Goal: Task Accomplishment & Management: Manage account settings

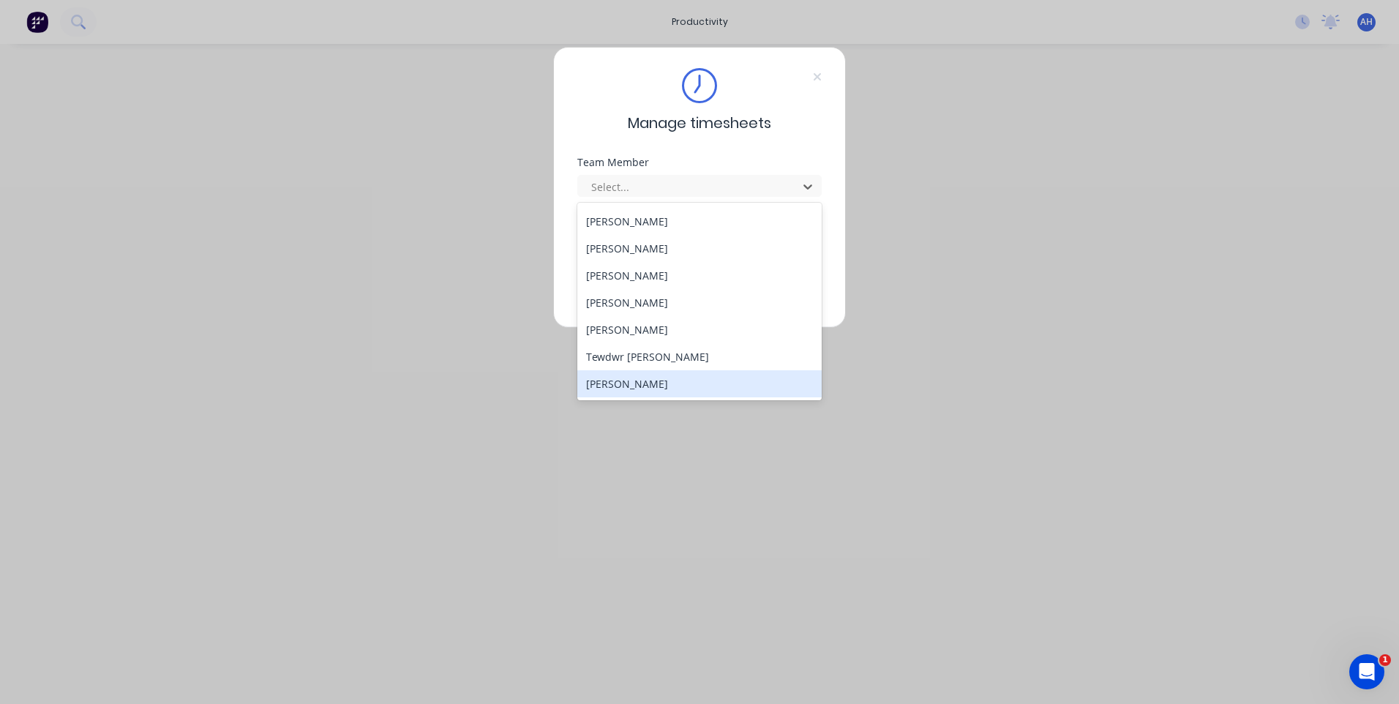
click at [697, 379] on div "[PERSON_NAME]" at bounding box center [699, 383] width 244 height 27
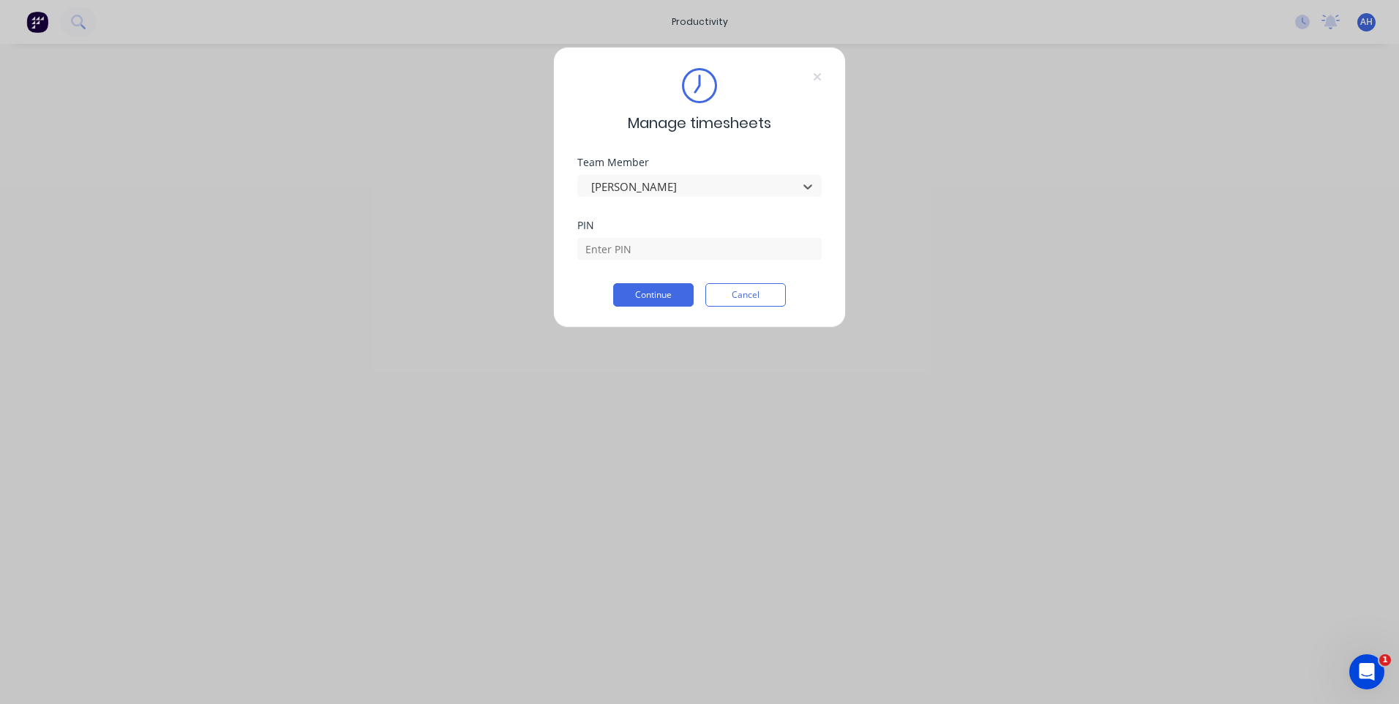
click at [676, 230] on div "PIN" at bounding box center [699, 239] width 244 height 39
click at [677, 240] on input at bounding box center [699, 249] width 244 height 22
type input "9576"
click at [671, 304] on button "Continue" at bounding box center [653, 294] width 80 height 23
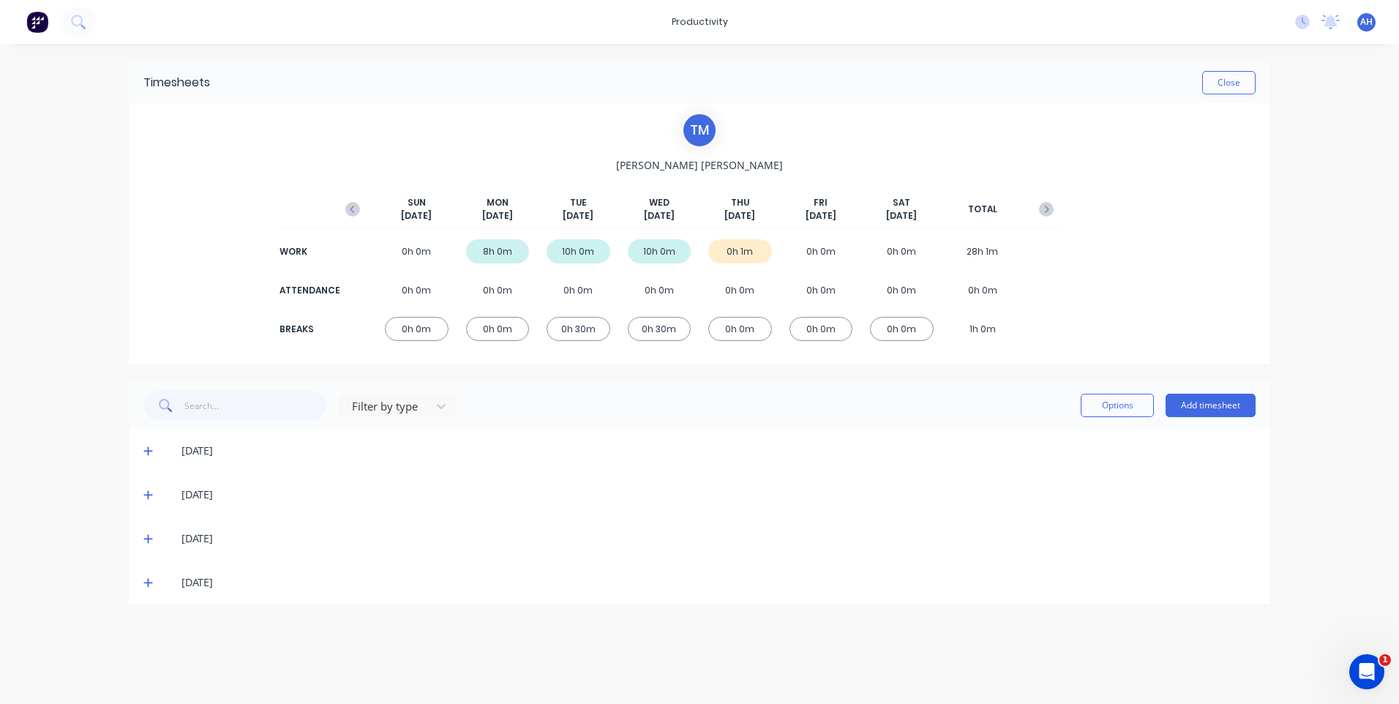
click at [148, 579] on icon at bounding box center [148, 582] width 10 height 10
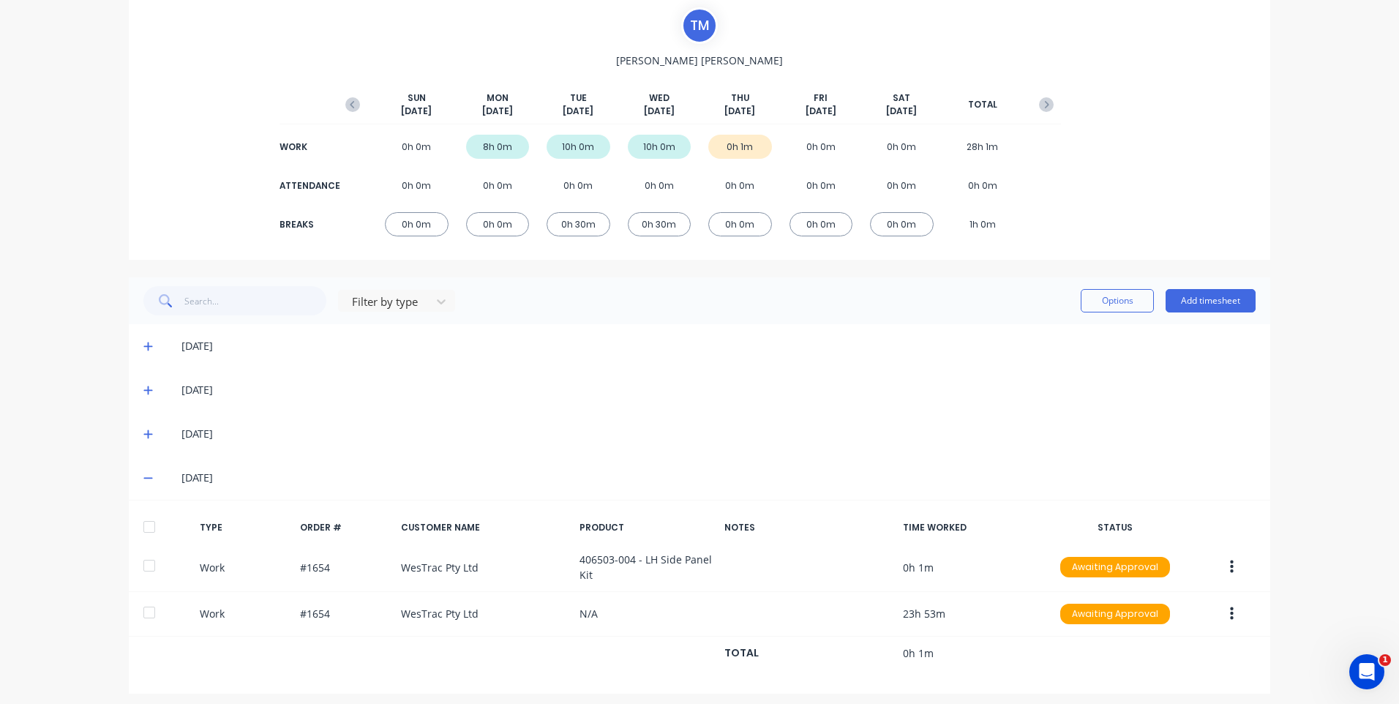
scroll to position [113, 0]
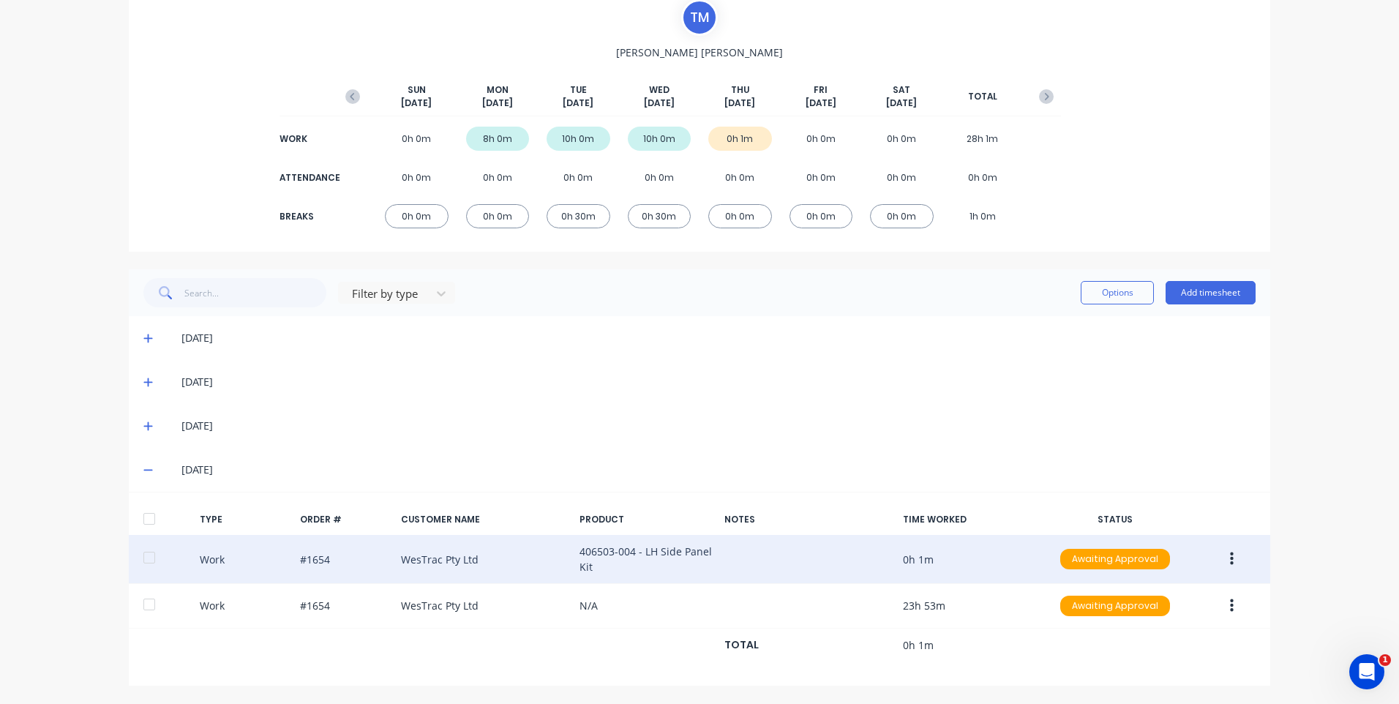
click at [1228, 550] on button "button" at bounding box center [1231, 559] width 34 height 26
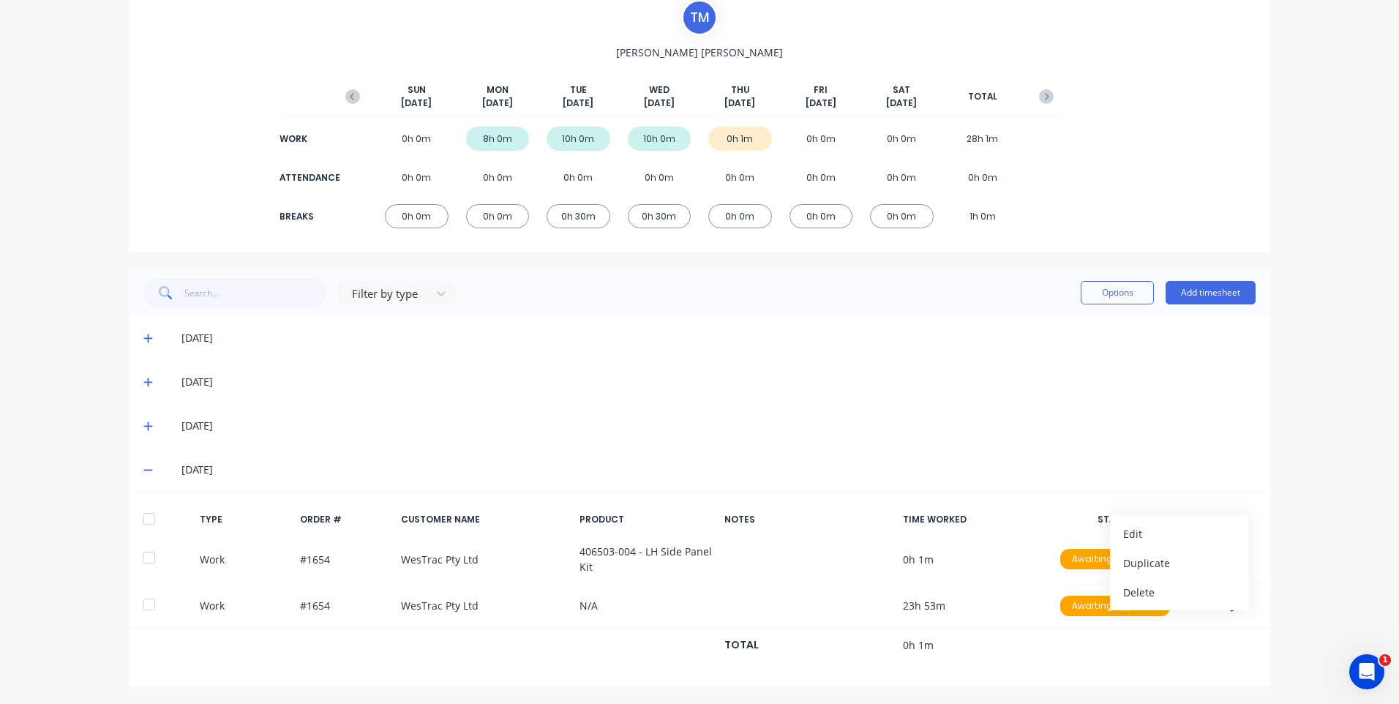
click at [963, 399] on div "[DATE]" at bounding box center [699, 382] width 1141 height 44
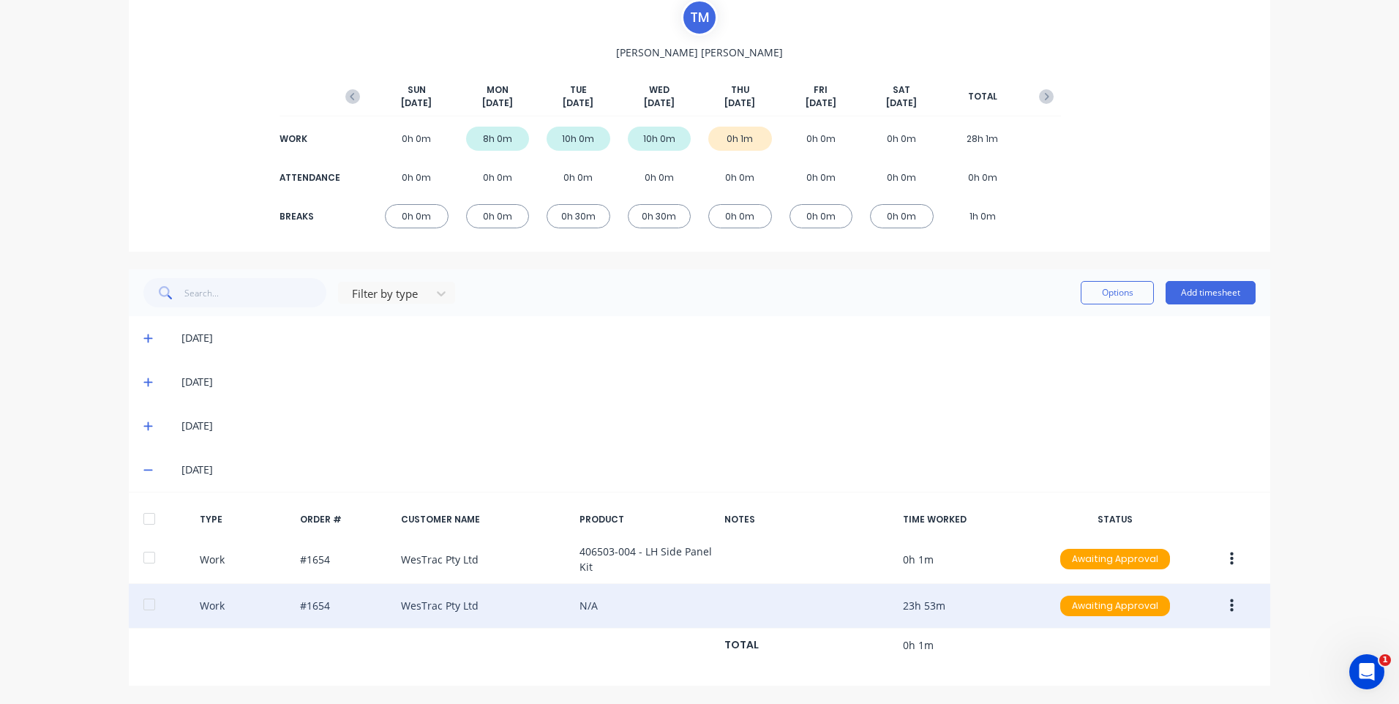
click at [1216, 607] on button "button" at bounding box center [1231, 605] width 34 height 26
click at [1140, 639] on div "Delete" at bounding box center [1179, 638] width 113 height 21
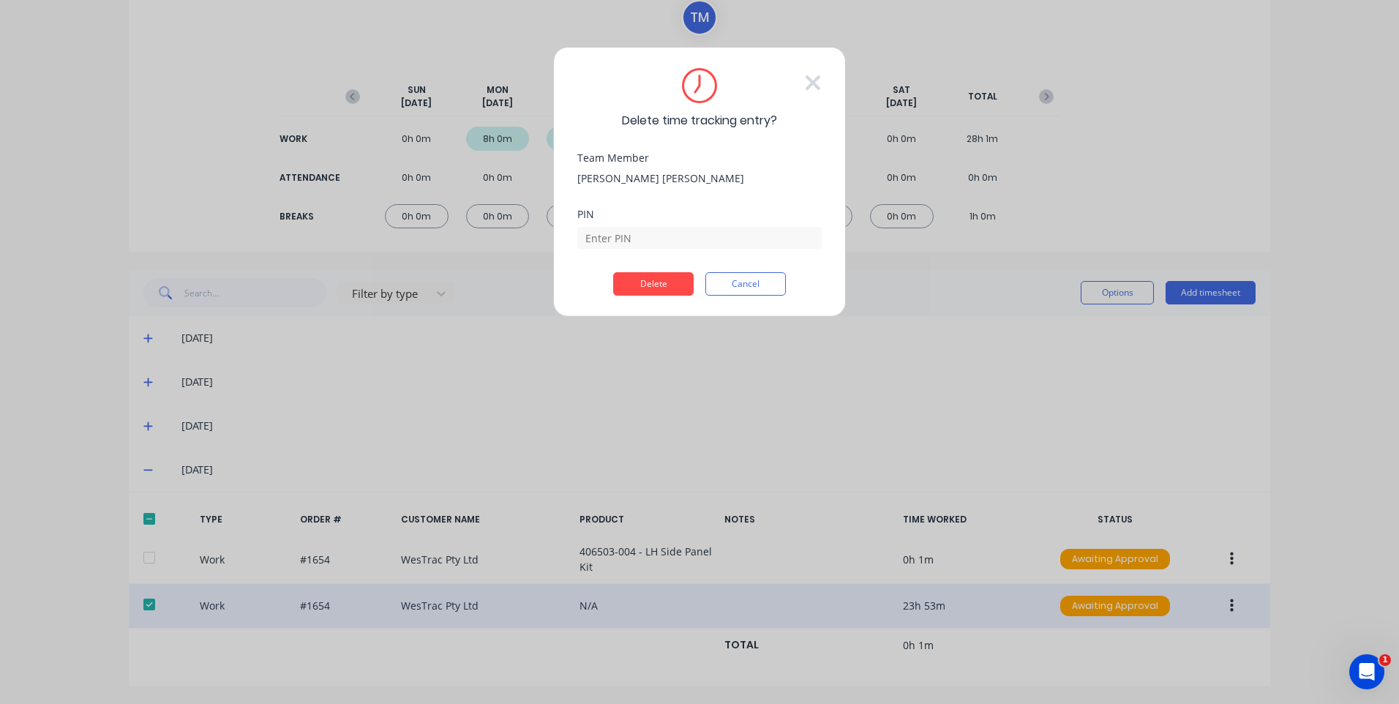
click at [658, 253] on div "PIN" at bounding box center [699, 240] width 244 height 63
click at [662, 246] on input at bounding box center [699, 238] width 244 height 22
type input "9576"
click at [660, 270] on div "PIN 9576" at bounding box center [699, 240] width 244 height 63
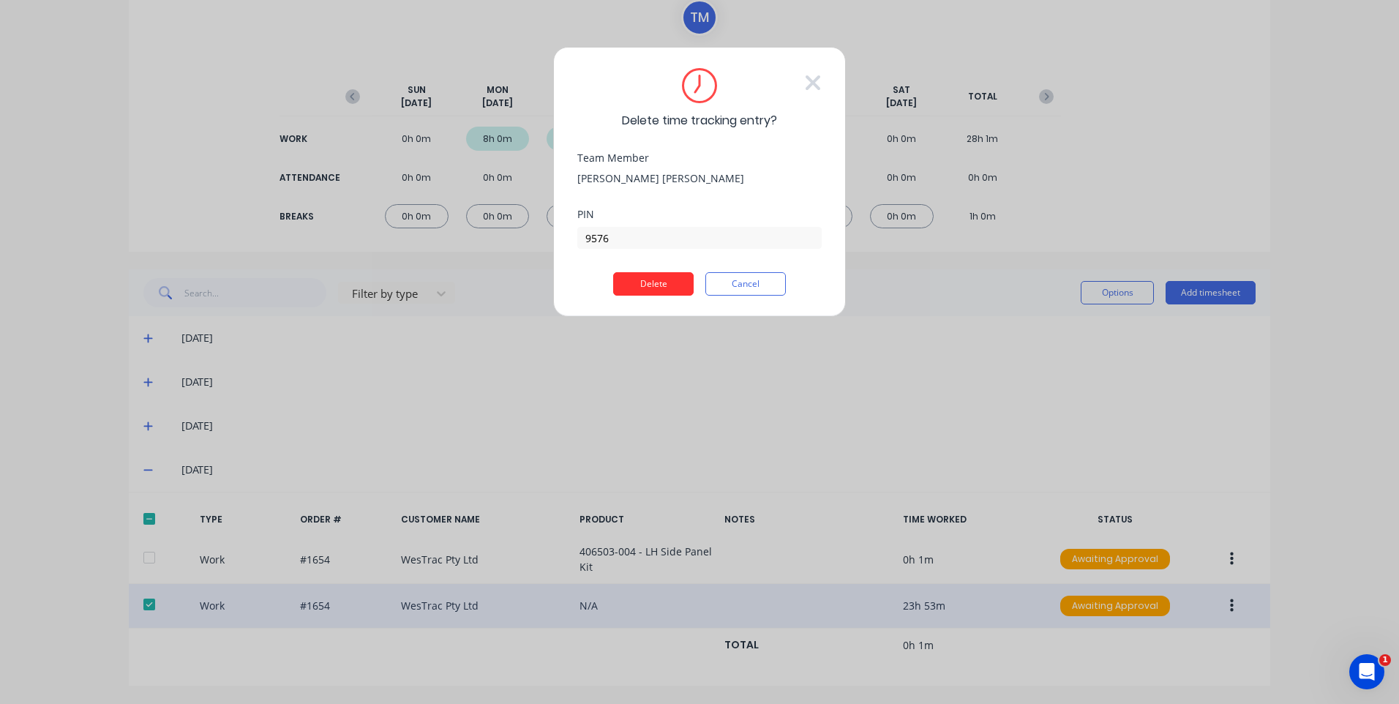
click at [660, 276] on button "Delete" at bounding box center [653, 283] width 80 height 23
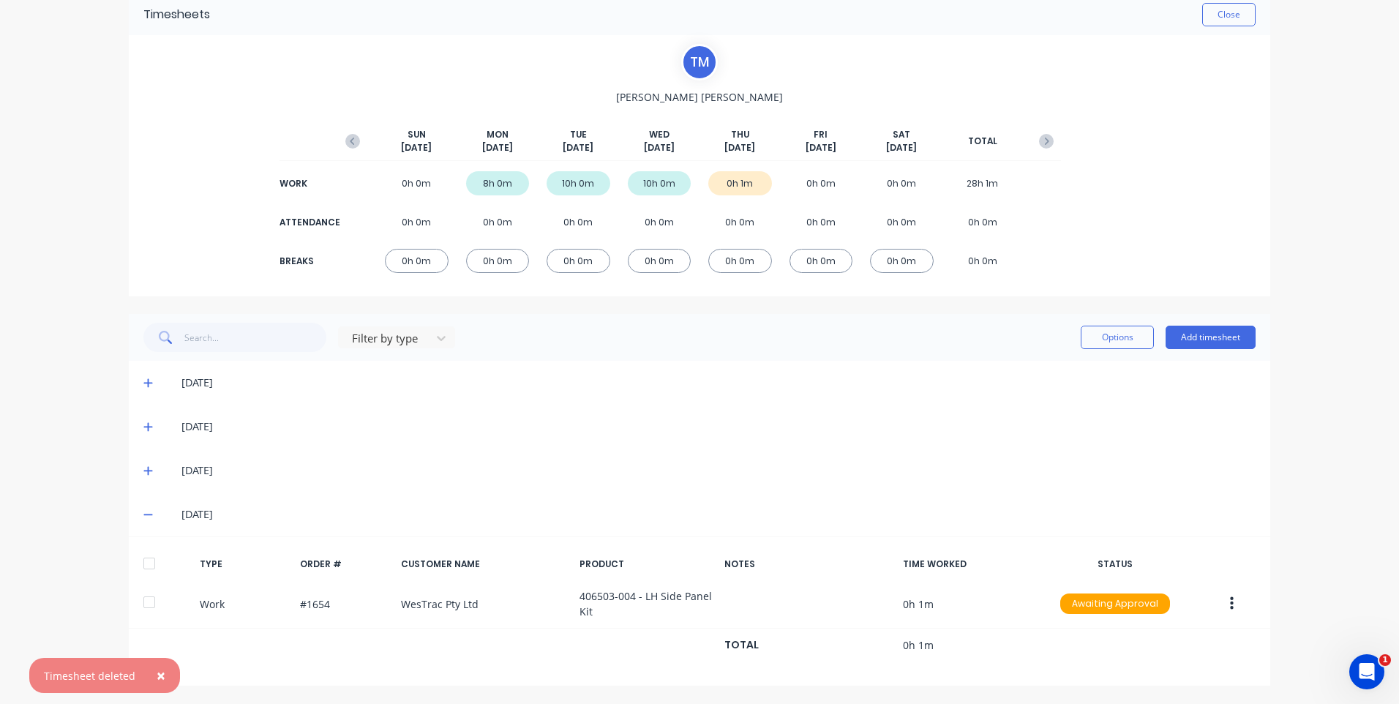
scroll to position [68, 0]
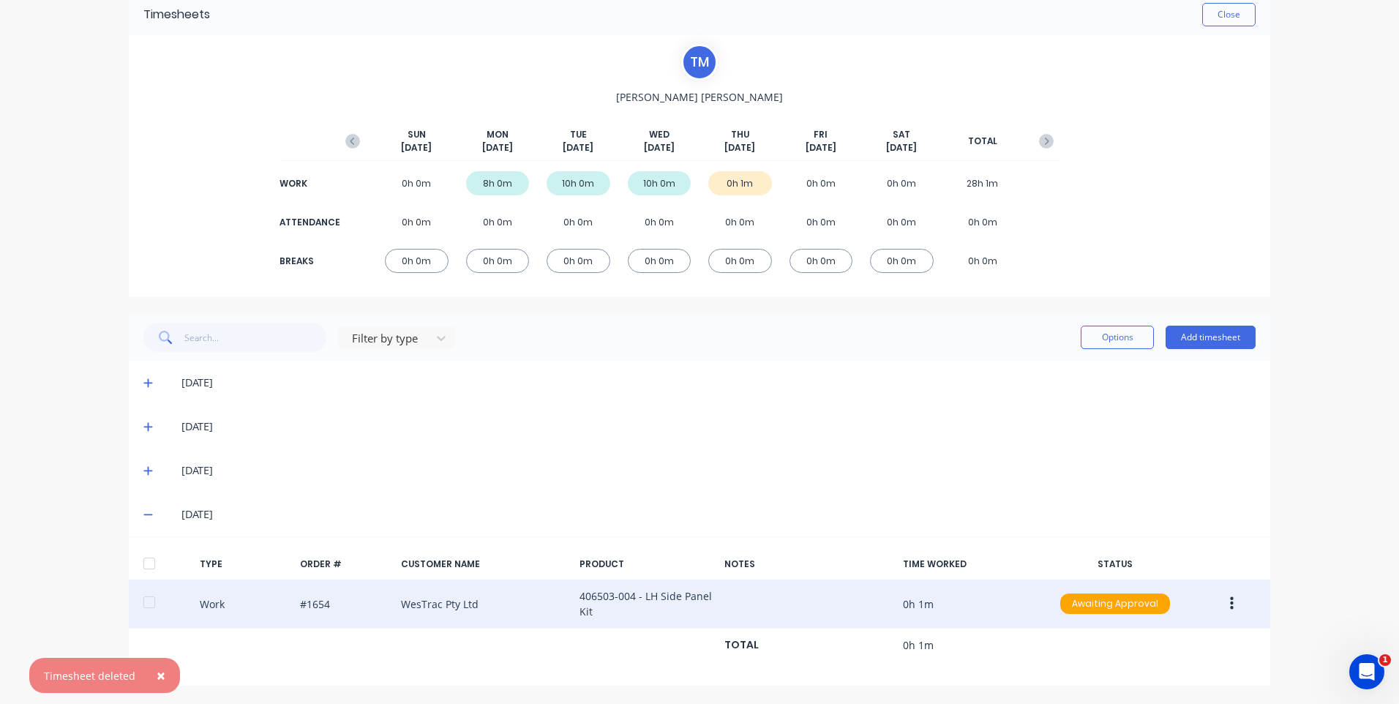
click at [1230, 597] on icon "button" at bounding box center [1232, 603] width 4 height 16
click at [1172, 584] on div "Edit" at bounding box center [1179, 578] width 113 height 21
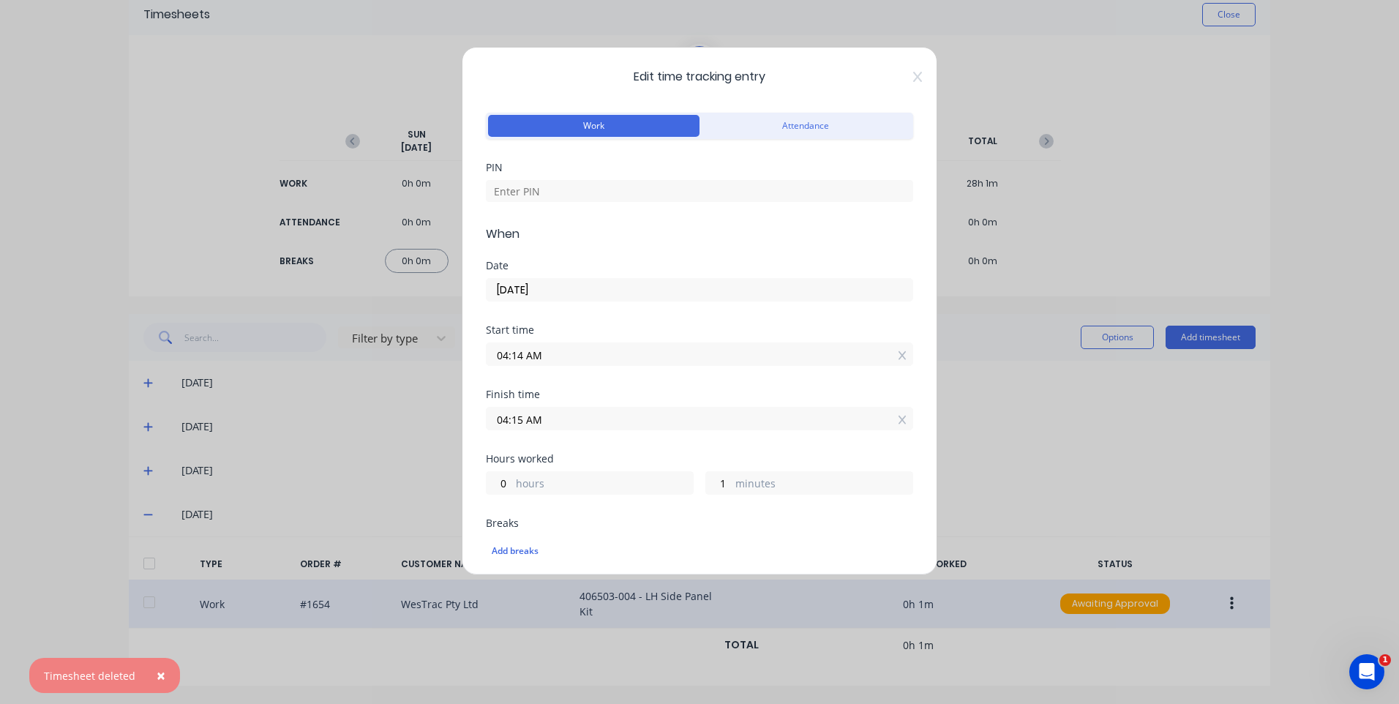
click at [601, 215] on div "PIN" at bounding box center [699, 193] width 427 height 63
click at [603, 208] on div "PIN" at bounding box center [699, 193] width 427 height 63
click at [605, 203] on div "PIN" at bounding box center [699, 193] width 427 height 63
click at [611, 185] on input at bounding box center [699, 191] width 427 height 22
type input "9576"
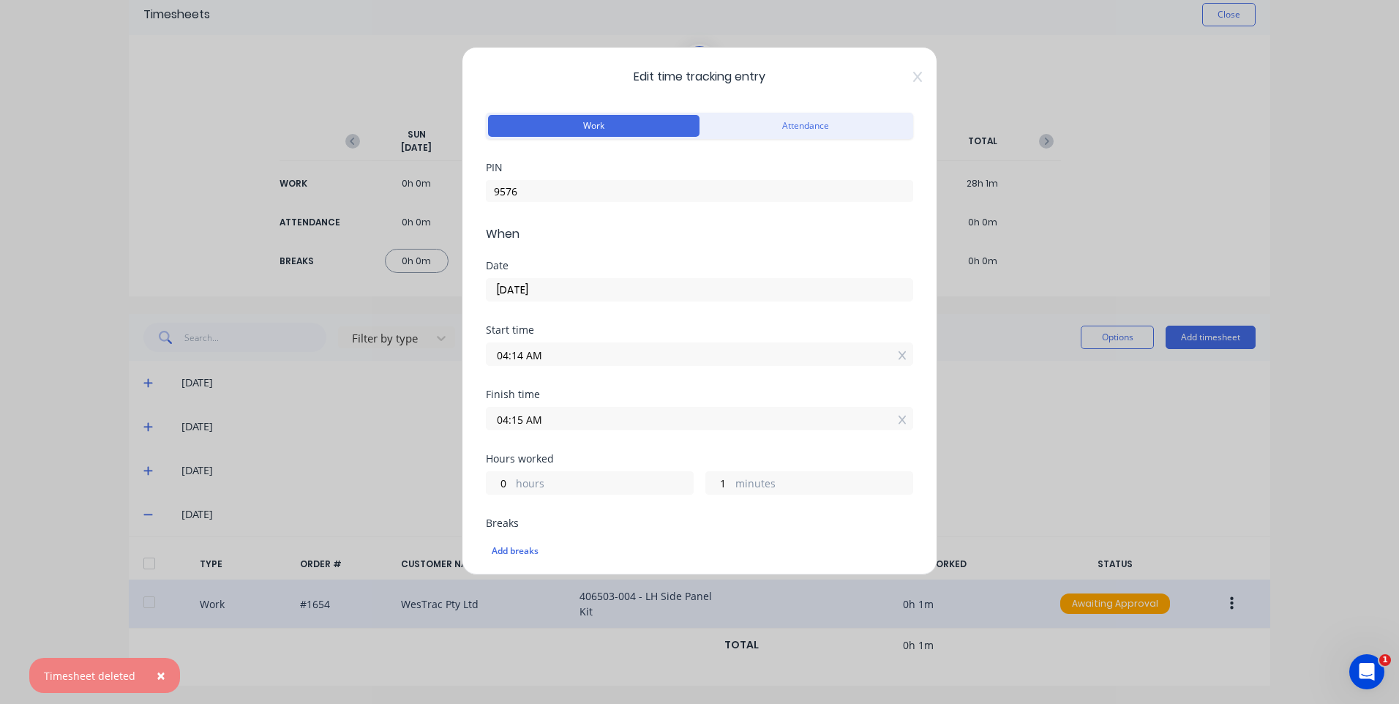
click at [578, 290] on input "[DATE]" at bounding box center [699, 290] width 426 height 22
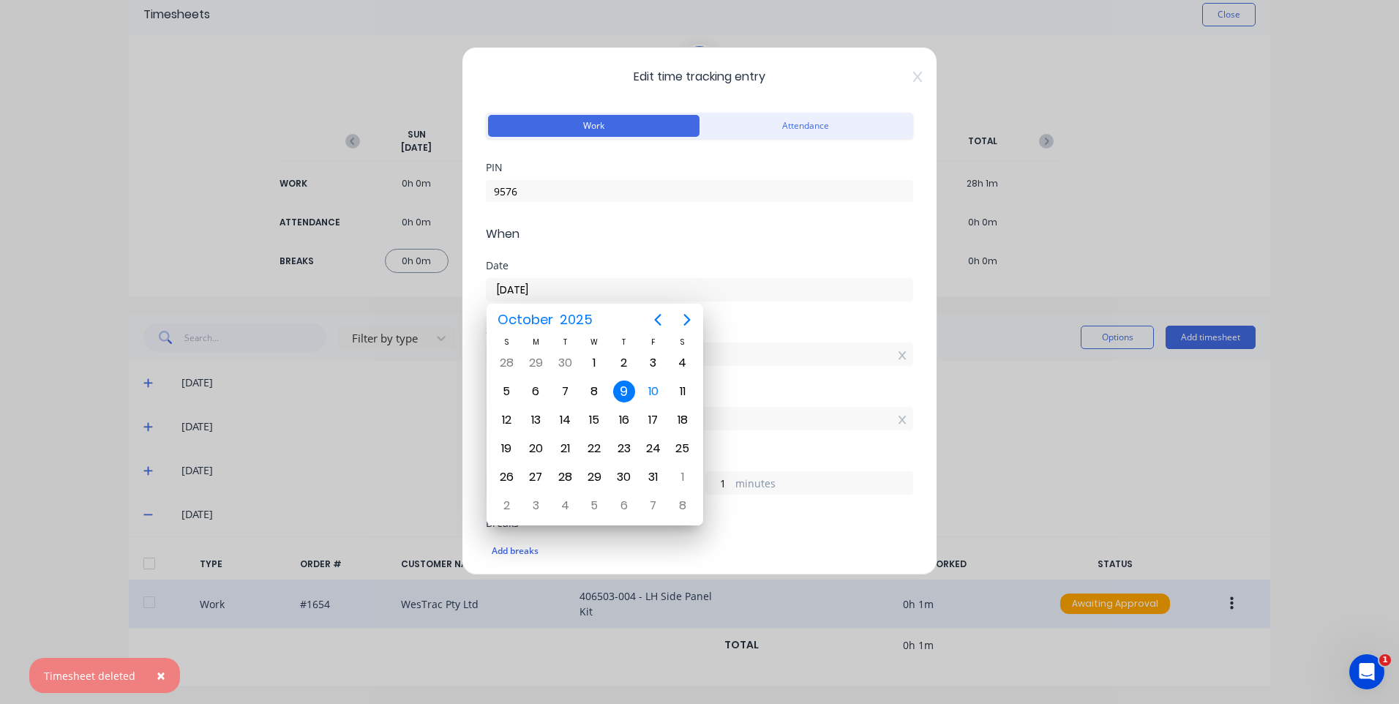
click at [320, 380] on div "Edit time tracking entry Work Attendance PIN 9576 When Date [DATE] Start time 0…" at bounding box center [699, 352] width 1399 height 704
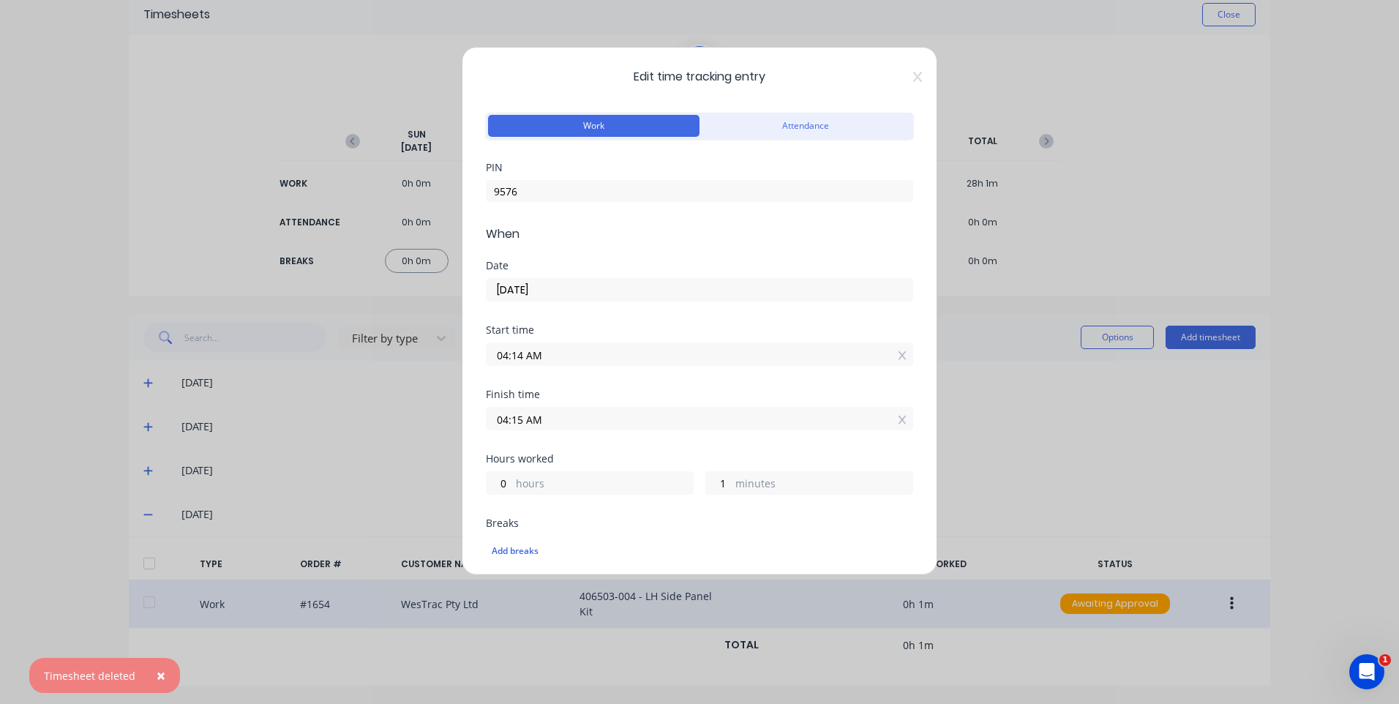
click at [619, 358] on input "04:14 AM" at bounding box center [699, 354] width 426 height 22
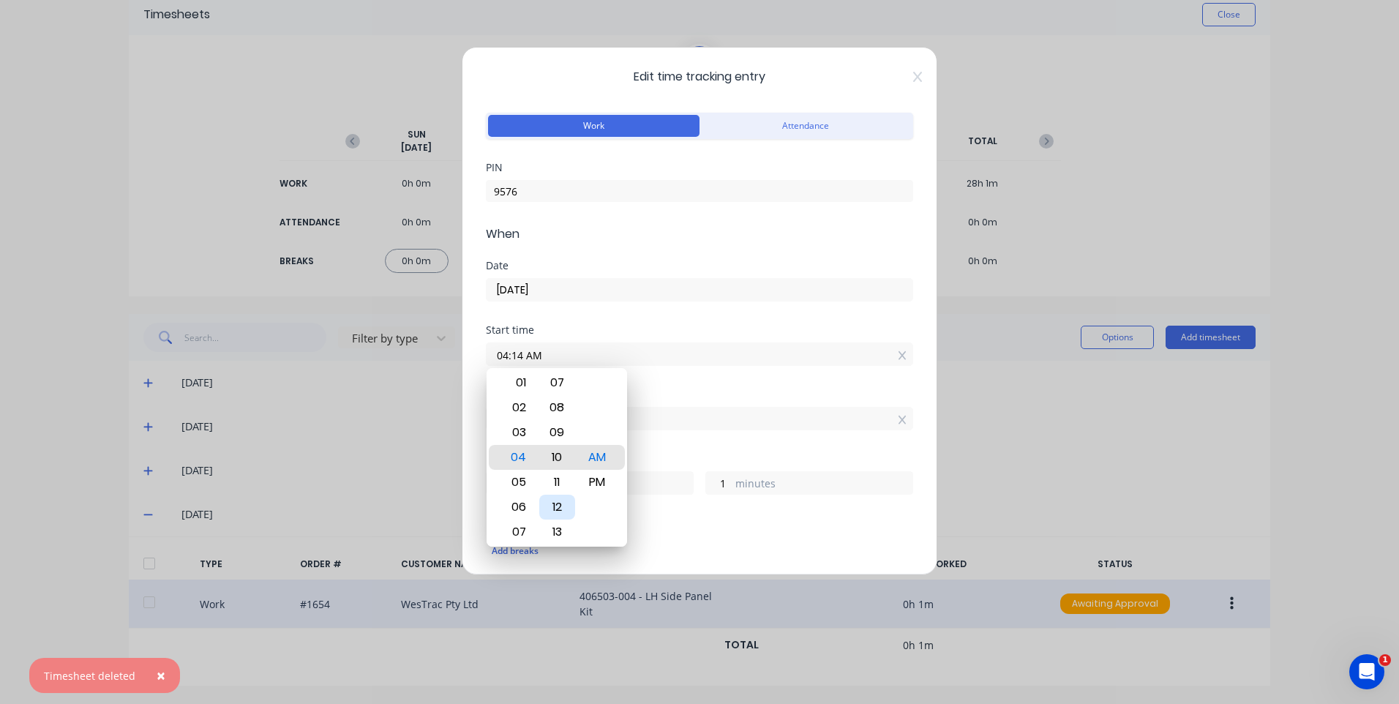
type input "04:10 AM"
type input "5"
type input "04:00 AM"
type input "15"
drag, startPoint x: 712, startPoint y: 443, endPoint x: 702, endPoint y: 436, distance: 11.6
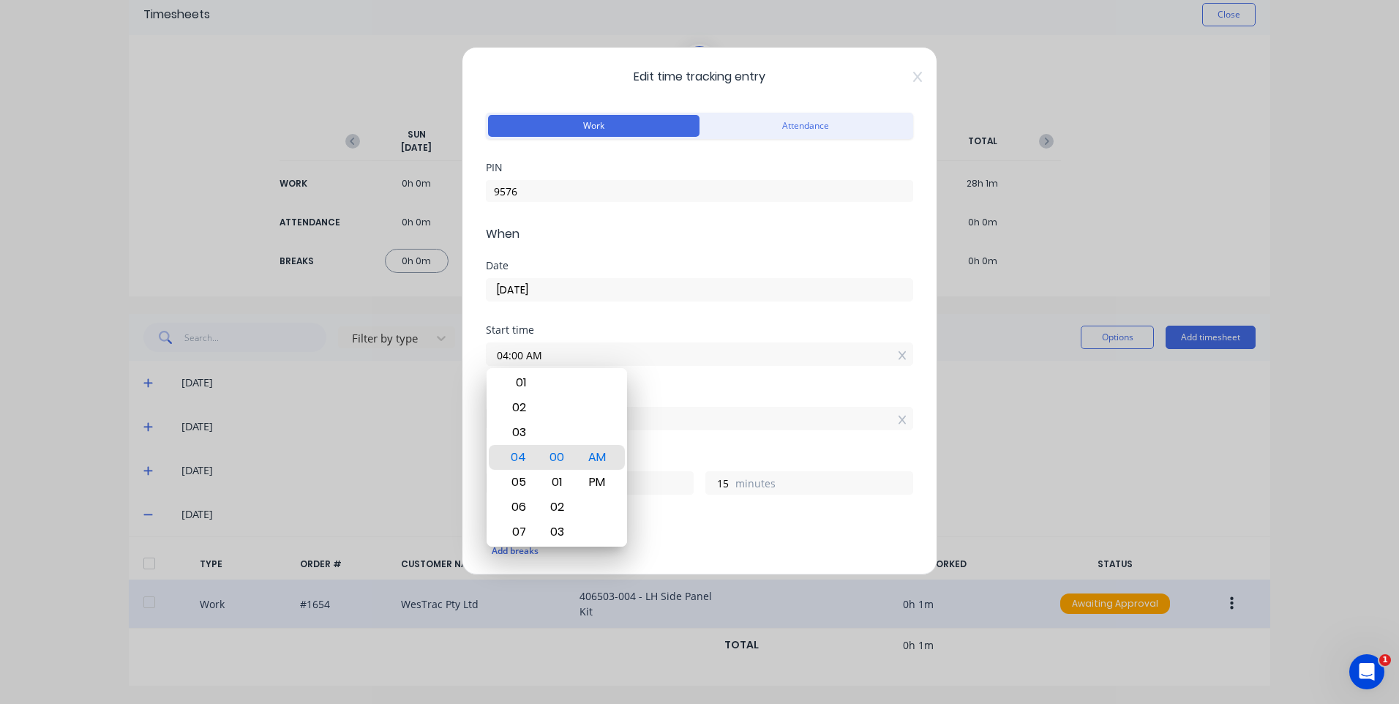
click at [712, 443] on div "Finish time 04:15 AM" at bounding box center [699, 421] width 427 height 64
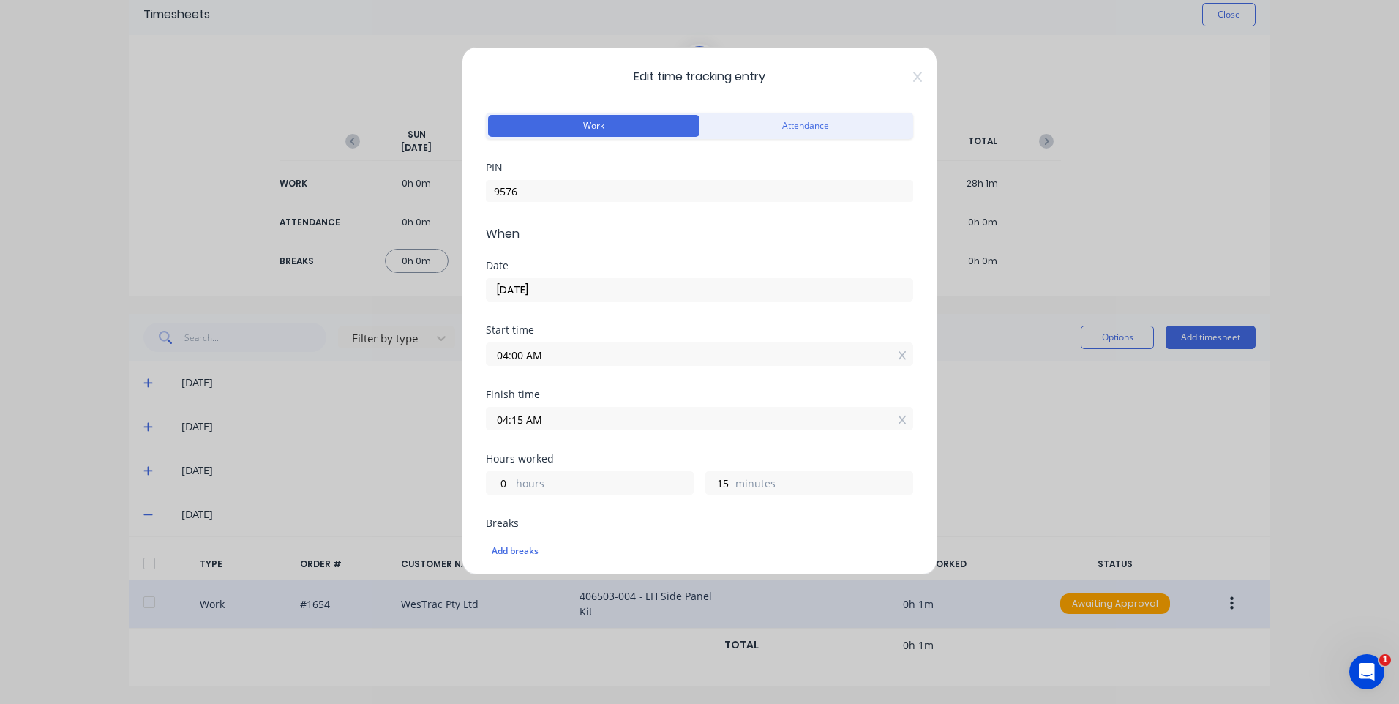
click at [702, 436] on div "Finish time 04:15 AM" at bounding box center [699, 421] width 427 height 64
click at [693, 427] on input "04:15 AM" at bounding box center [699, 418] width 426 height 22
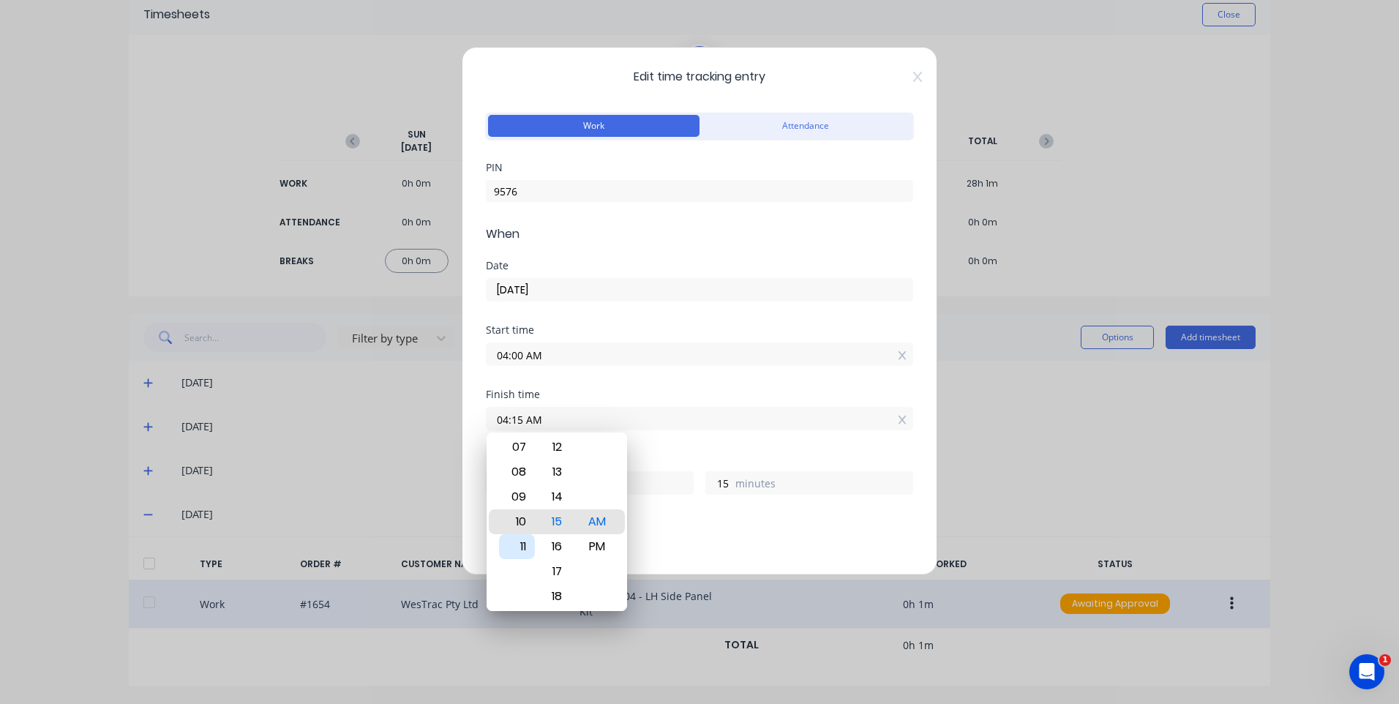
type input "10:15 AM"
type input "6"
type input "04:15 AM"
type input "0"
click at [527, 466] on div "02" at bounding box center [517, 471] width 36 height 25
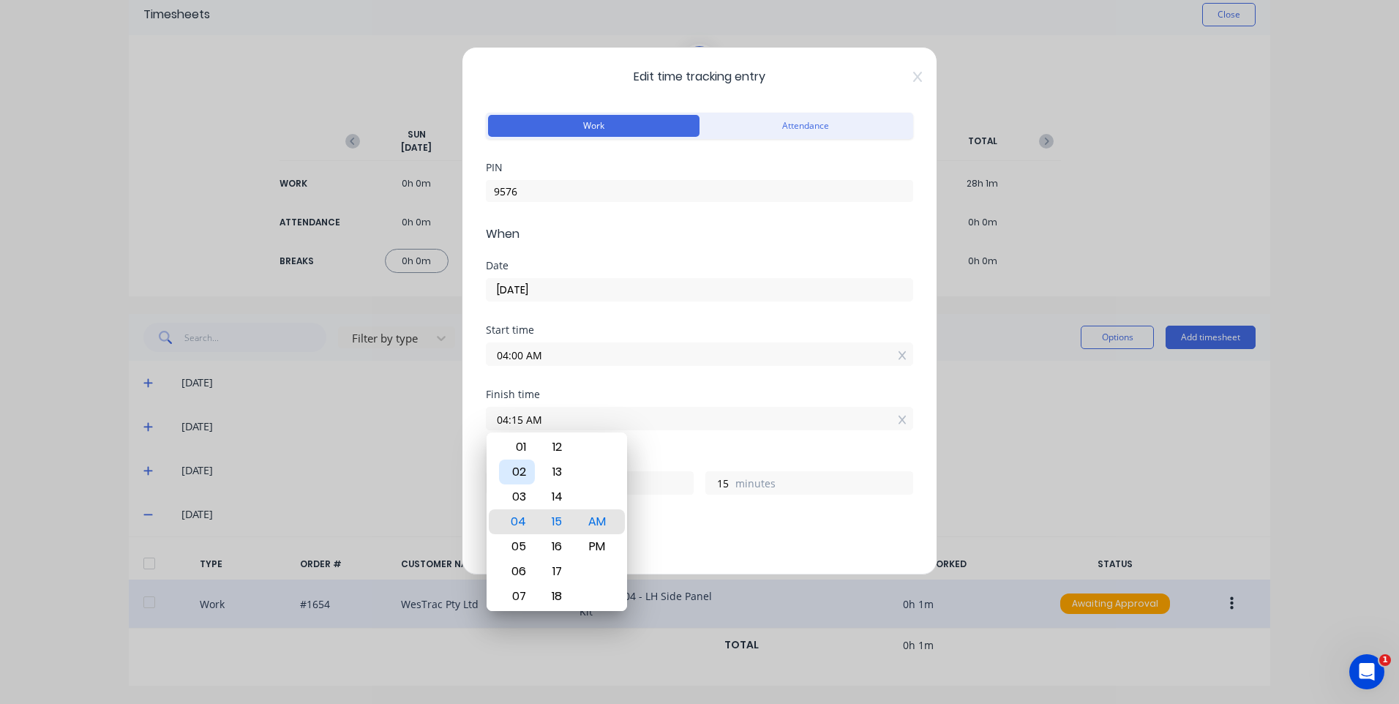
type input "02:15 AM"
type input "22"
click at [522, 470] on div "12" at bounding box center [517, 471] width 36 height 25
type input "12:15 AM"
type input "20"
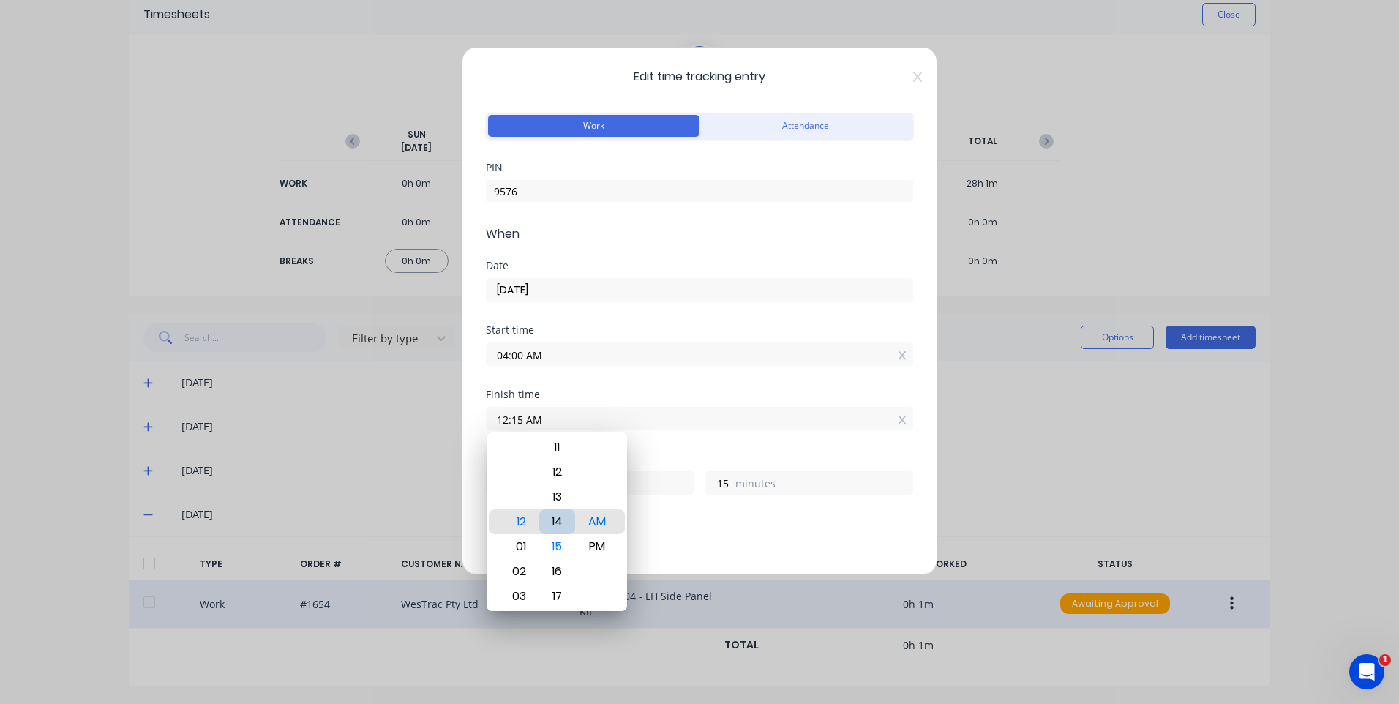
type input "12:14 AM"
type input "14"
type input "12:11 AM"
type input "11"
type input "12:07 AM"
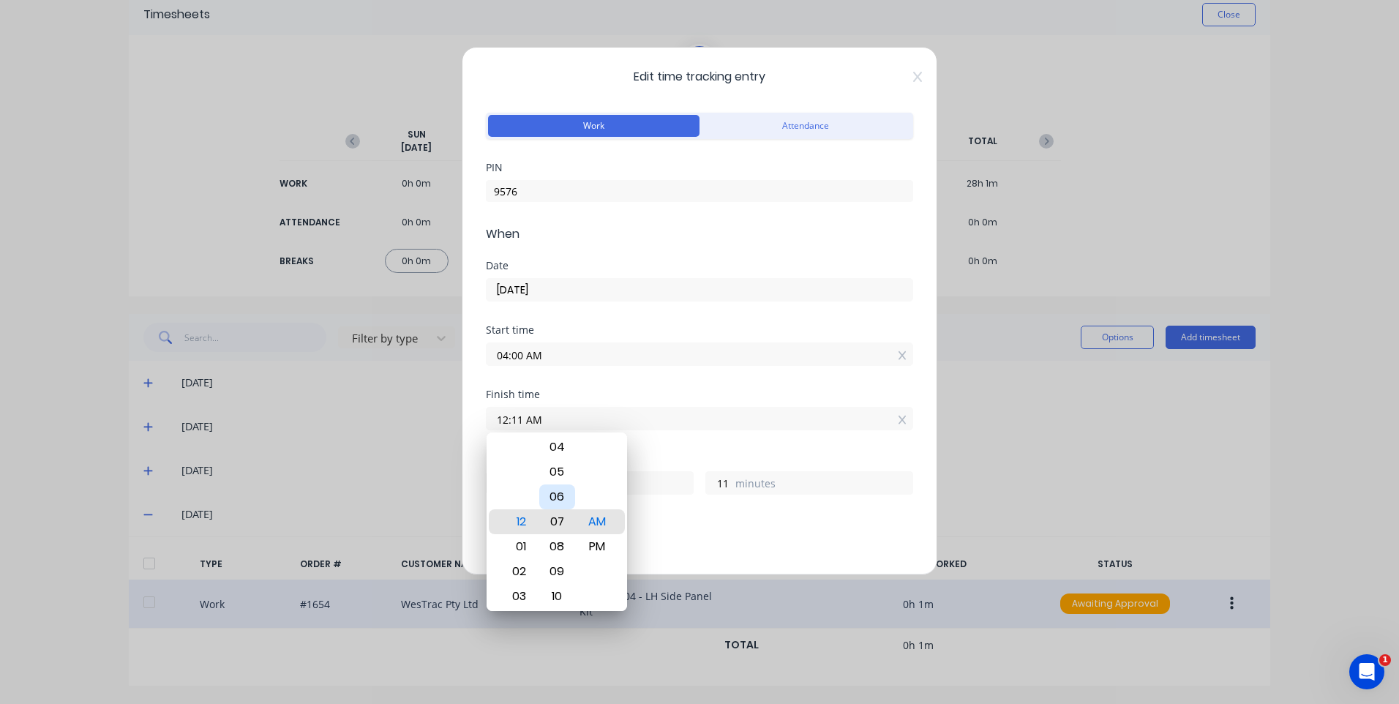
type input "7"
type input "12:02 AM"
type input "2"
type input "12:00 AM"
type input "0"
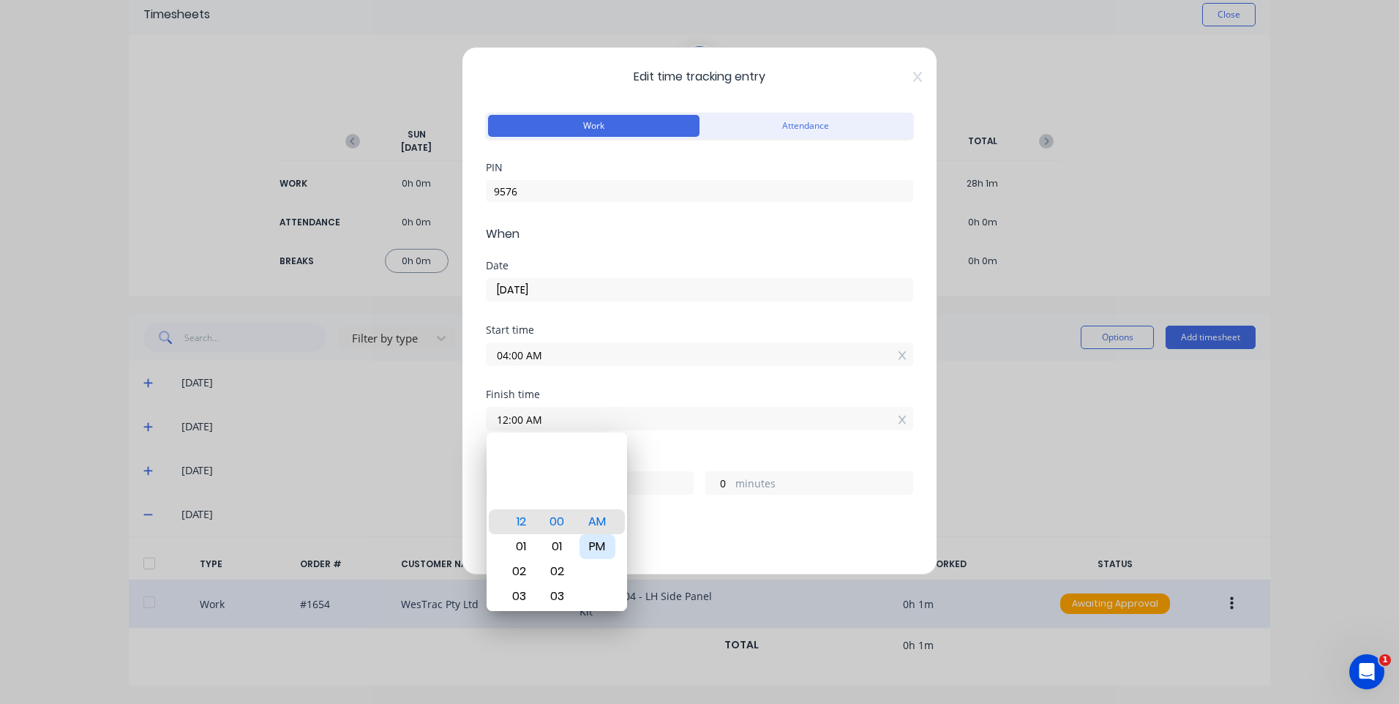
click at [606, 549] on div "PM" at bounding box center [597, 546] width 36 height 25
type input "12:00 PM"
type input "8"
click at [698, 527] on div "Breaks" at bounding box center [699, 523] width 427 height 10
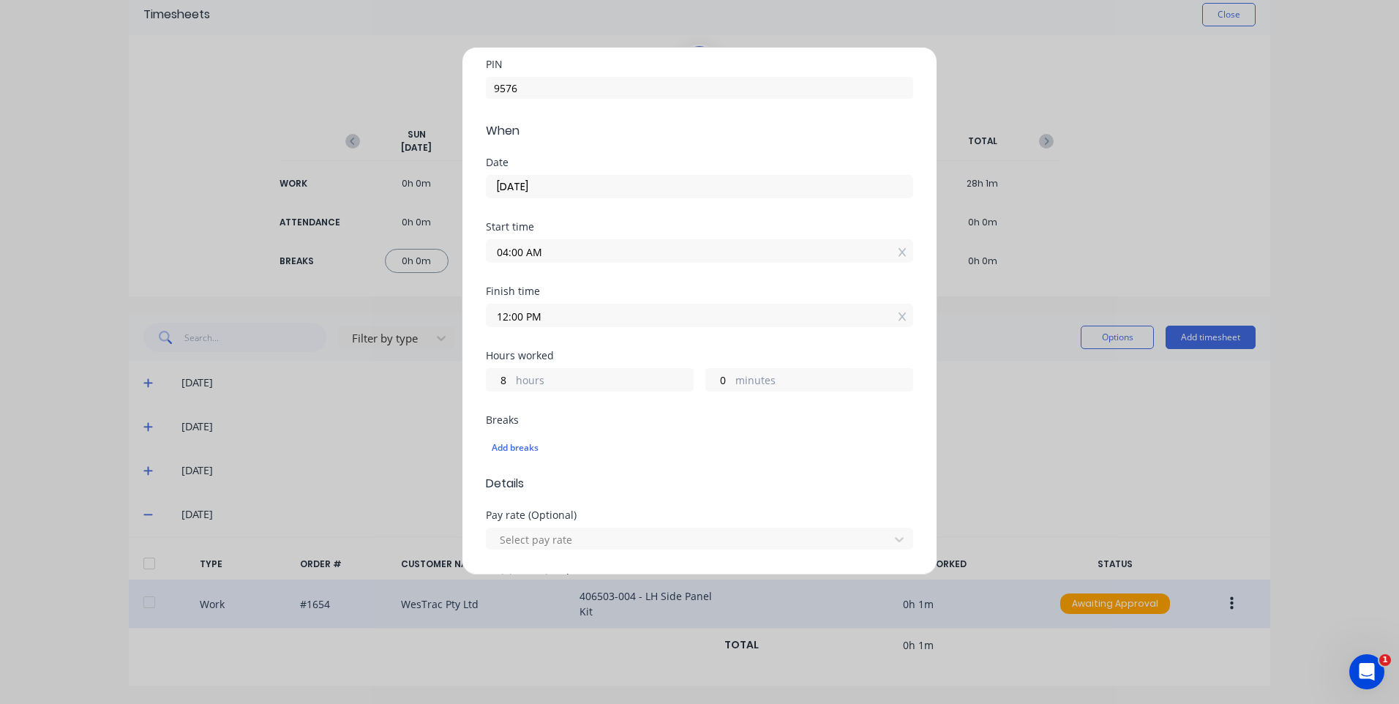
scroll to position [293, 0]
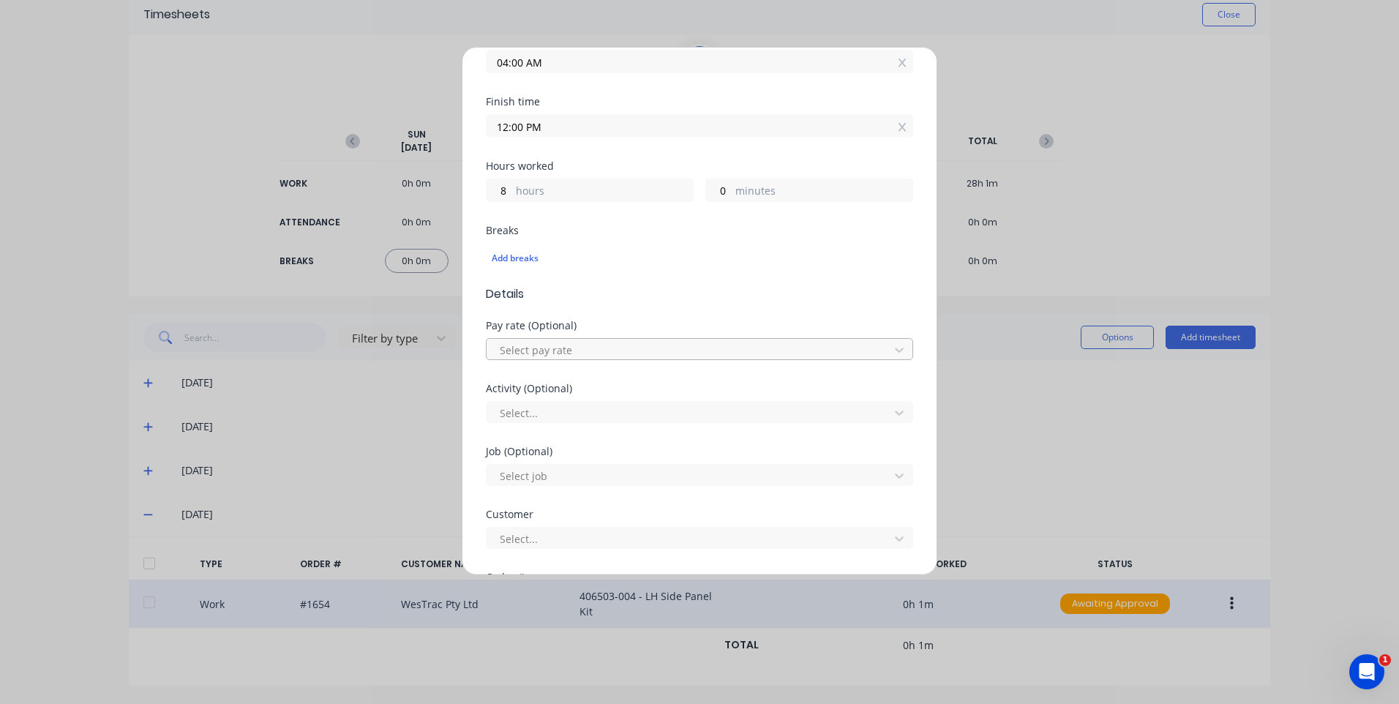
click at [586, 350] on div at bounding box center [689, 350] width 383 height 18
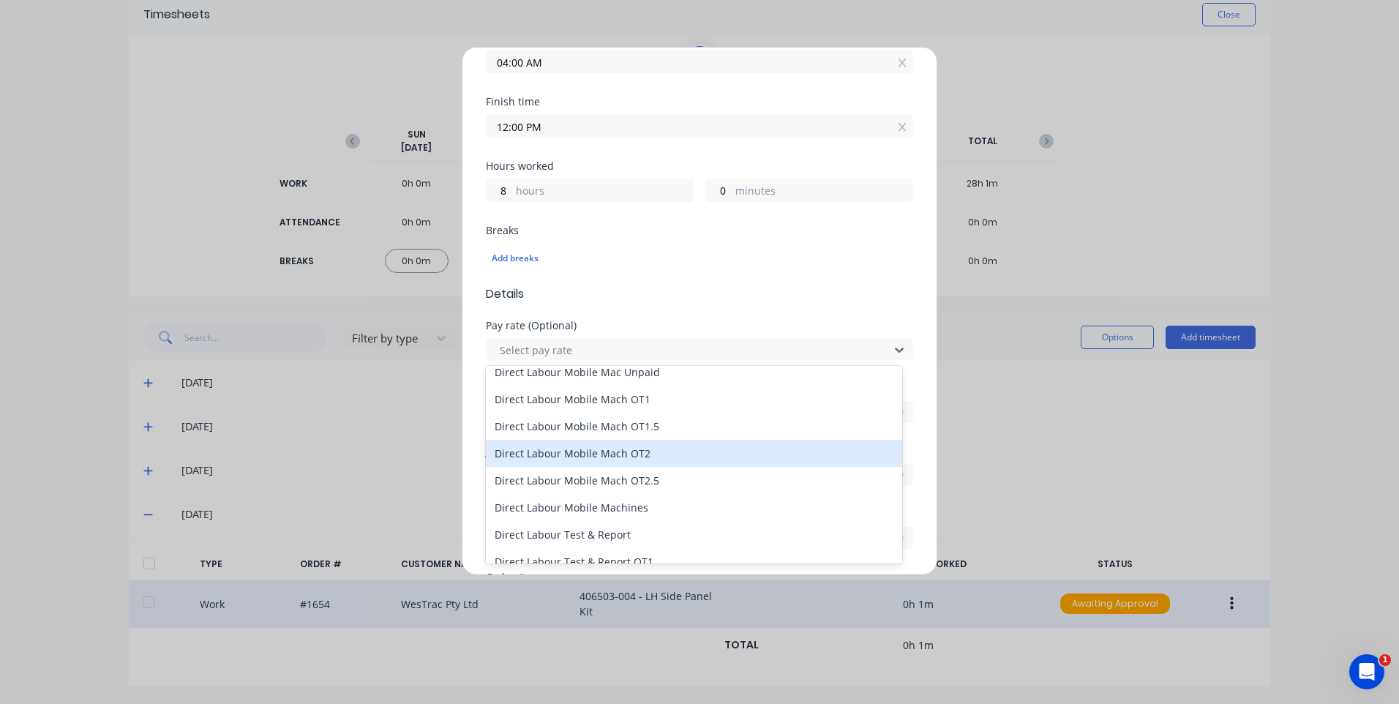
scroll to position [951, 0]
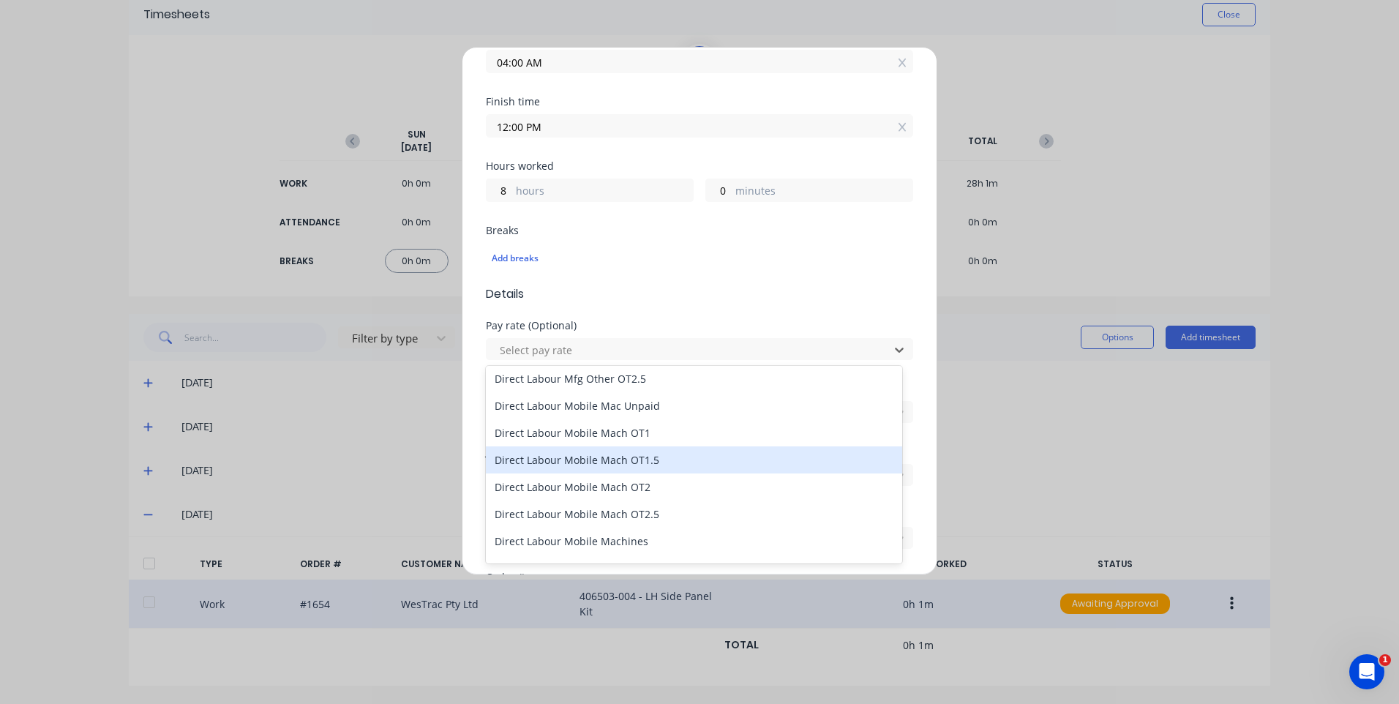
click at [677, 462] on div "Direct Labour Mobile Mach OT1.5" at bounding box center [694, 459] width 416 height 27
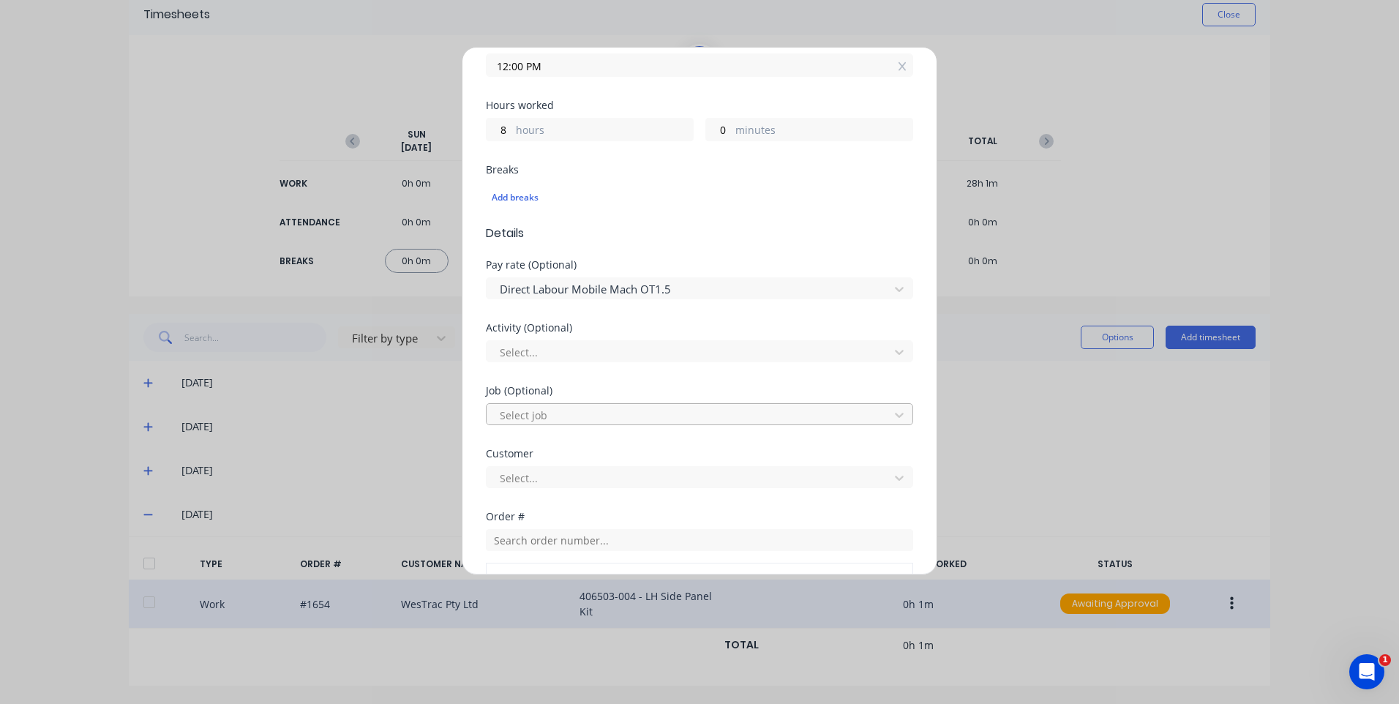
scroll to position [439, 0]
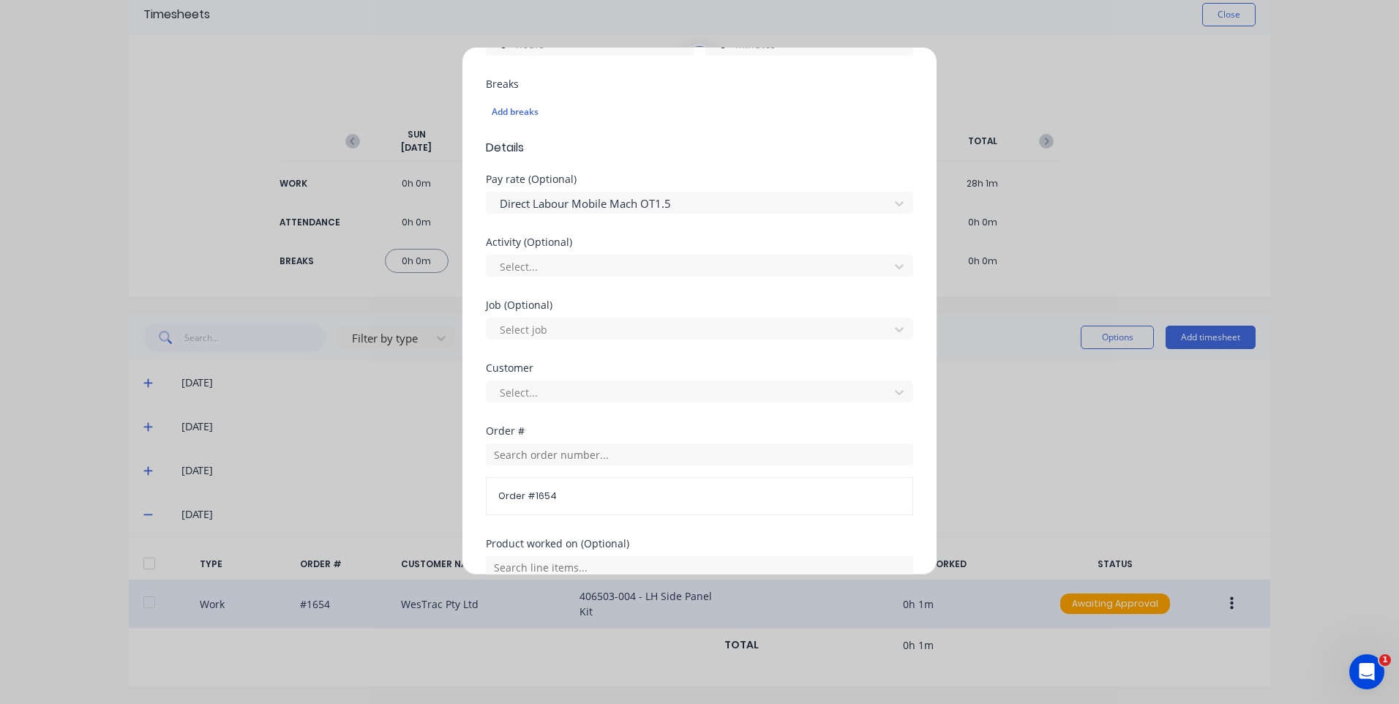
click at [582, 248] on div "Activity (Optional) Select..." at bounding box center [699, 256] width 427 height 39
click at [595, 290] on div "Activity (Optional) Select..." at bounding box center [699, 268] width 427 height 63
click at [610, 247] on div "Activity (Optional) Select..." at bounding box center [699, 256] width 427 height 39
click at [611, 261] on div at bounding box center [689, 266] width 383 height 18
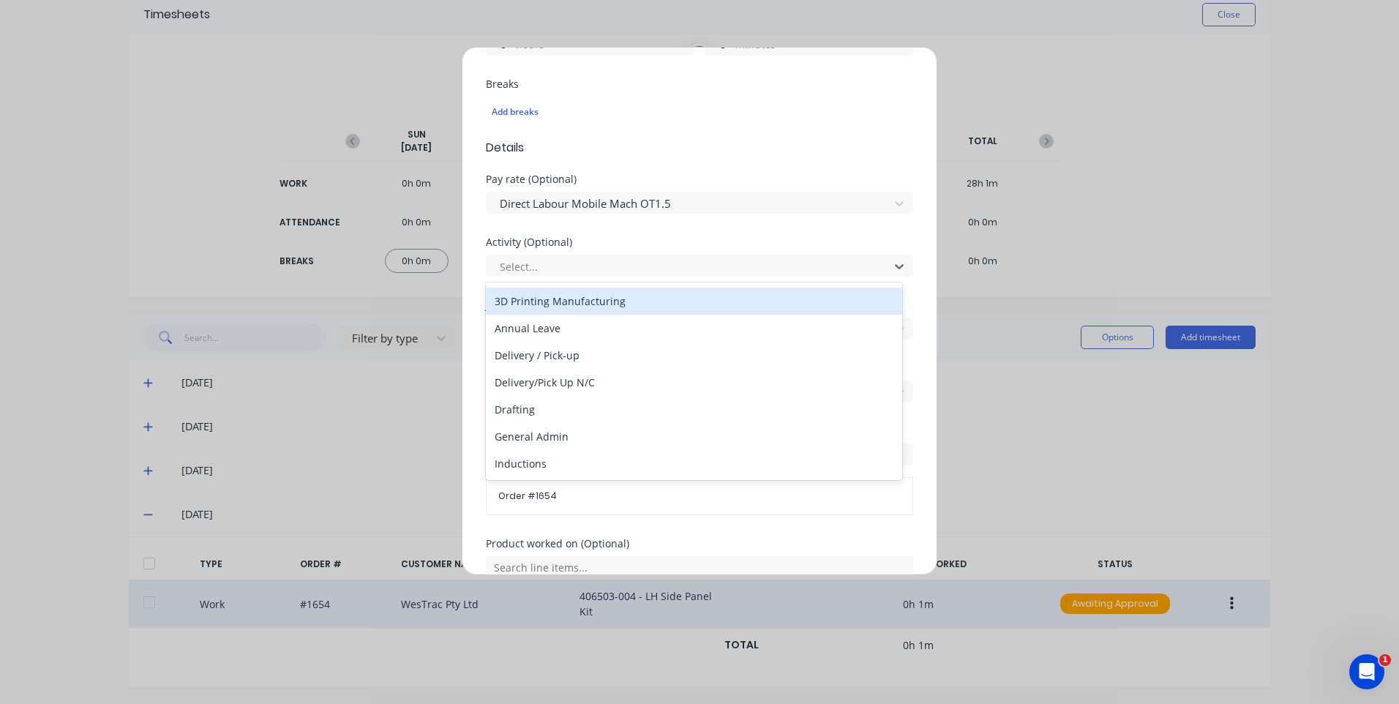
scroll to position [146, 0]
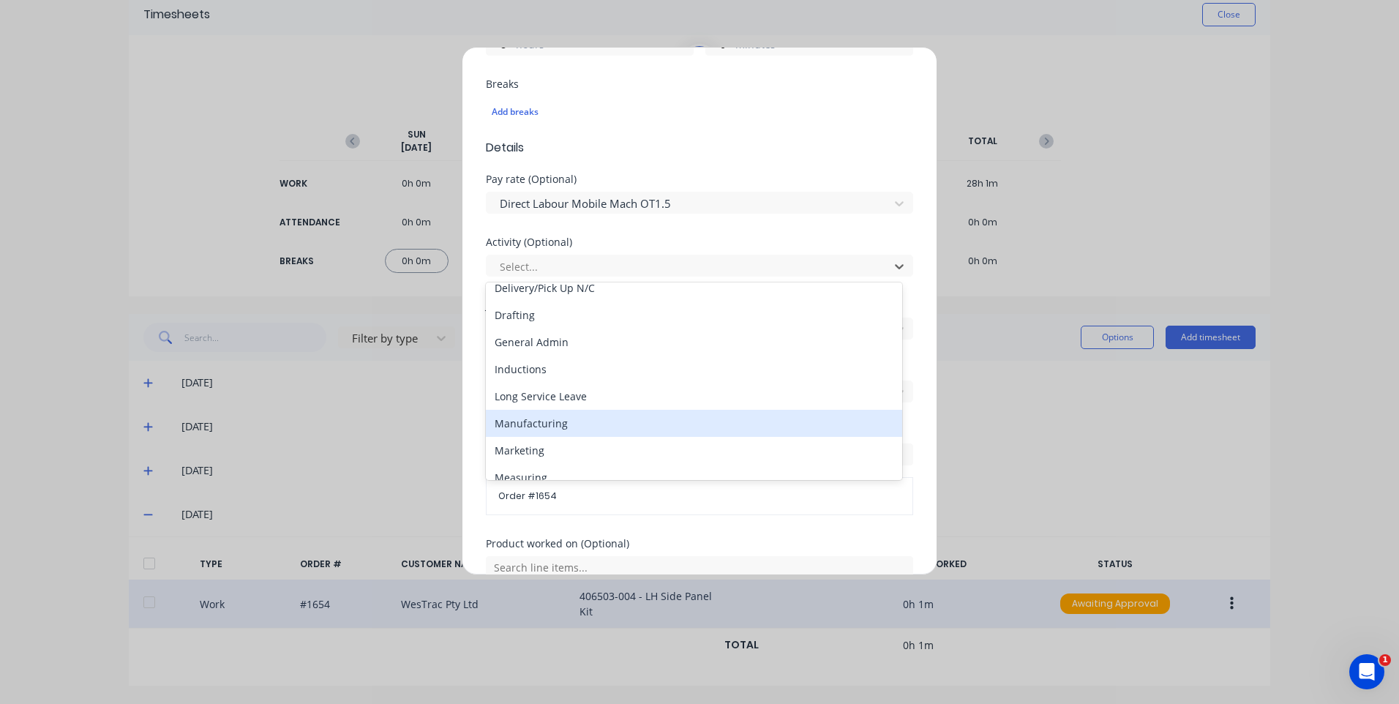
click at [589, 418] on div "Manufacturing" at bounding box center [694, 423] width 416 height 27
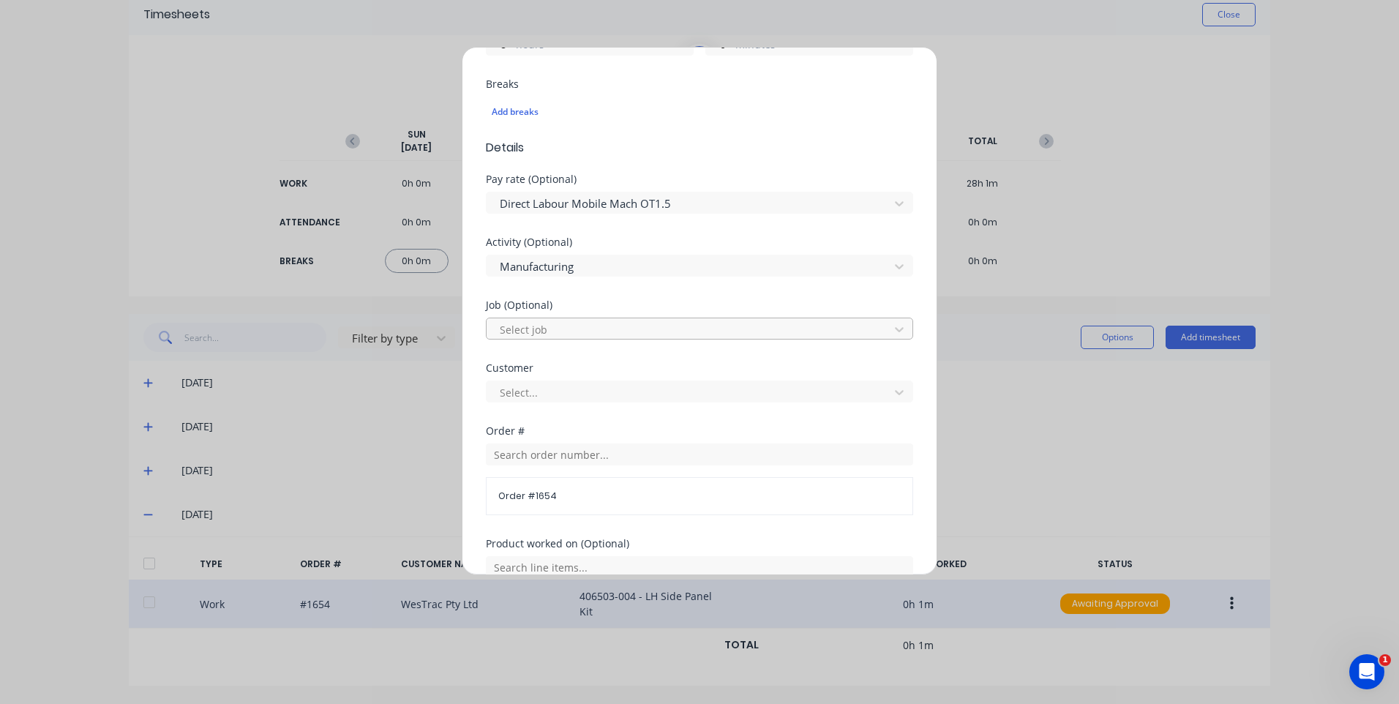
click at [594, 330] on div at bounding box center [689, 329] width 383 height 18
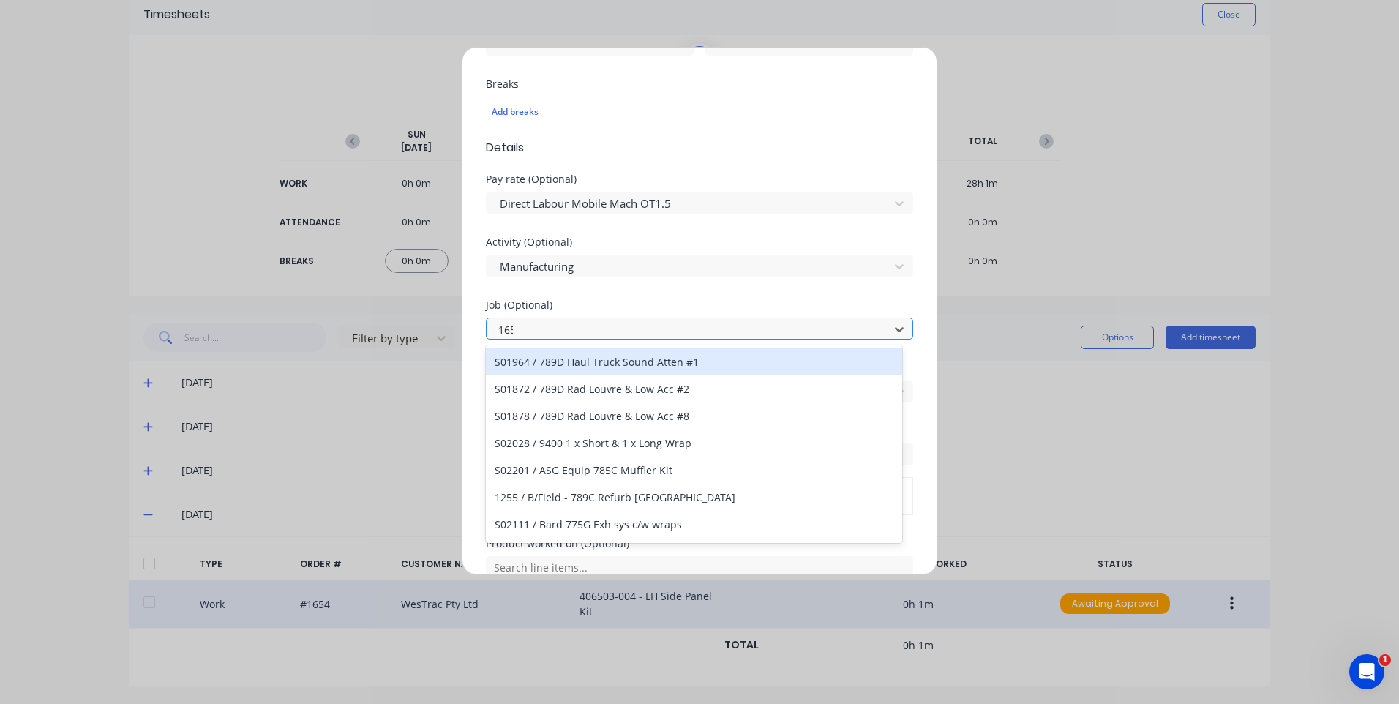
type input "1654"
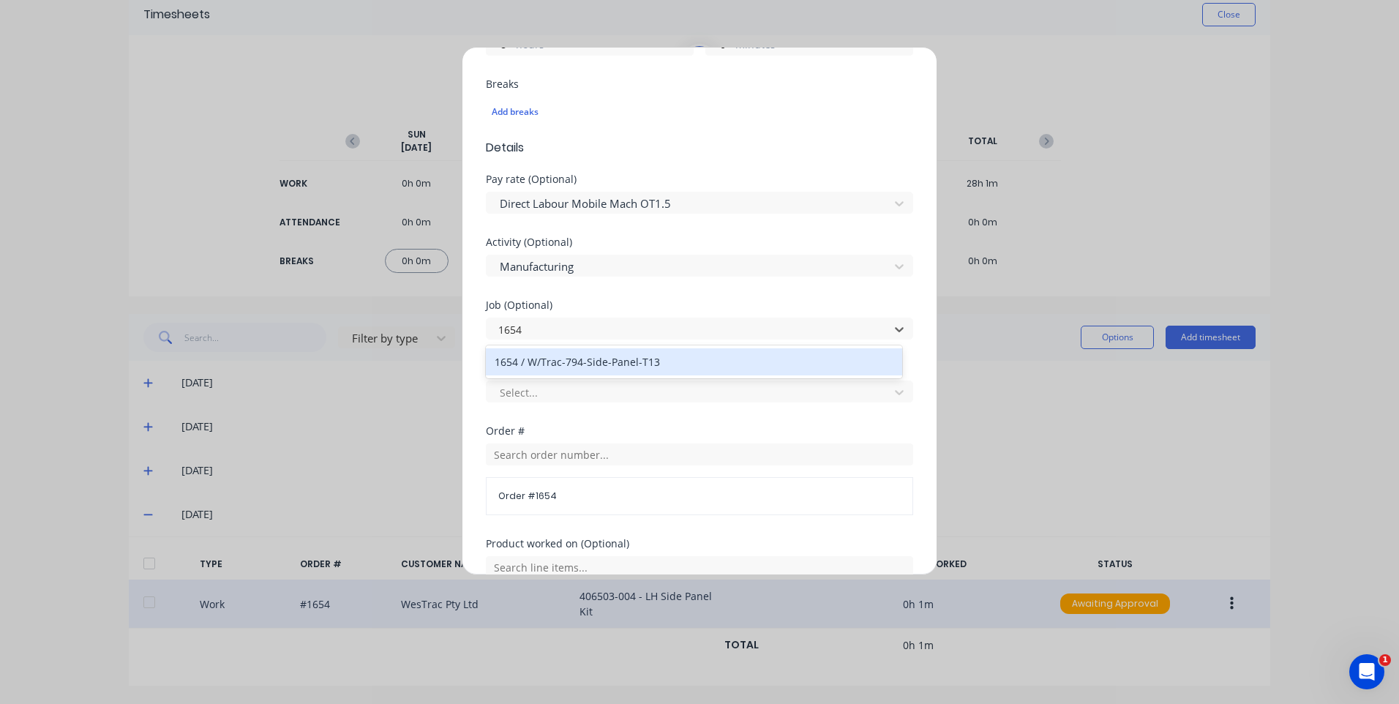
drag, startPoint x: 600, startPoint y: 359, endPoint x: 600, endPoint y: 375, distance: 15.4
click at [600, 359] on div "1654 / W/Trac-794-Side-Panel-T13" at bounding box center [694, 361] width 416 height 27
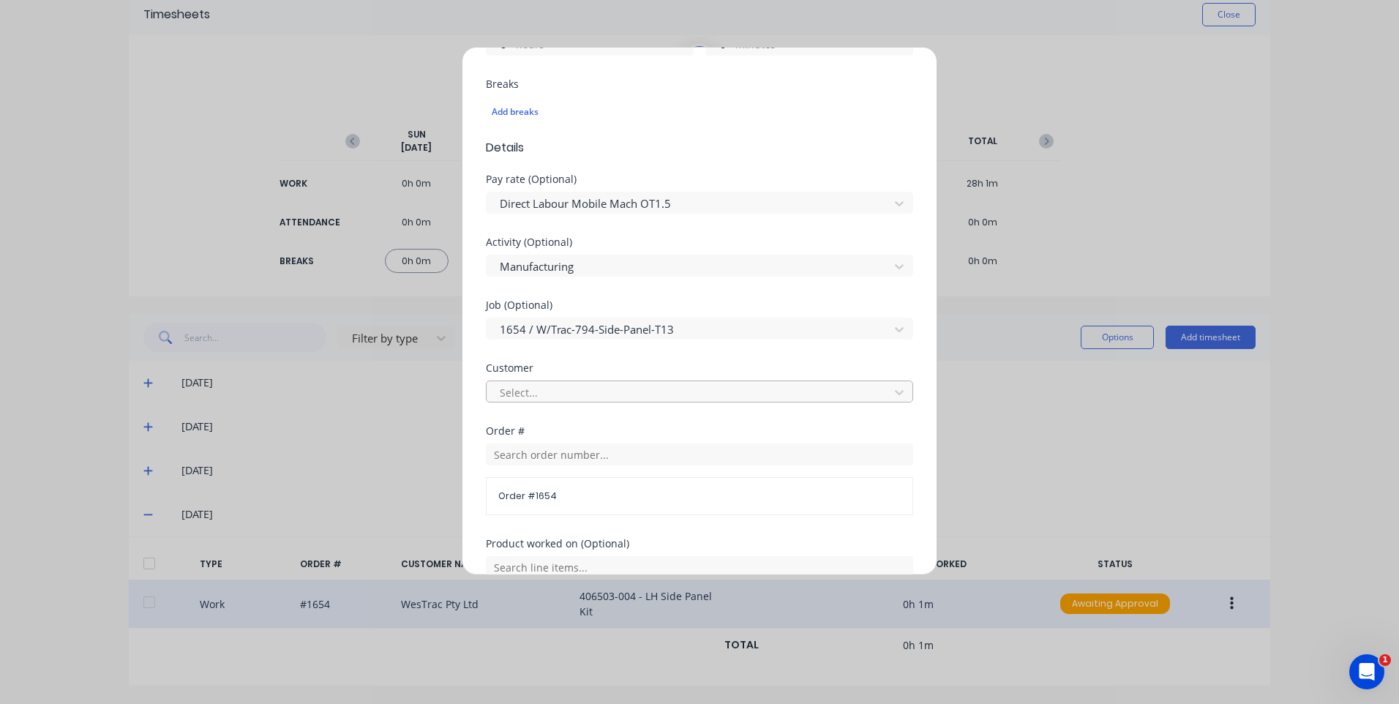
click at [598, 387] on div at bounding box center [689, 392] width 383 height 18
click at [585, 420] on div "Select customer" at bounding box center [694, 424] width 416 height 27
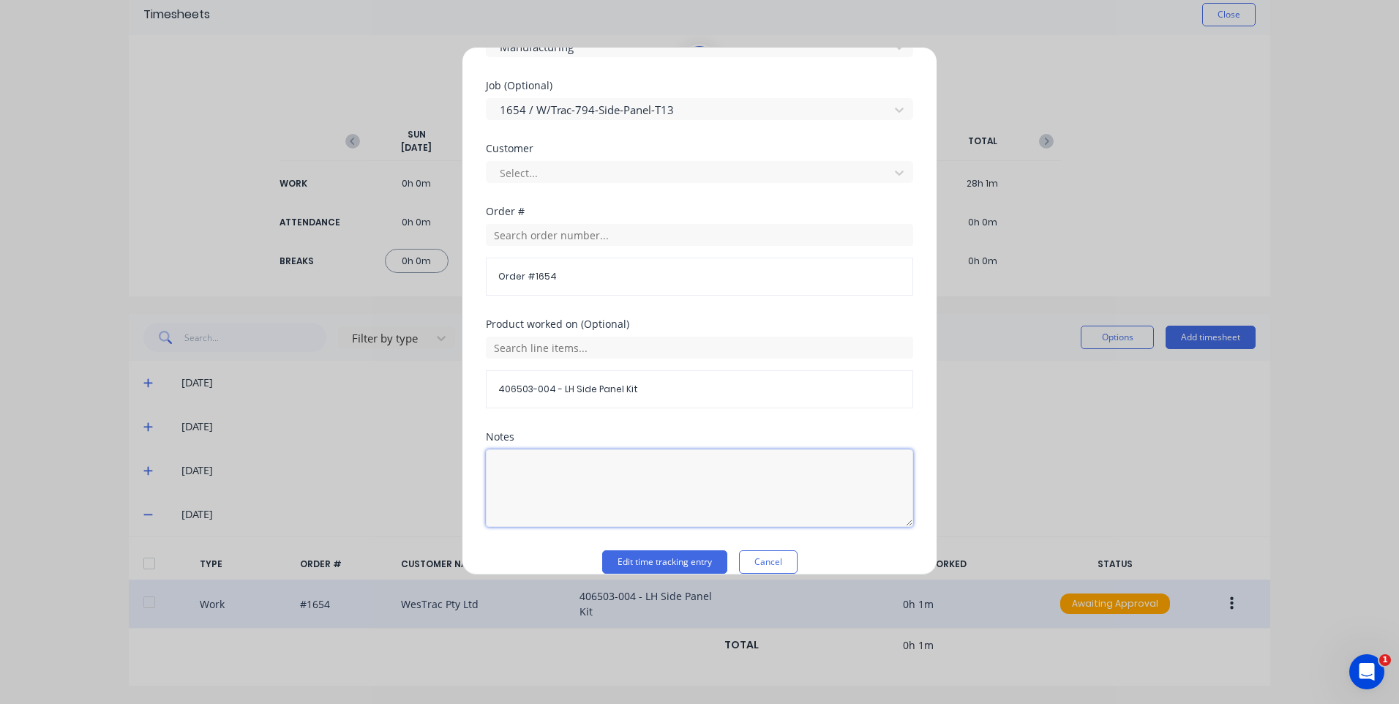
click at [622, 479] on textarea at bounding box center [699, 488] width 427 height 78
type textarea "customer westrac"
click at [658, 553] on button "Edit time tracking entry" at bounding box center [664, 561] width 125 height 23
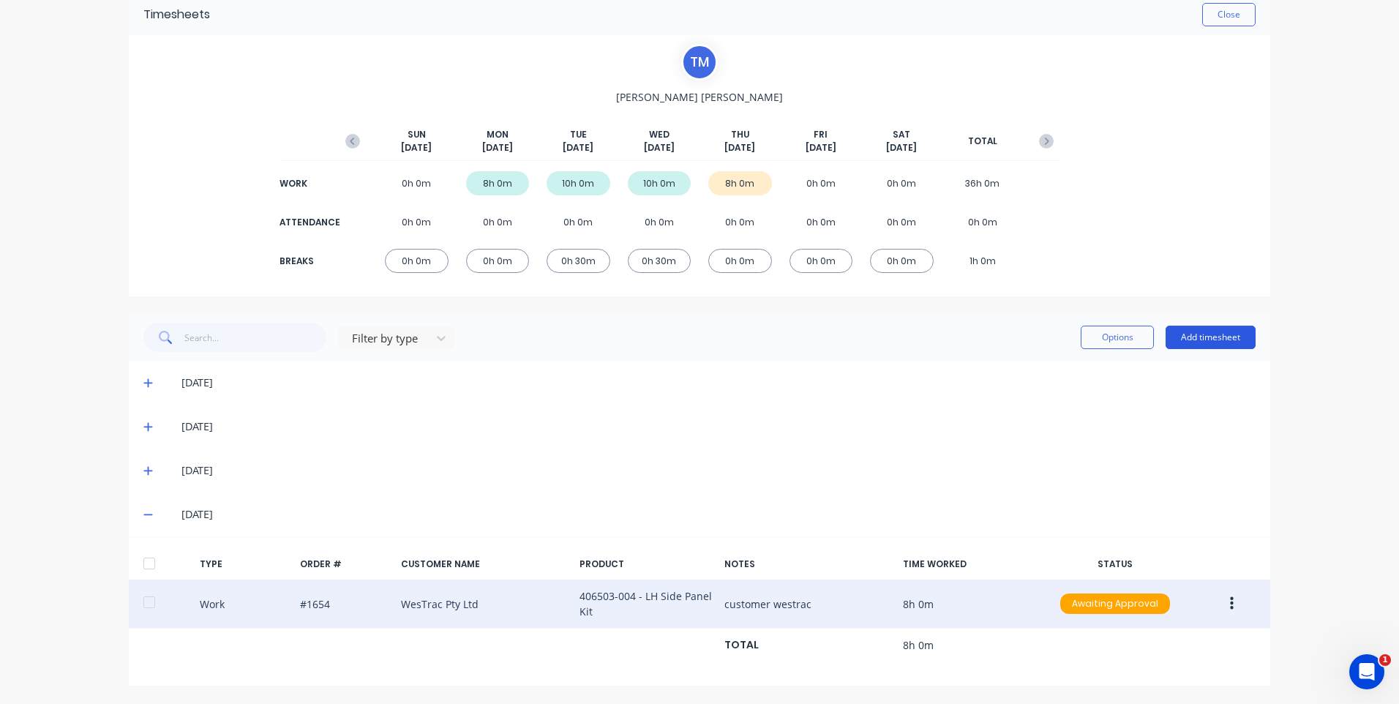
click at [1203, 338] on button "Add timesheet" at bounding box center [1210, 336] width 90 height 23
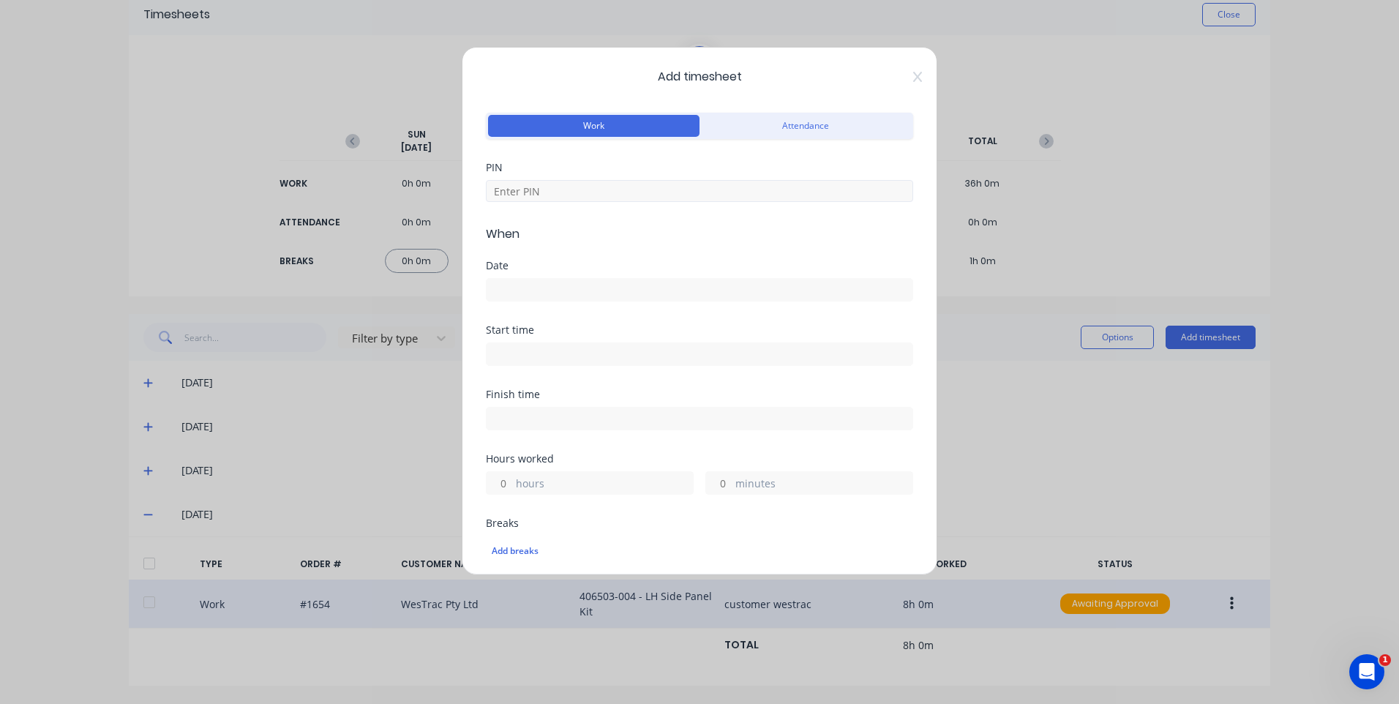
click at [603, 186] on div "PIN" at bounding box center [699, 181] width 427 height 39
click at [604, 191] on input at bounding box center [699, 191] width 427 height 22
type input "9576"
drag, startPoint x: 598, startPoint y: 274, endPoint x: 609, endPoint y: 279, distance: 12.5
click at [598, 276] on div "Date" at bounding box center [699, 280] width 427 height 41
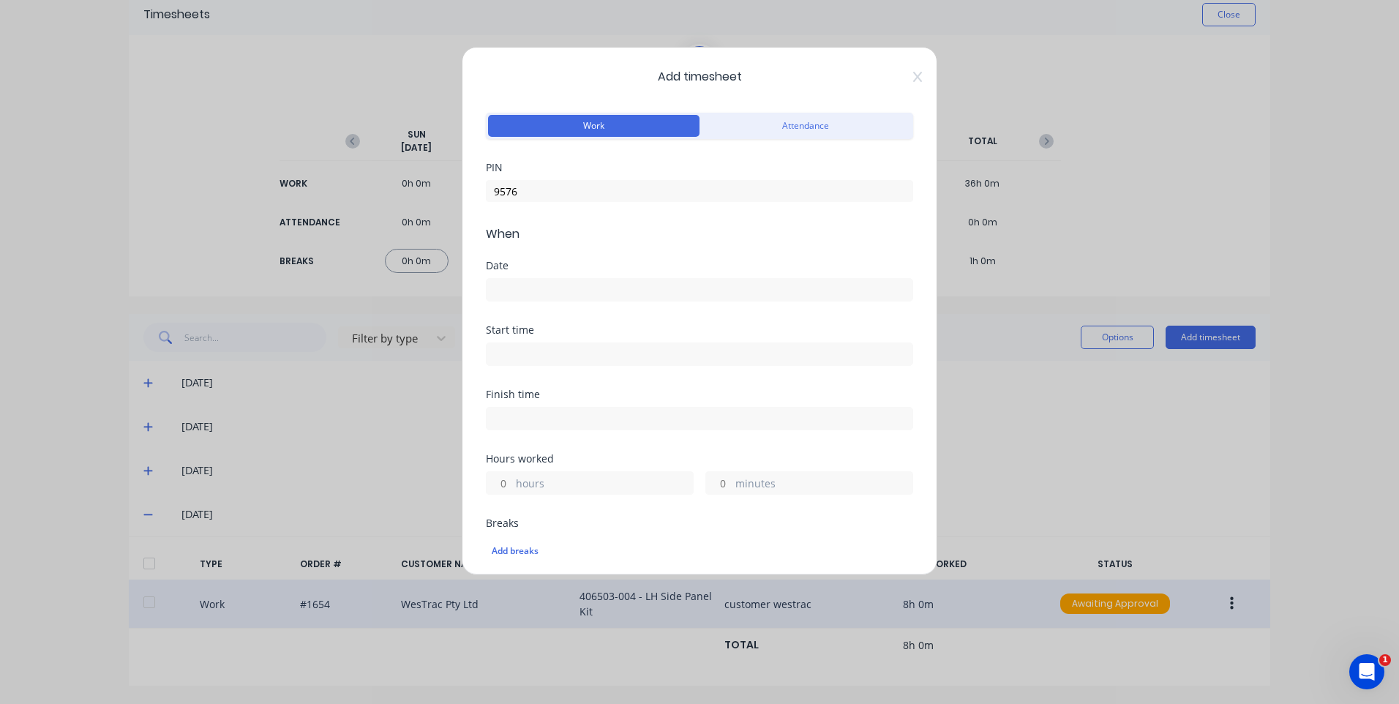
click at [601, 307] on div "Date" at bounding box center [699, 292] width 427 height 64
drag, startPoint x: 603, startPoint y: 298, endPoint x: 616, endPoint y: 306, distance: 14.8
click at [605, 296] on input at bounding box center [699, 290] width 426 height 22
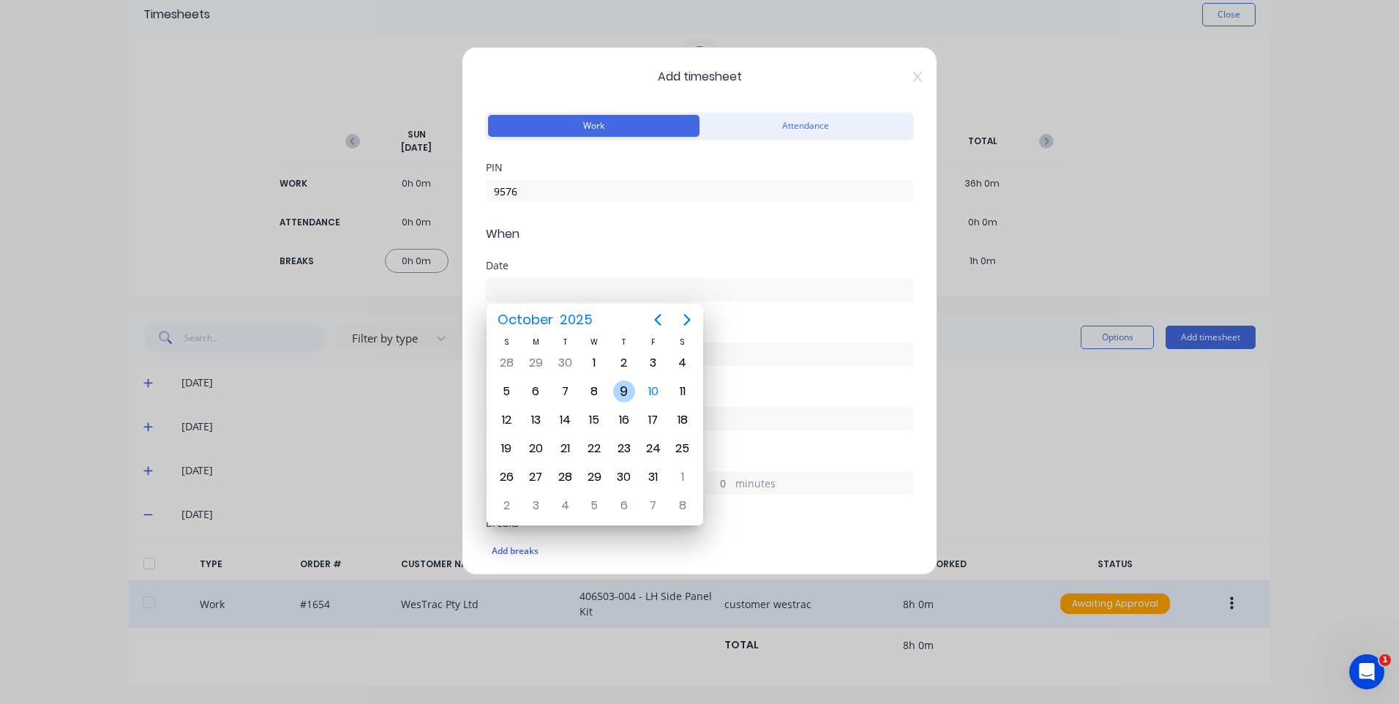
click at [625, 389] on div "9" at bounding box center [624, 391] width 22 height 22
type input "[DATE]"
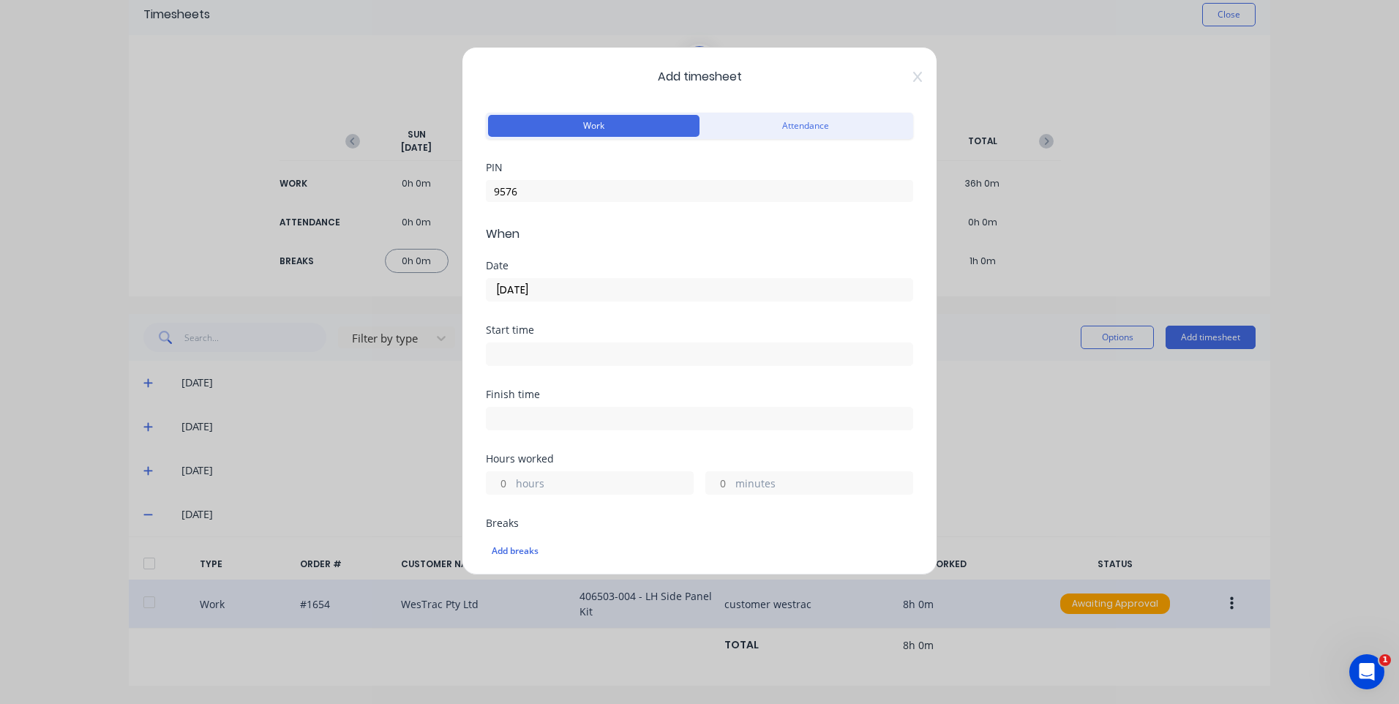
click at [590, 344] on input at bounding box center [699, 354] width 426 height 22
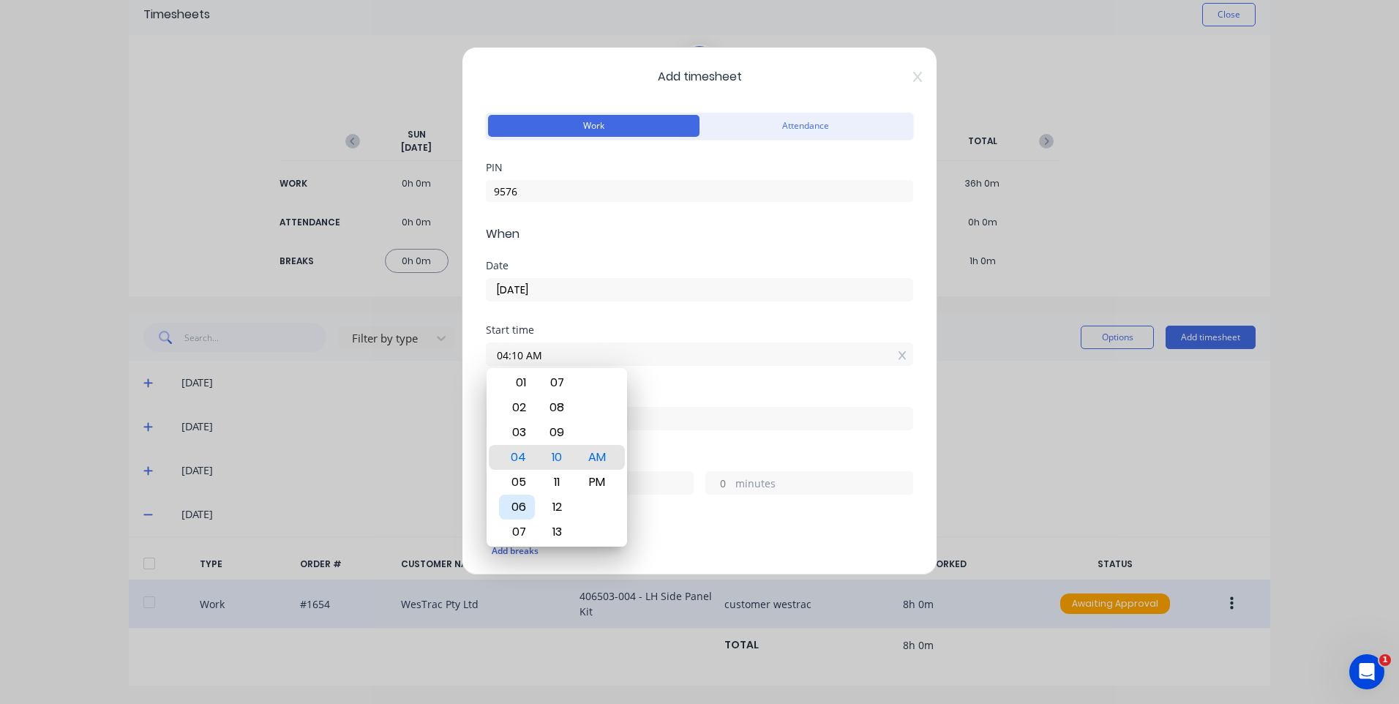
click at [520, 506] on div "06" at bounding box center [517, 506] width 36 height 25
click at [617, 485] on div "AM PM" at bounding box center [597, 457] width 40 height 2014
click at [614, 481] on div "PM" at bounding box center [597, 482] width 36 height 25
type input "12:00 PM"
click at [673, 402] on div "Finish time" at bounding box center [699, 409] width 427 height 41
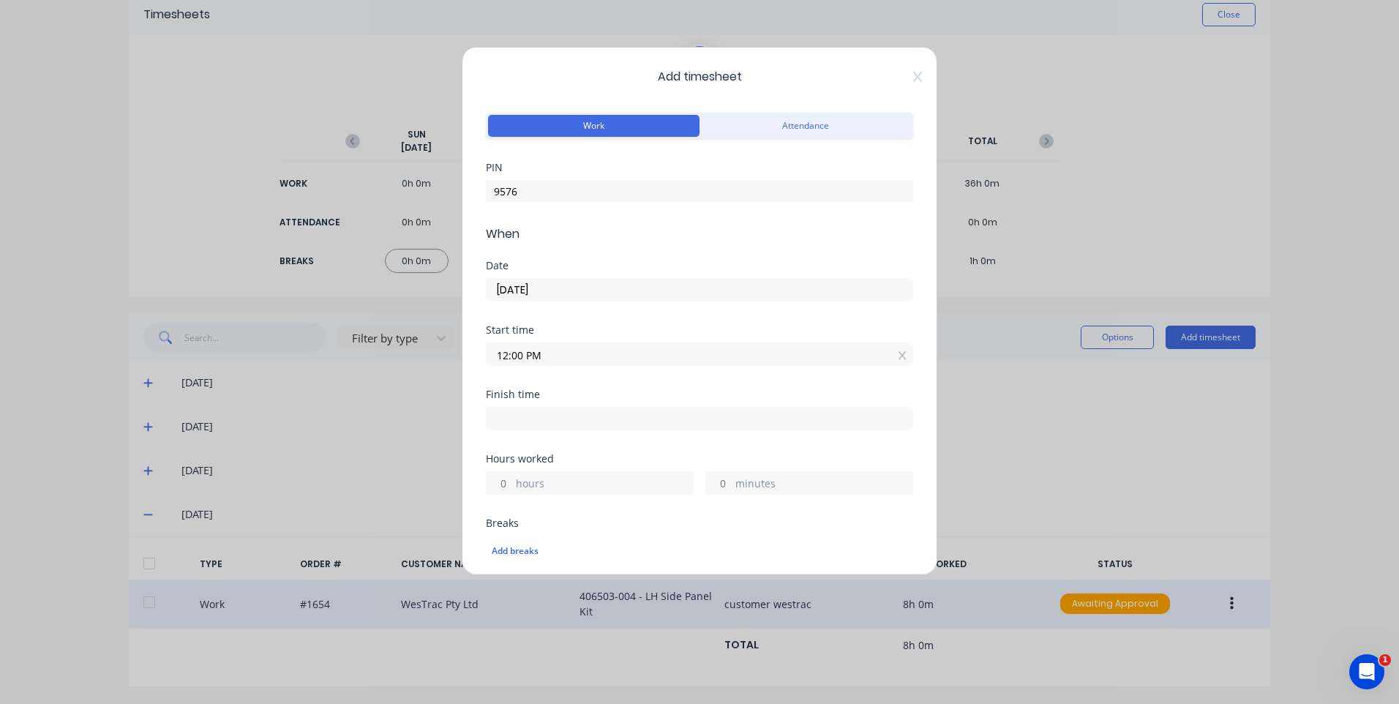
click at [665, 407] on label at bounding box center [699, 418] width 427 height 23
click at [665, 407] on input at bounding box center [699, 418] width 426 height 22
type input "04:10 AM"
type input "16"
type input "10"
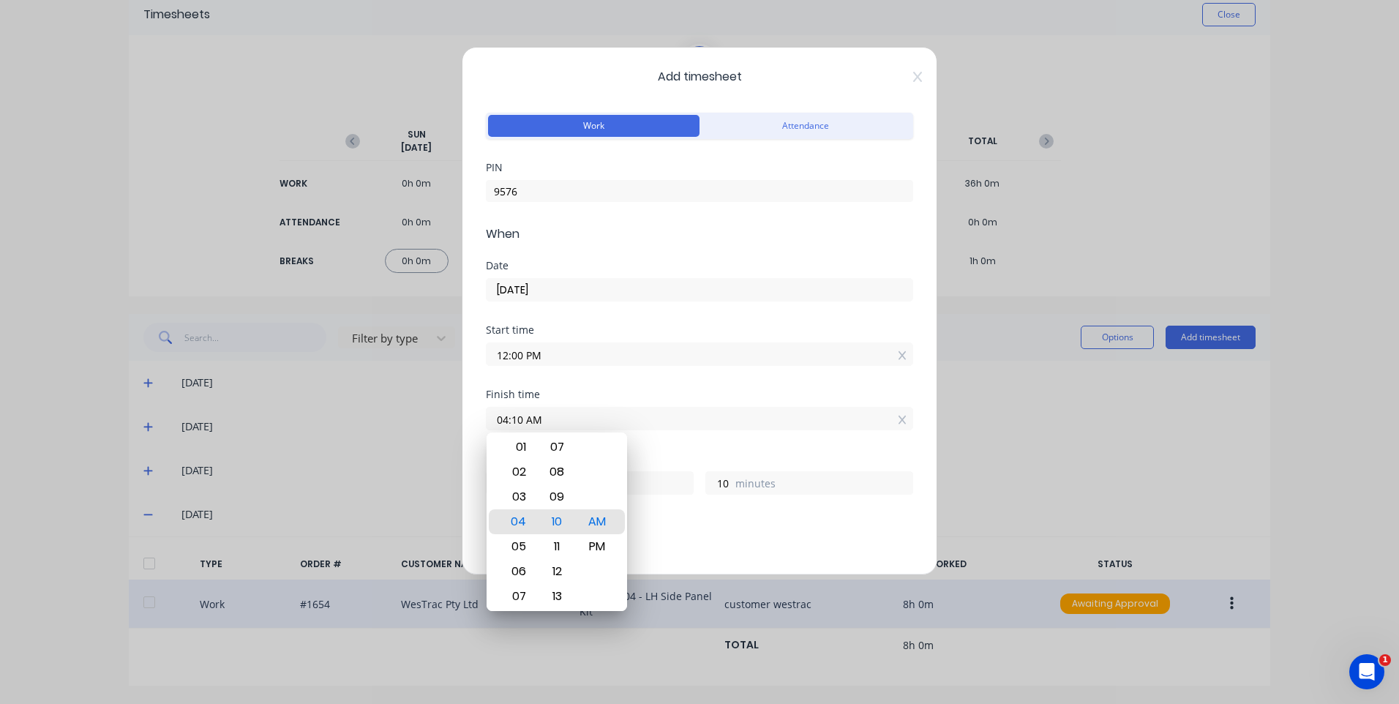
click at [521, 470] on div "02" at bounding box center [517, 471] width 36 height 25
type input "02:10 AM"
type input "14"
type input "02:14 AM"
type input "14"
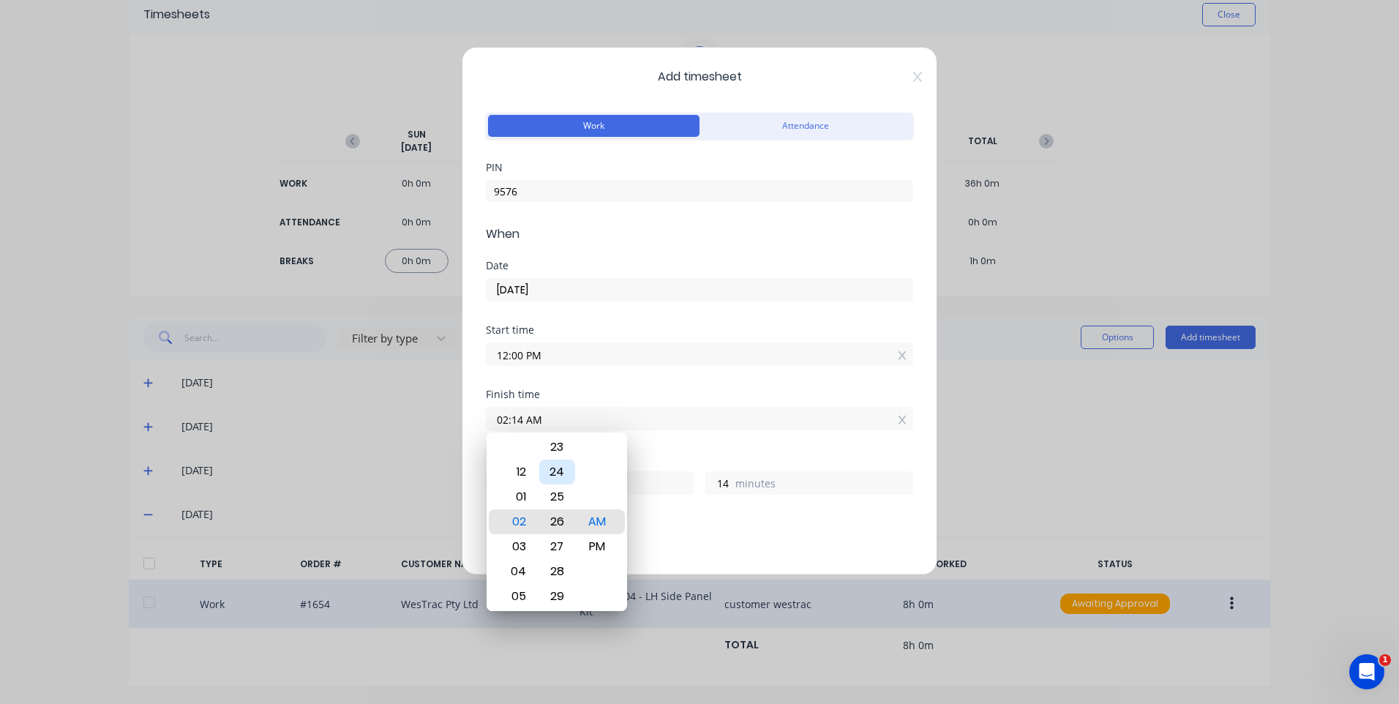
type input "02:26 AM"
type input "26"
type input "02:29 AM"
type input "29"
click at [565, 536] on div "30" at bounding box center [557, 546] width 36 height 25
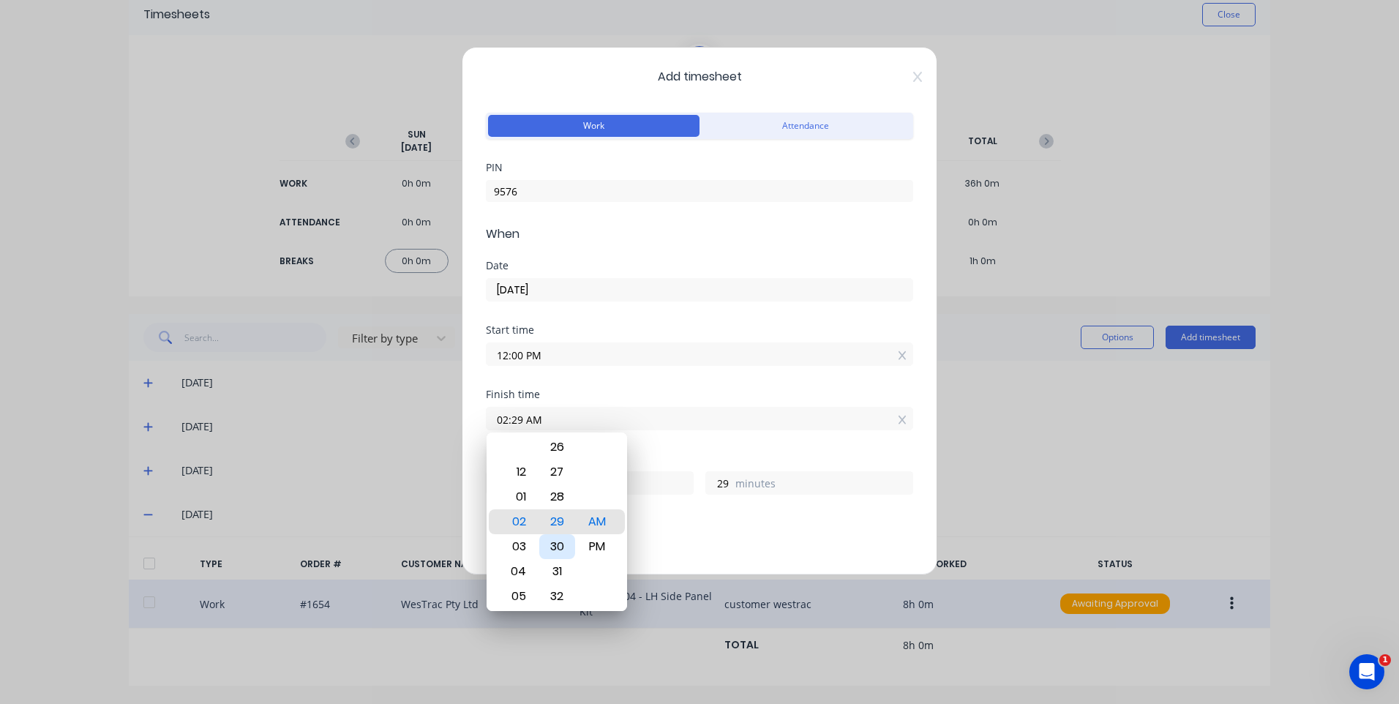
type input "02:30 AM"
type input "30"
click at [614, 539] on div "PM" at bounding box center [597, 546] width 36 height 25
type input "02:30 PM"
type input "2"
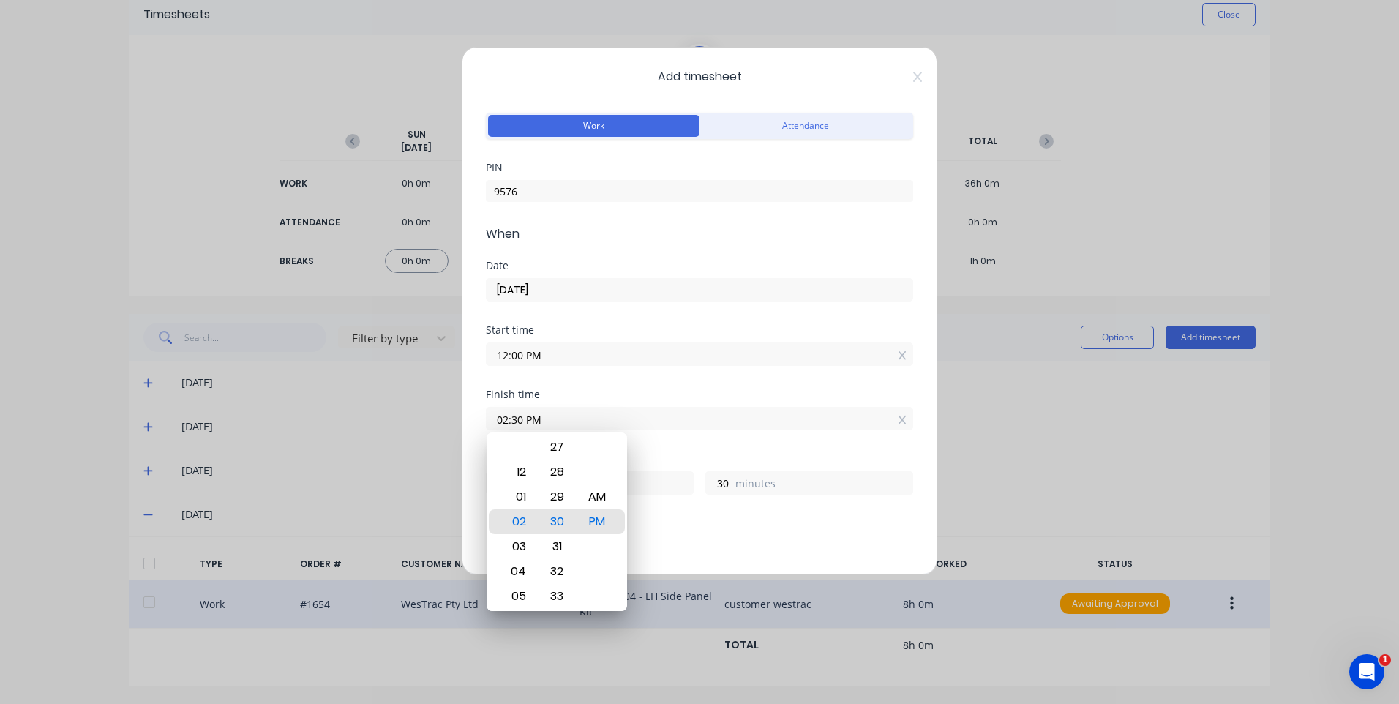
drag, startPoint x: 691, startPoint y: 524, endPoint x: 658, endPoint y: 502, distance: 40.0
click at [691, 524] on div "Breaks" at bounding box center [699, 523] width 427 height 10
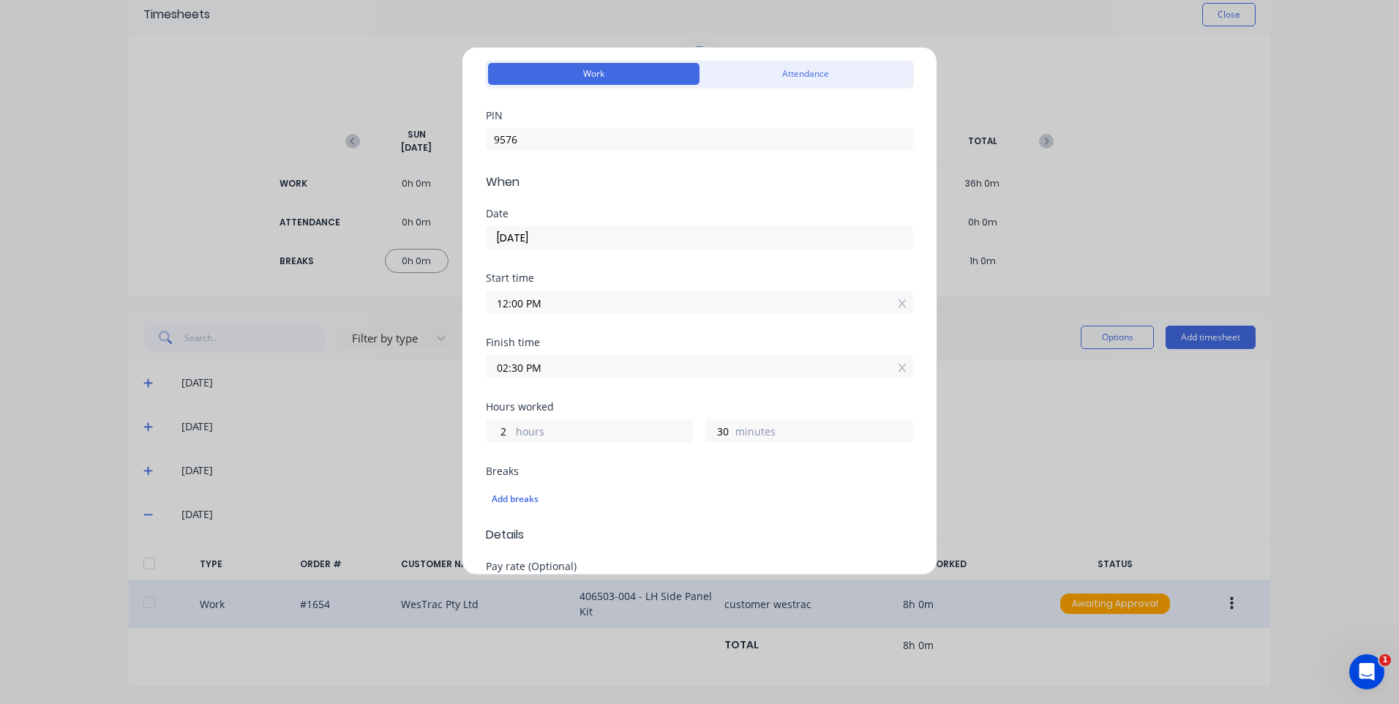
scroll to position [146, 0]
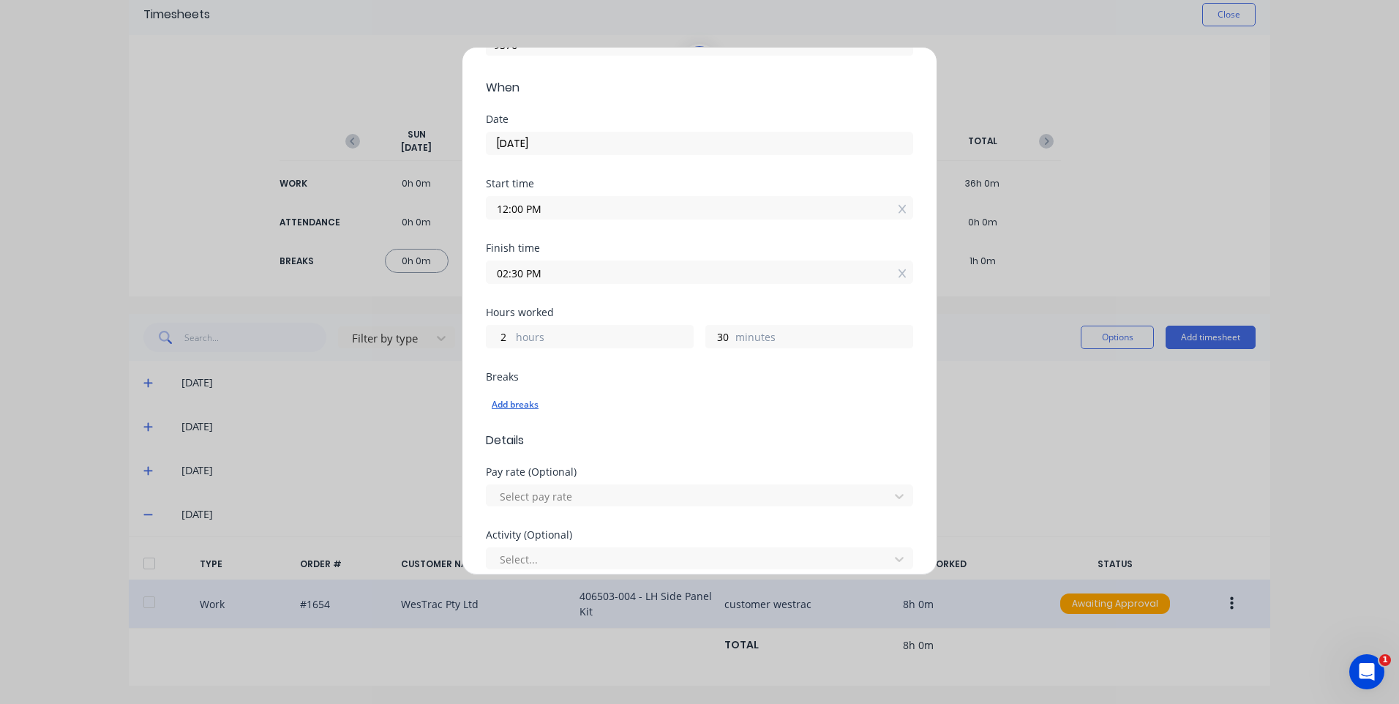
click at [531, 399] on div "Add breaks" at bounding box center [699, 404] width 415 height 19
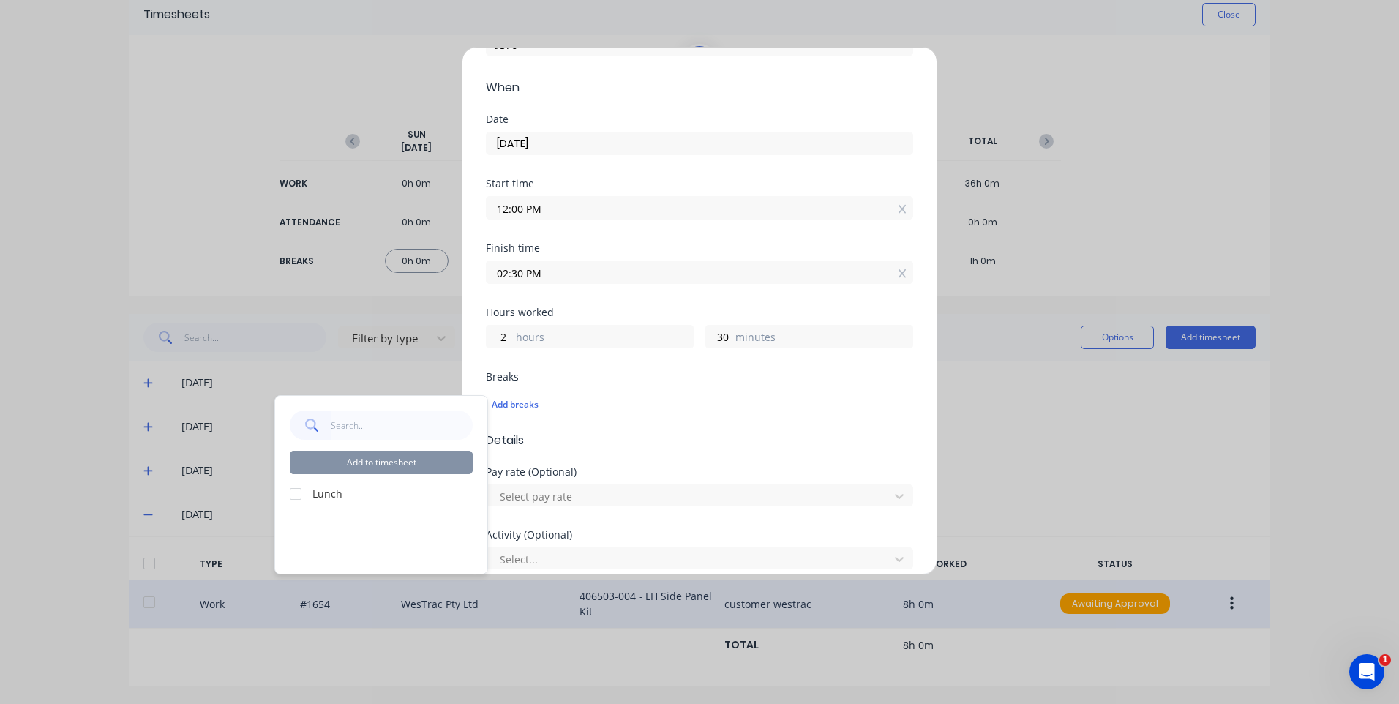
click at [326, 489] on label "Lunch" at bounding box center [392, 493] width 160 height 15
click at [304, 489] on div at bounding box center [295, 493] width 29 height 29
click at [382, 457] on button "Add to timesheet" at bounding box center [381, 462] width 183 height 23
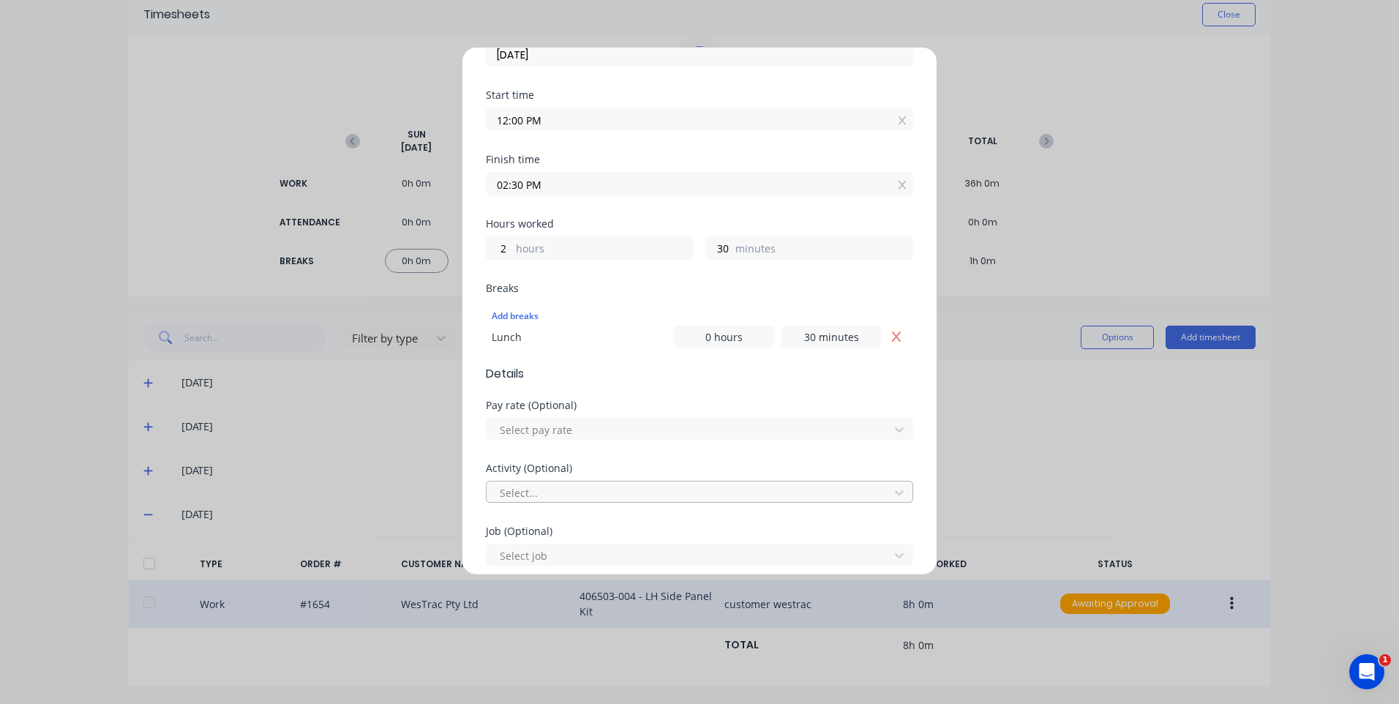
scroll to position [293, 0]
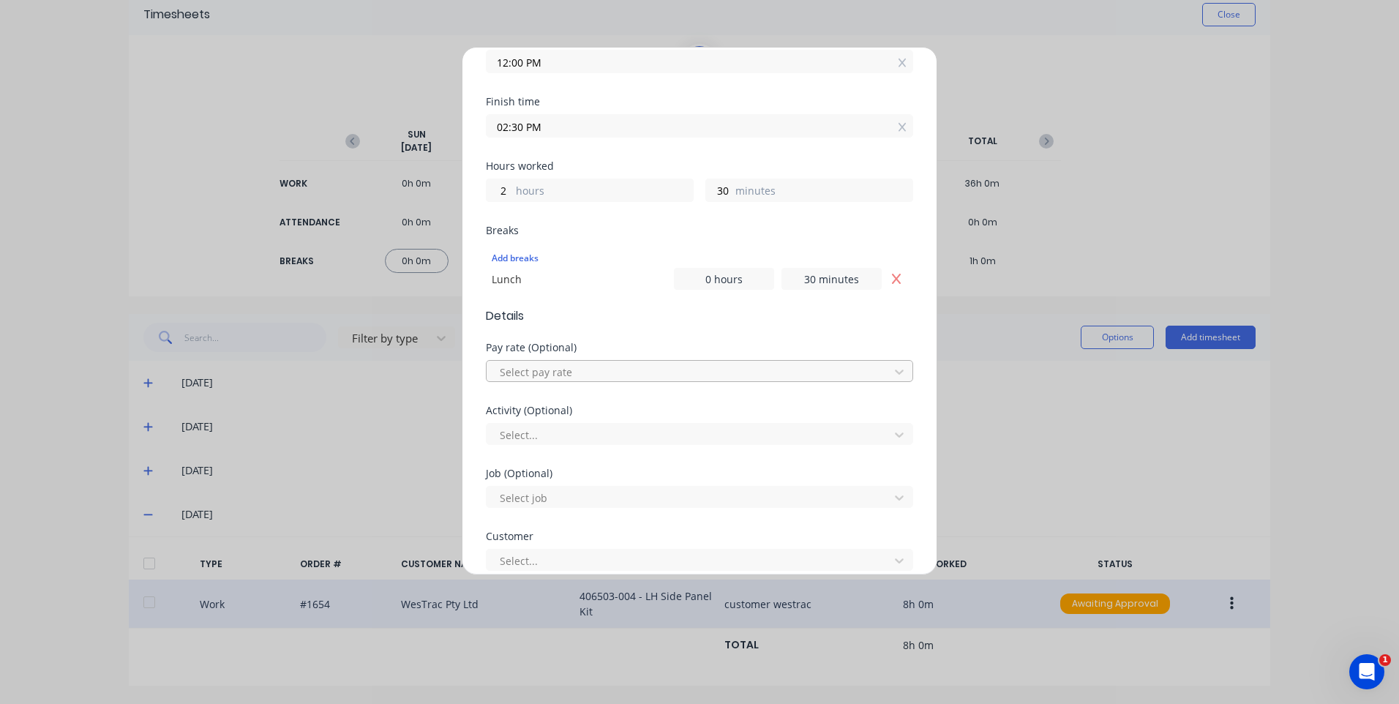
click at [599, 369] on div at bounding box center [689, 372] width 383 height 18
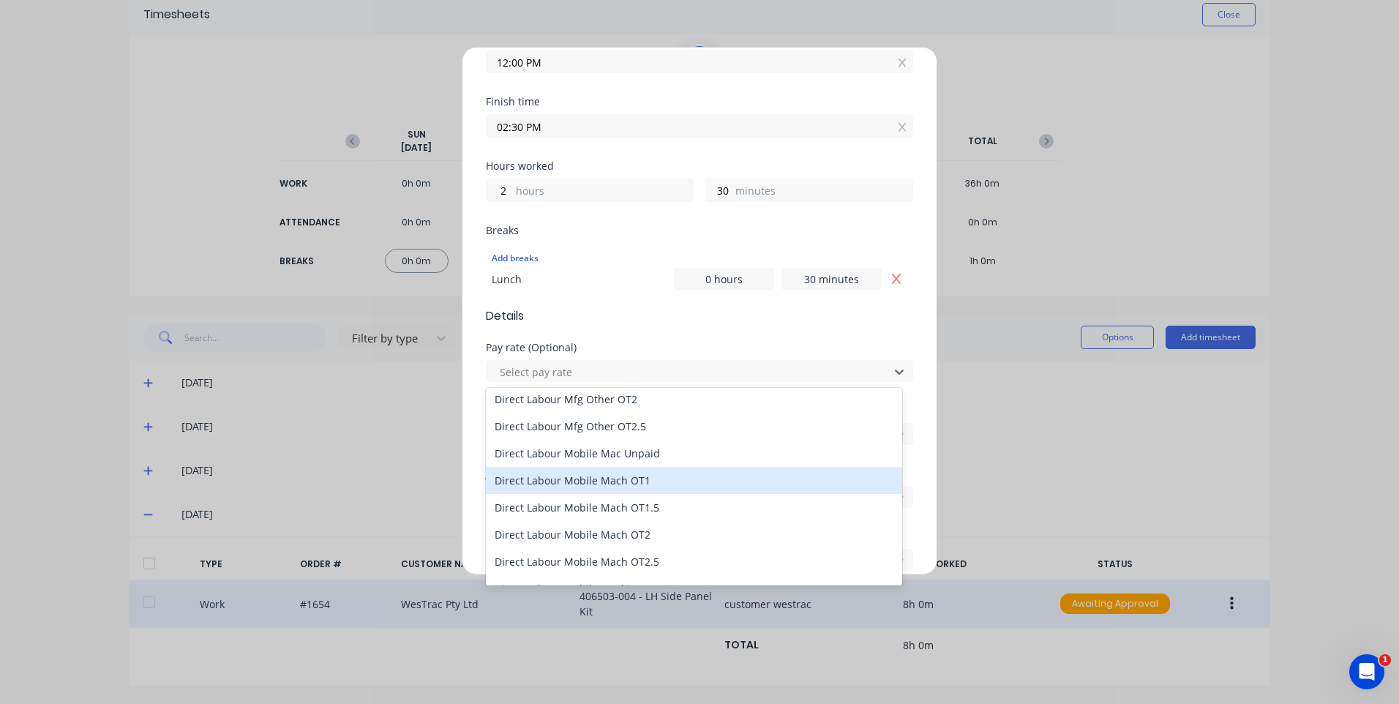
scroll to position [951, 0]
click at [654, 474] on div "Direct Labour Mobile Mach OT1.5" at bounding box center [694, 481] width 416 height 27
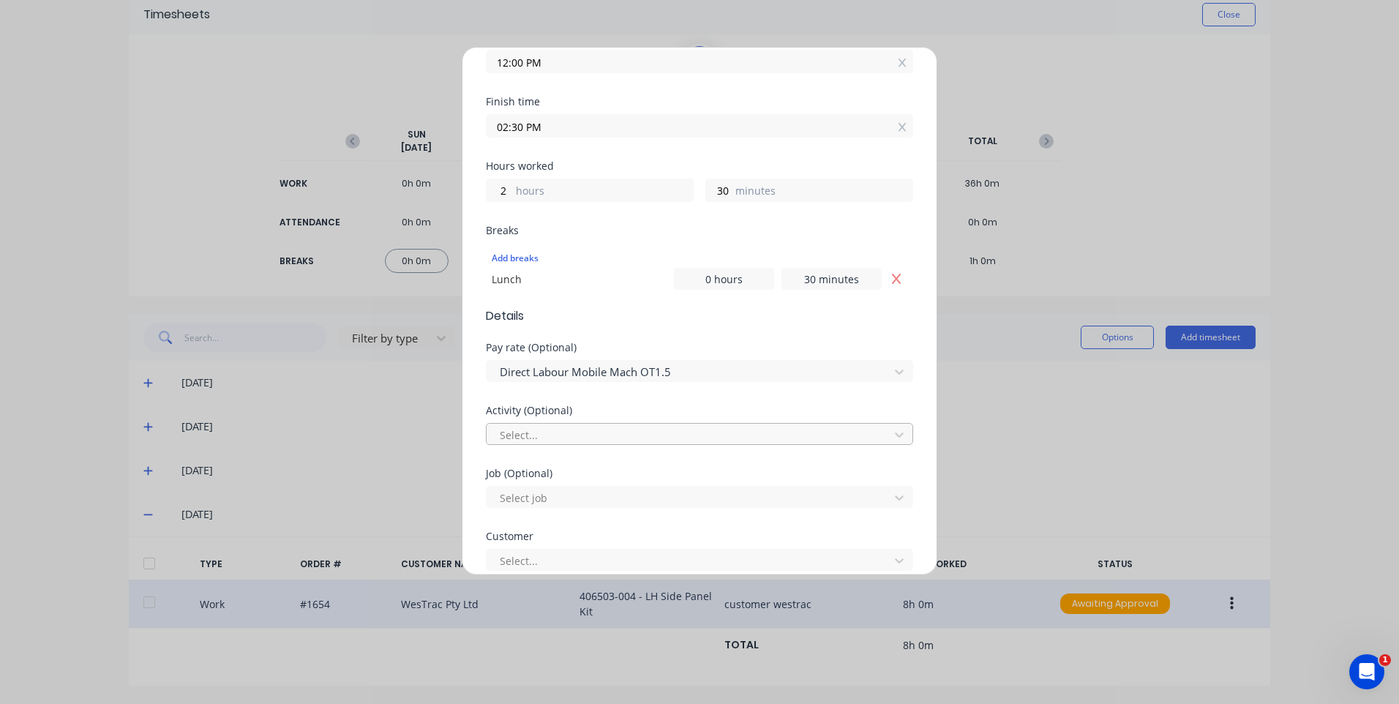
click at [627, 426] on div at bounding box center [689, 435] width 383 height 18
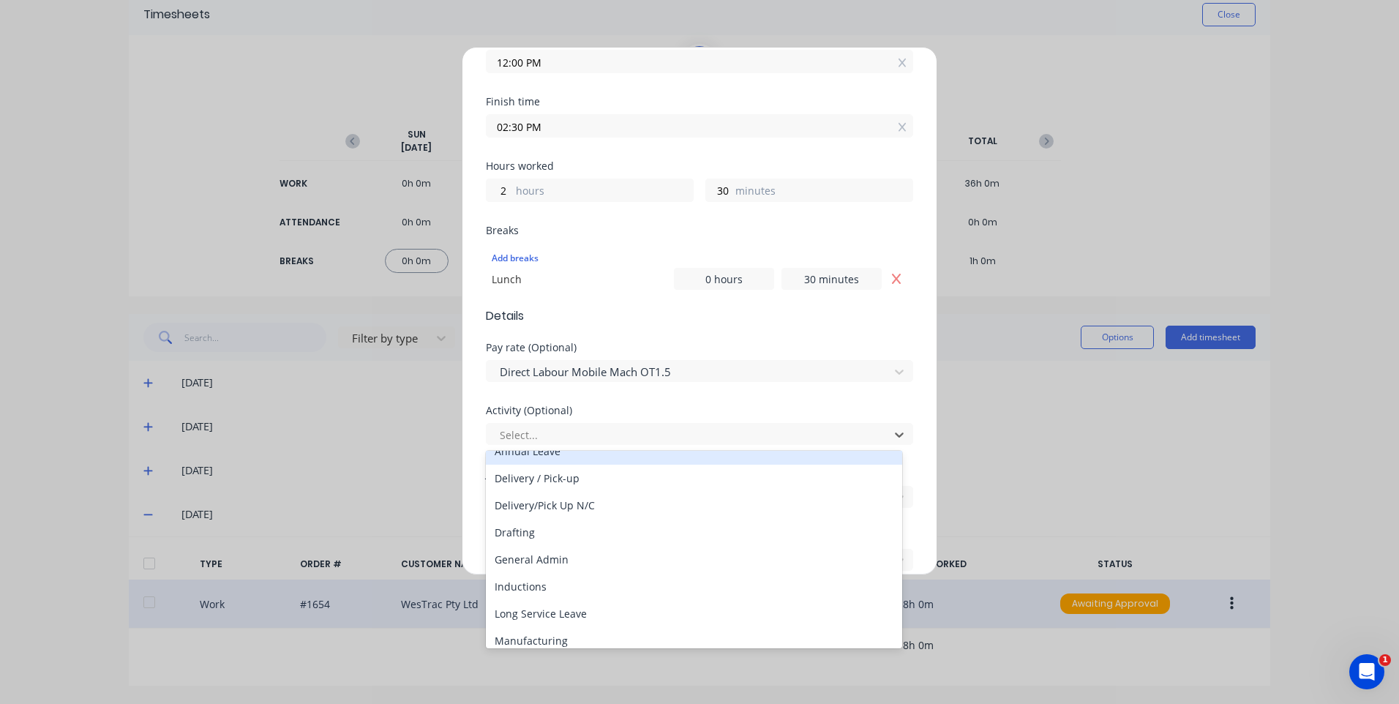
scroll to position [219, 0]
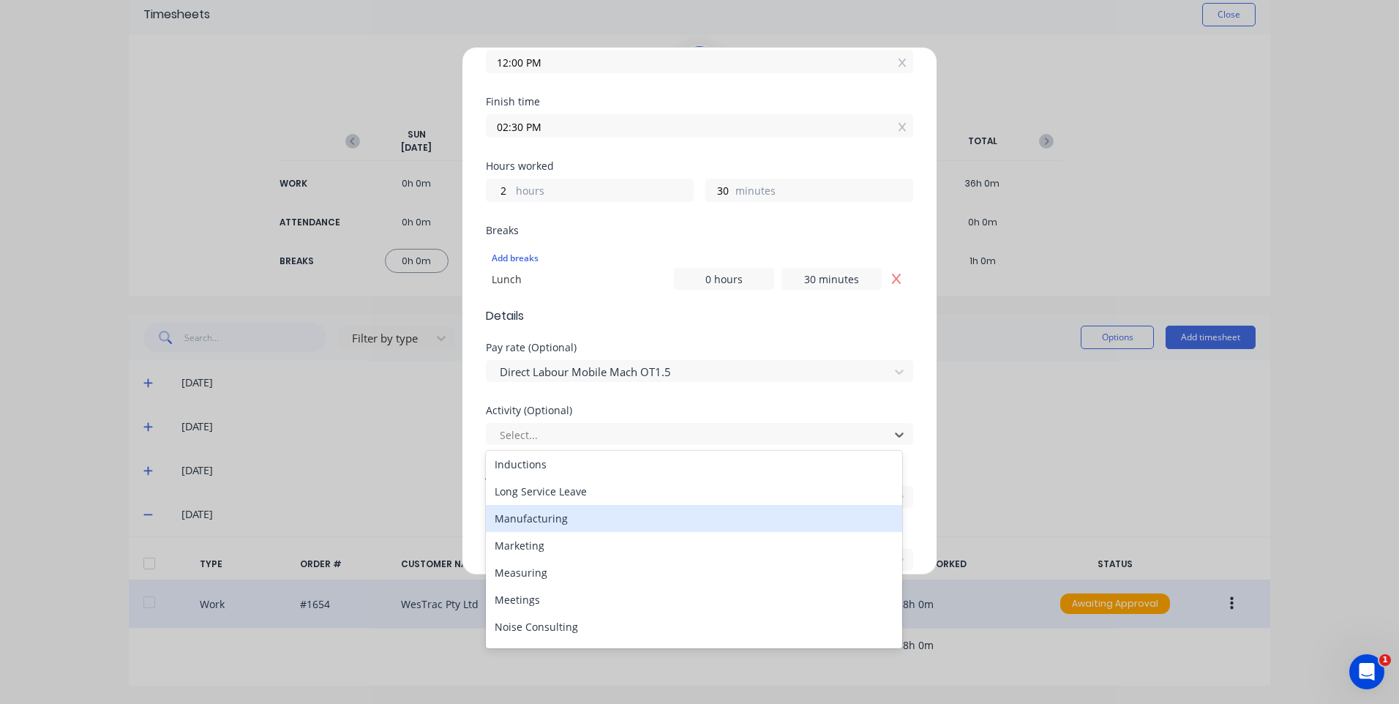
click at [574, 523] on div "Manufacturing" at bounding box center [694, 518] width 416 height 27
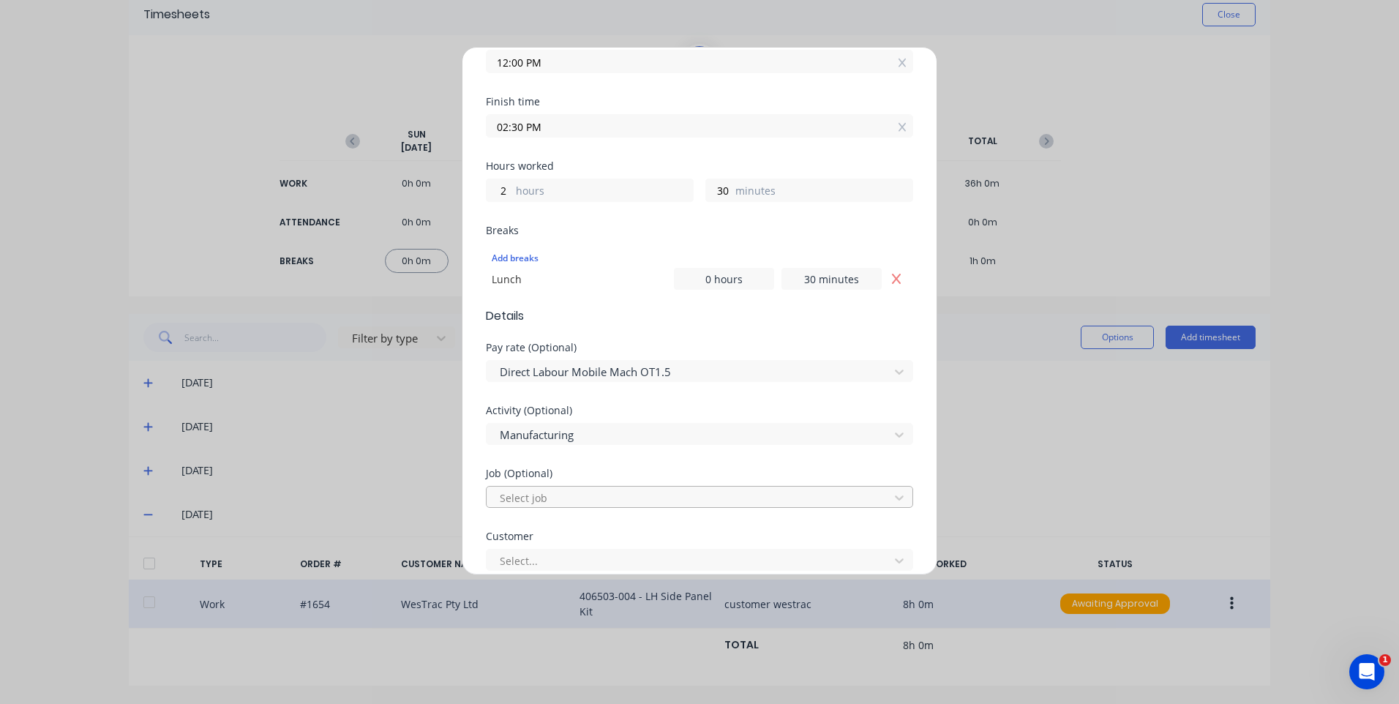
click at [580, 489] on div at bounding box center [689, 498] width 383 height 18
click at [587, 494] on div at bounding box center [689, 498] width 383 height 18
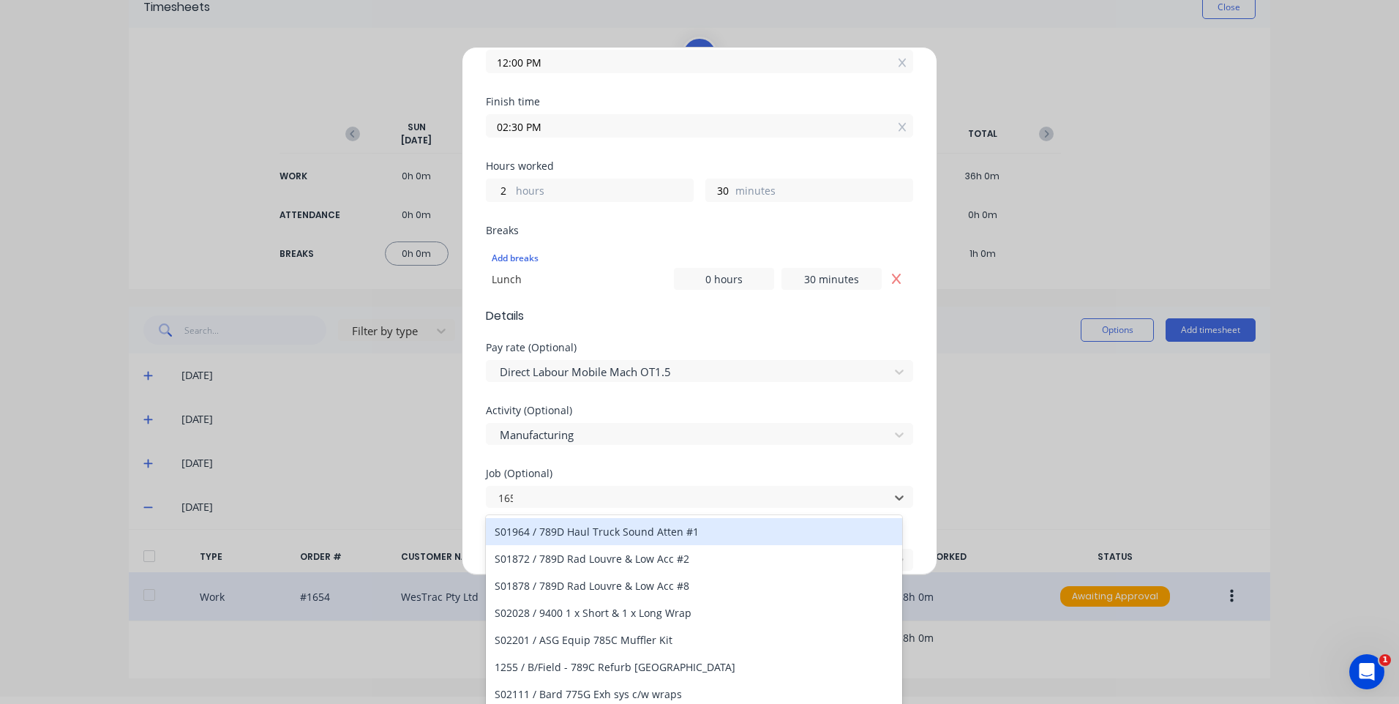
scroll to position [12, 0]
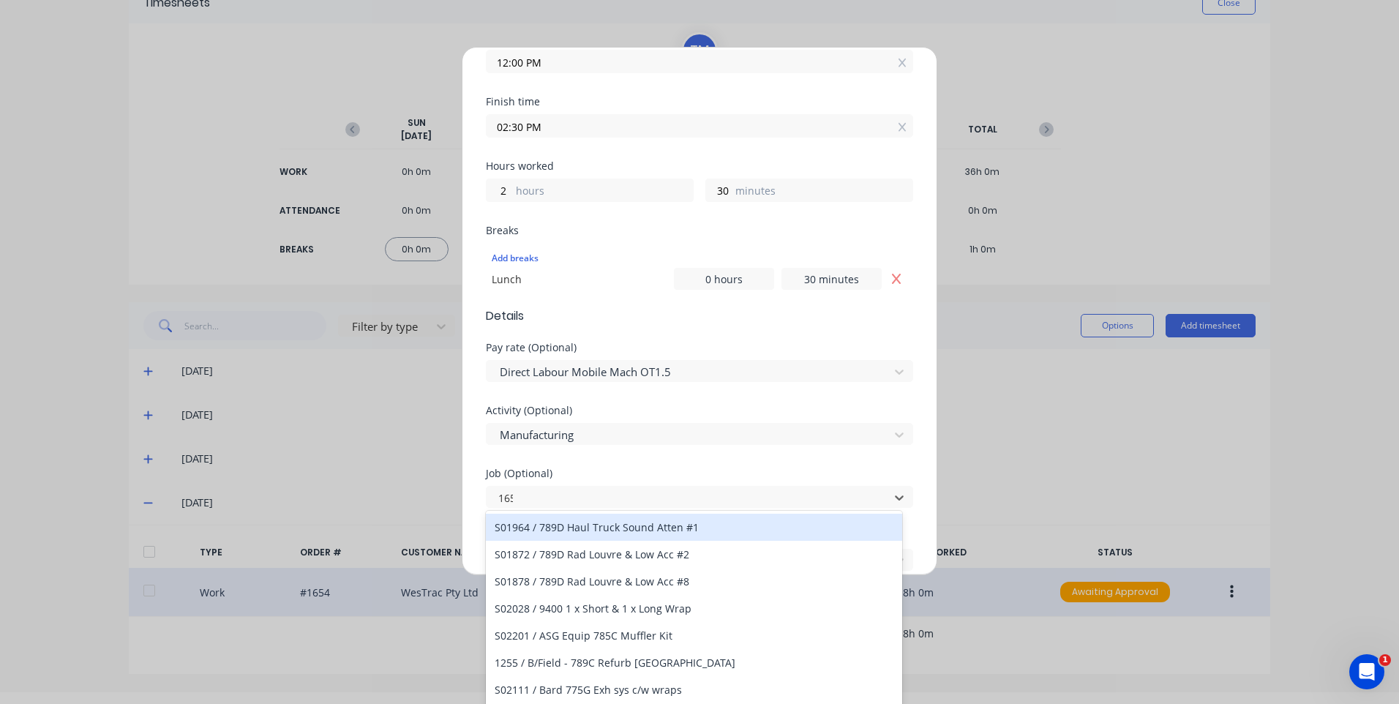
type input "1654"
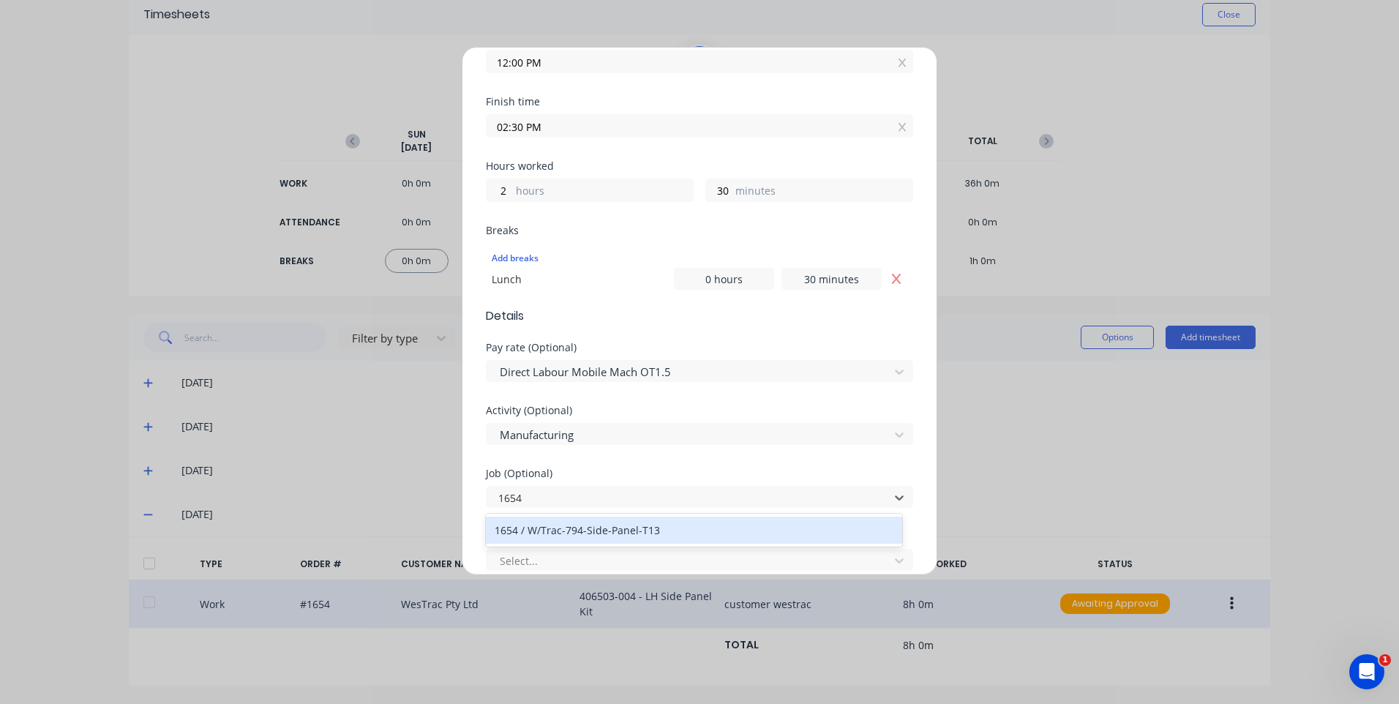
scroll to position [0, 0]
click at [630, 530] on div "1654 / W/Trac-794-Side-Panel-T13" at bounding box center [694, 529] width 416 height 27
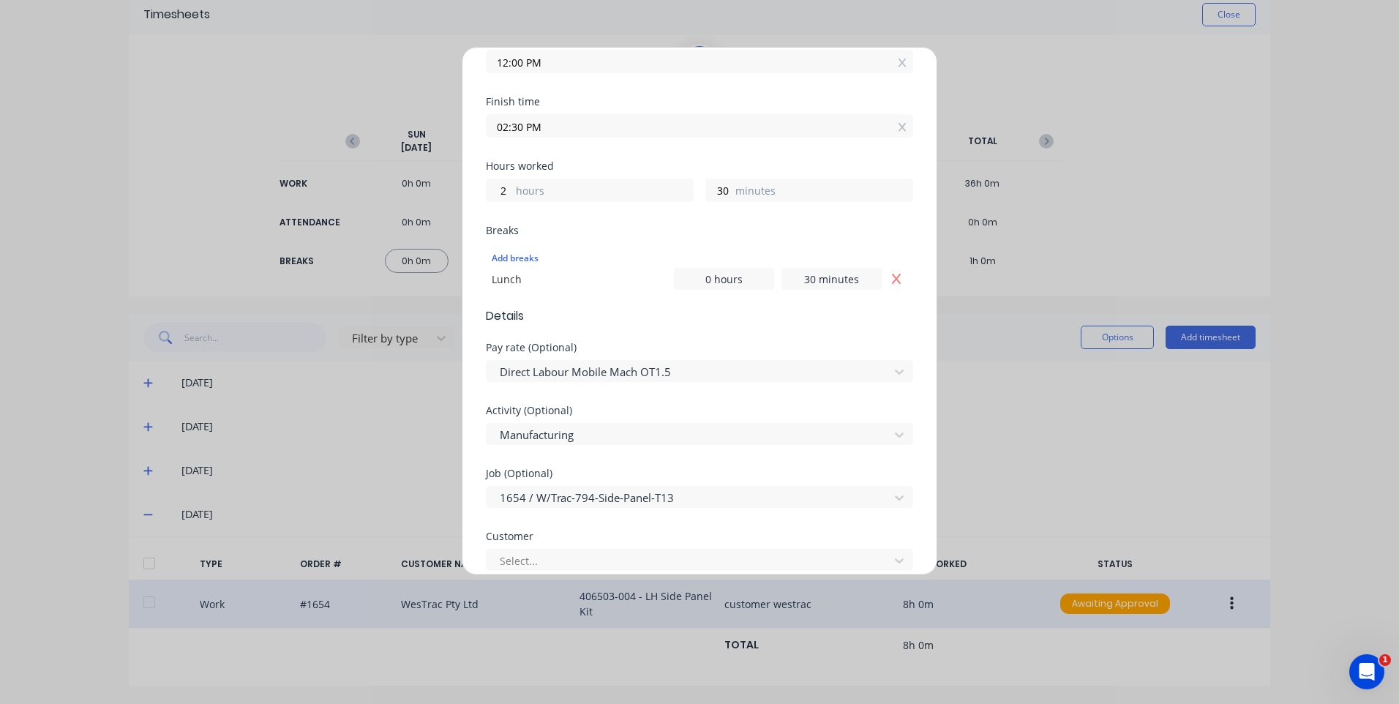
scroll to position [512, 0]
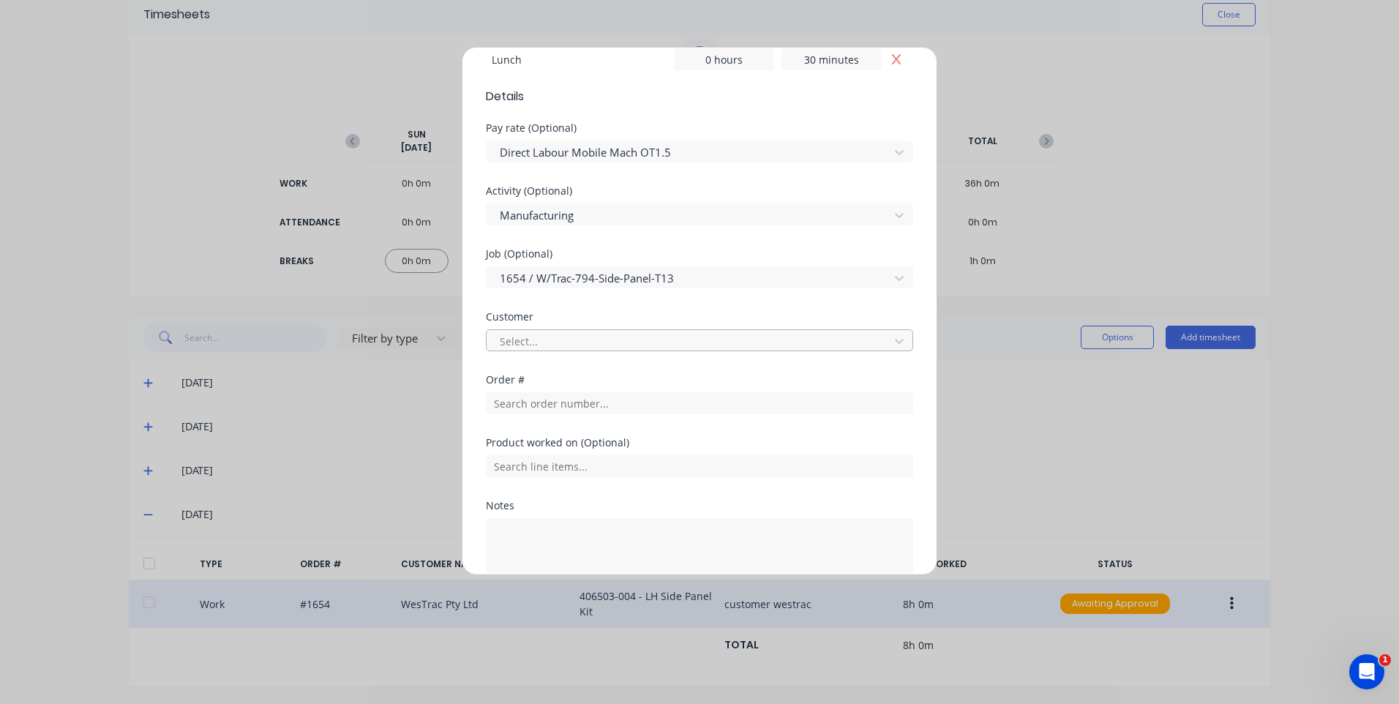
click at [594, 337] on div at bounding box center [689, 341] width 383 height 18
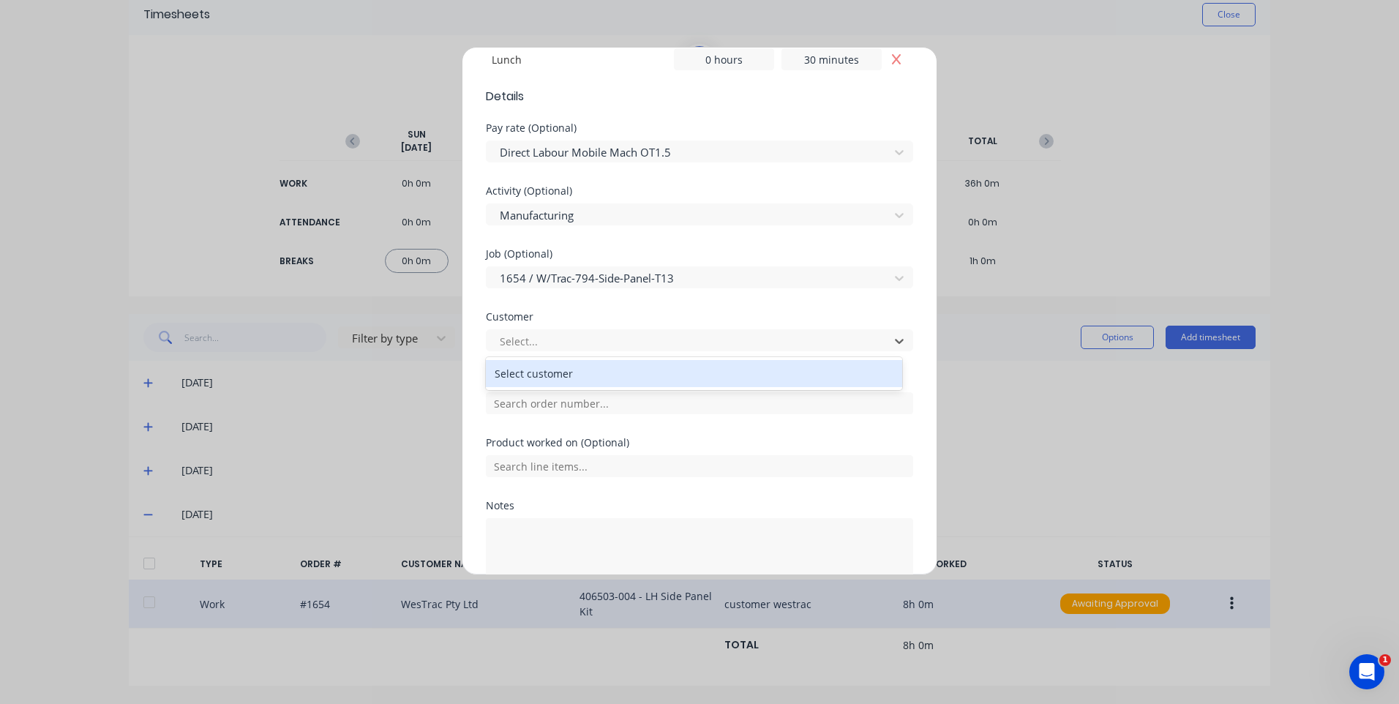
click at [594, 380] on div "Select customer" at bounding box center [694, 373] width 416 height 27
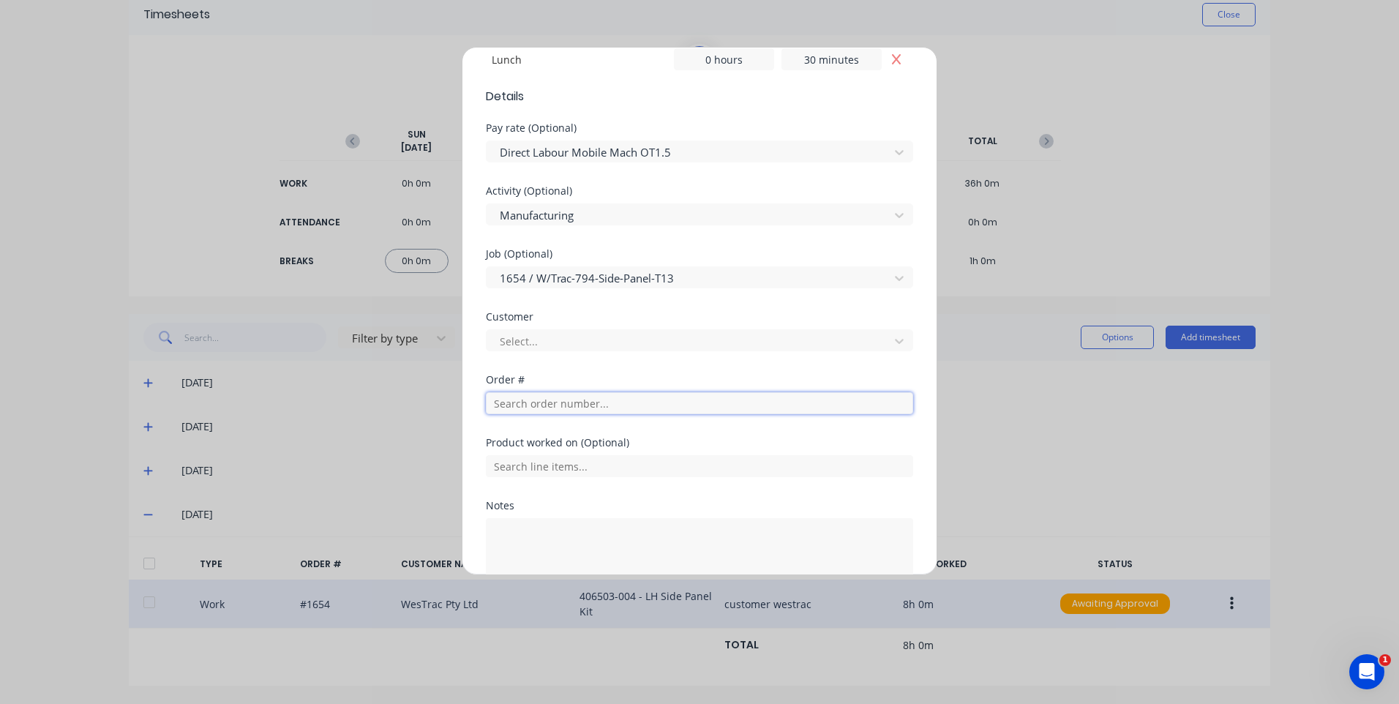
click at [598, 396] on input "text" at bounding box center [699, 403] width 427 height 22
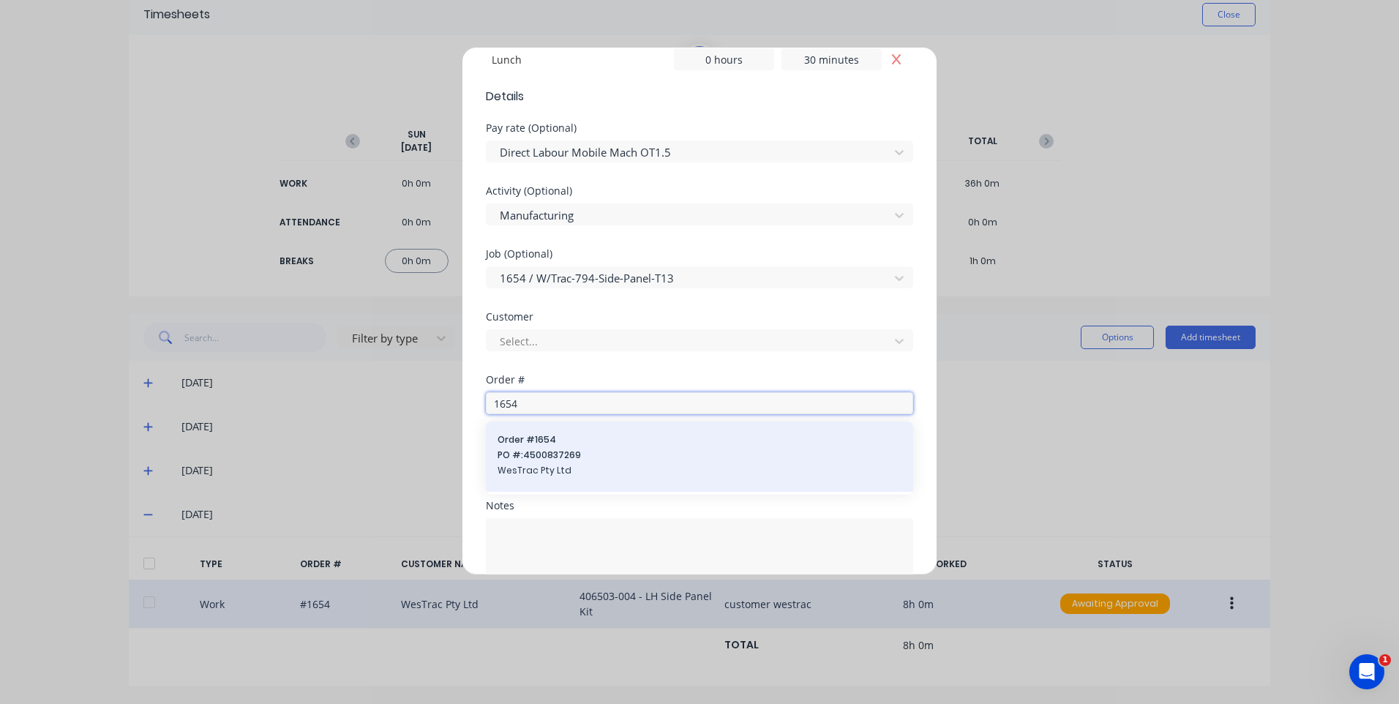
type input "1654"
click at [583, 451] on span "PO #: 4500837269" at bounding box center [699, 454] width 404 height 13
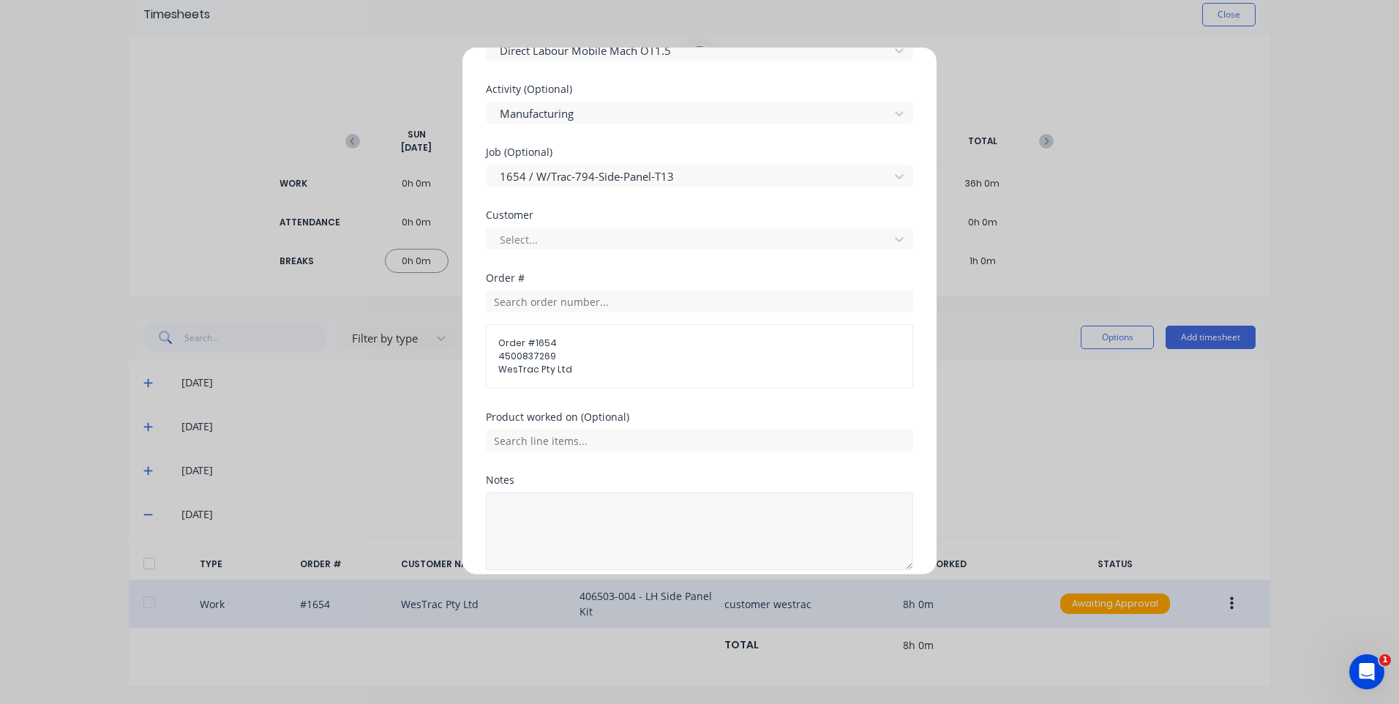
scroll to position [677, 0]
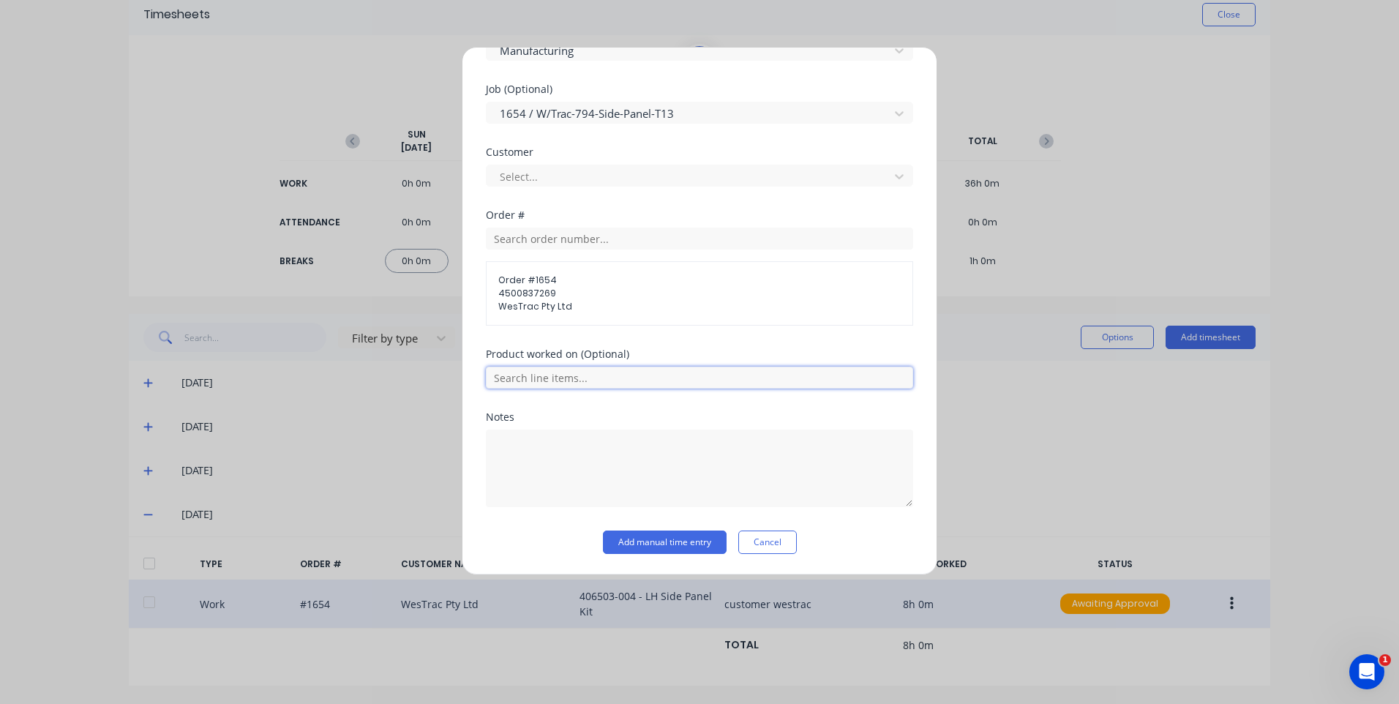
click at [585, 378] on input "text" at bounding box center [699, 377] width 427 height 22
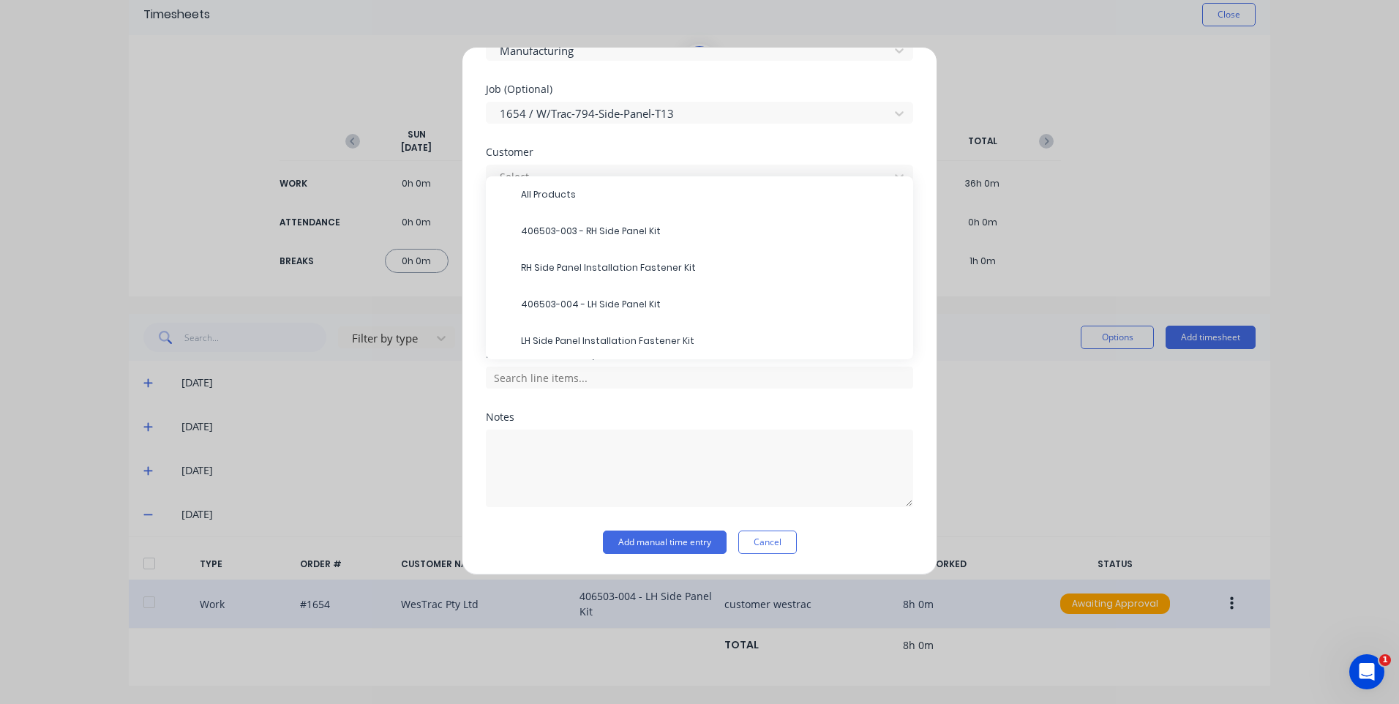
click at [617, 306] on span "406503-004 - LH Side Panel Kit" at bounding box center [711, 304] width 380 height 13
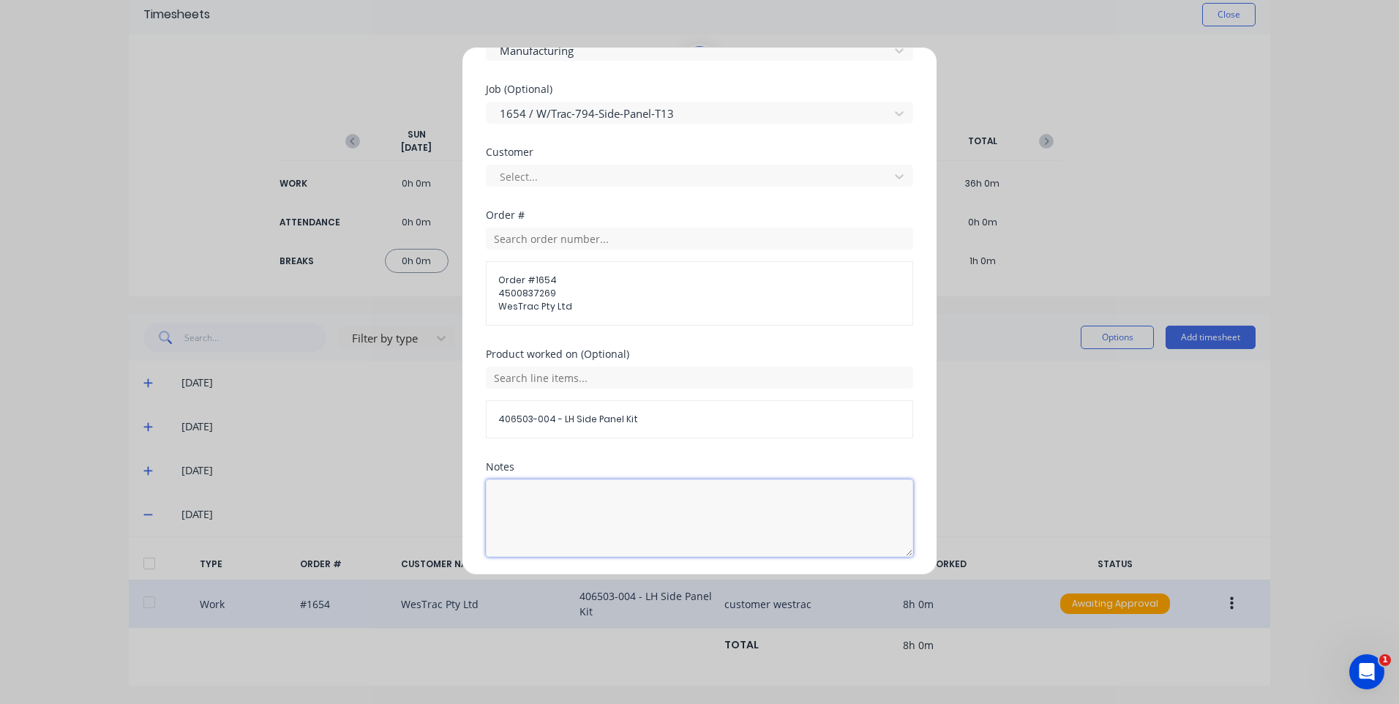
click at [635, 502] on textarea at bounding box center [699, 518] width 427 height 78
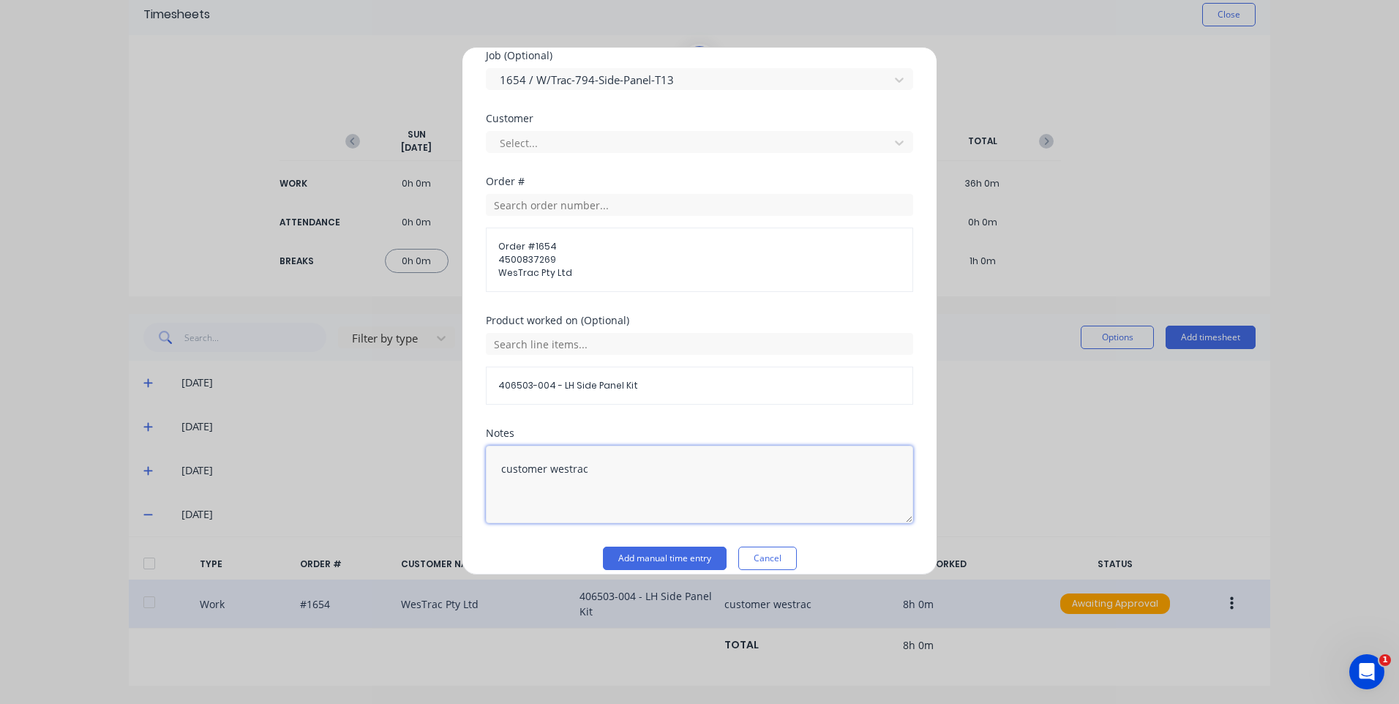
scroll to position [726, 0]
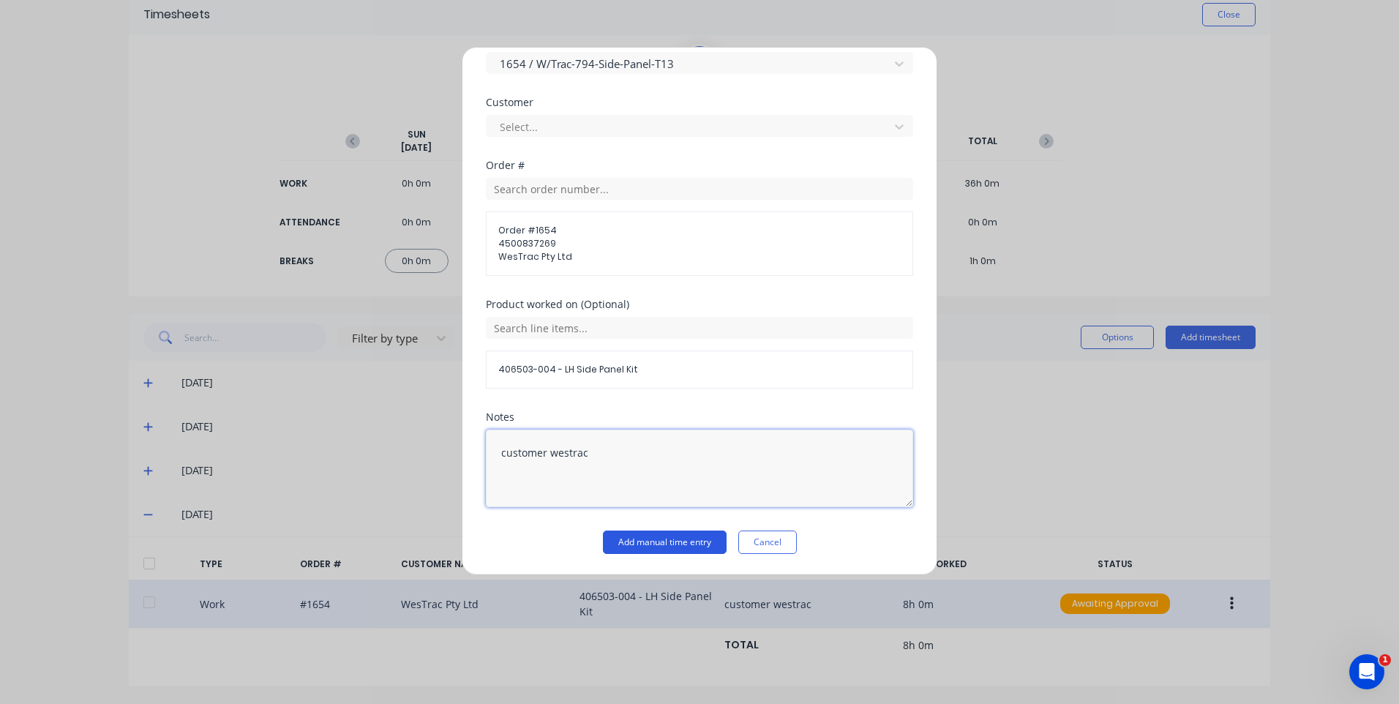
type textarea "customer westrac"
click at [656, 539] on button "Add manual time entry" at bounding box center [665, 541] width 124 height 23
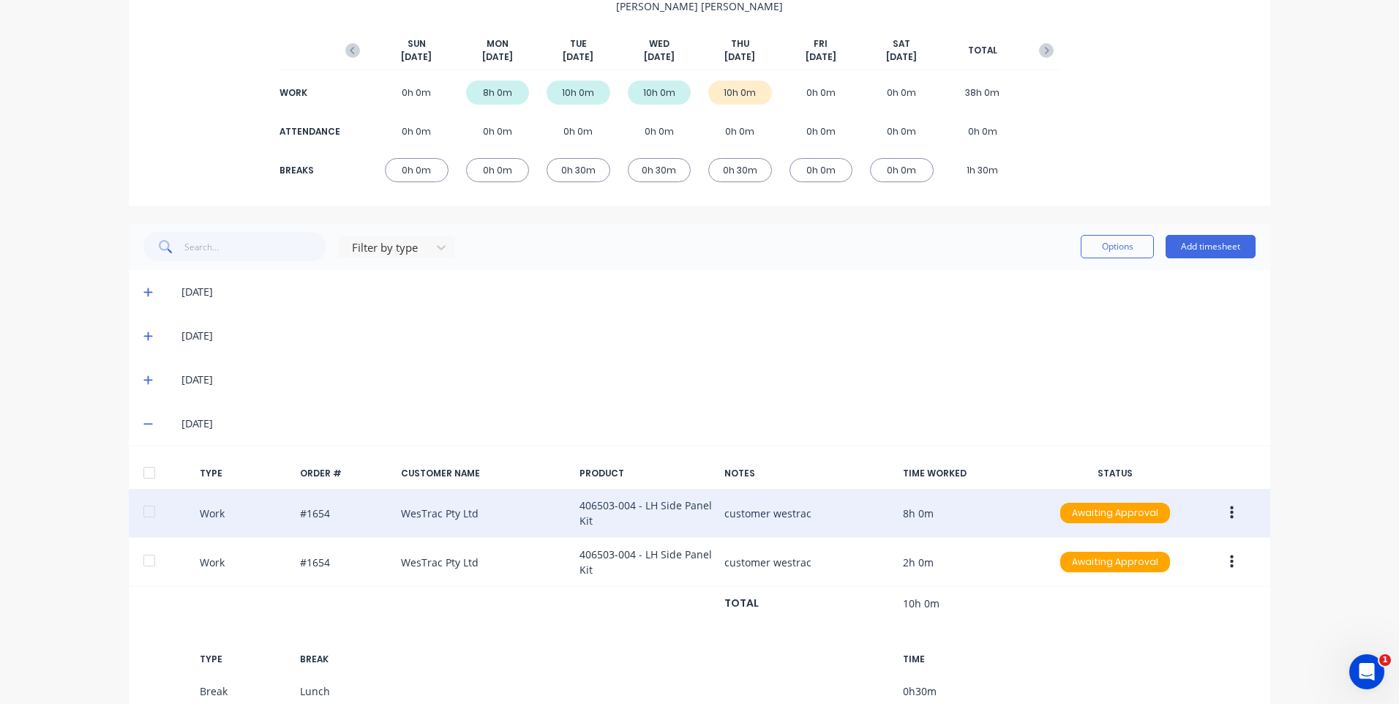
scroll to position [238, 0]
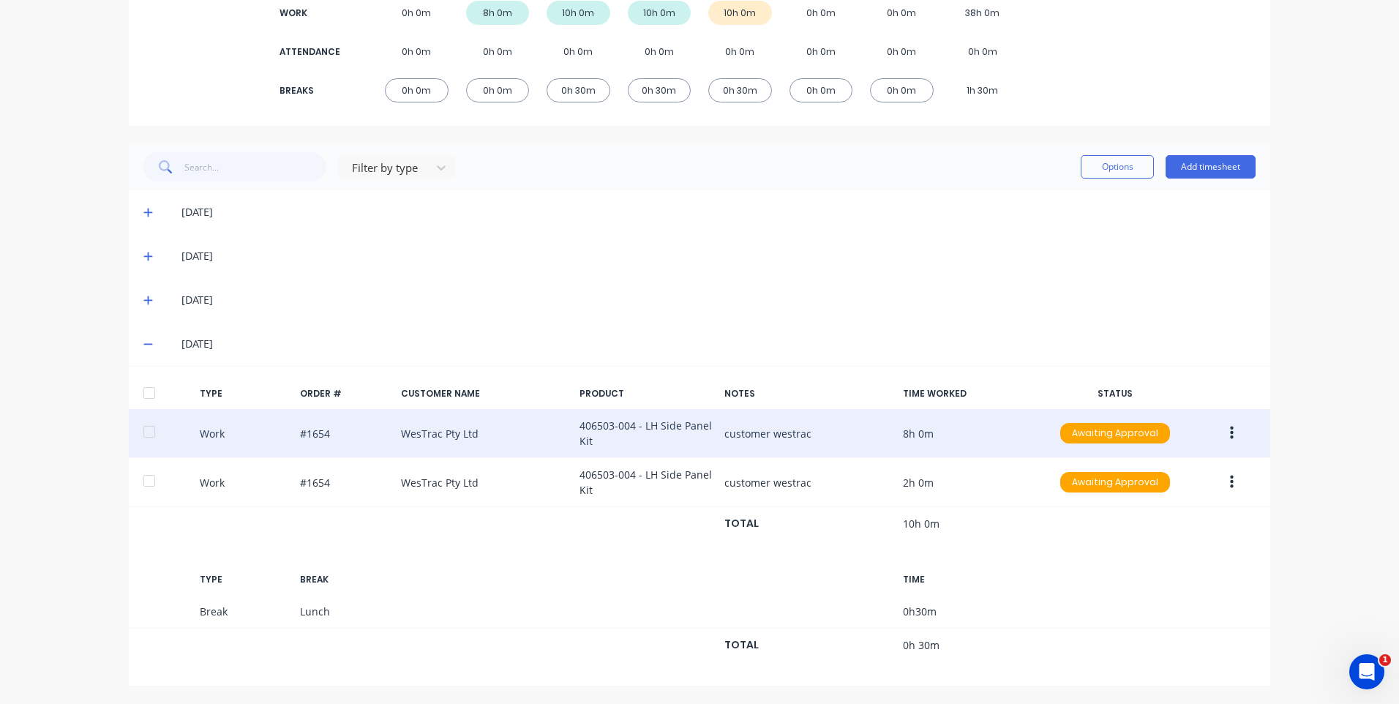
click at [1212, 419] on div "Work #1654 WesTrac Pty Ltd 406503-004 - LH Side Panel Kit customer westrac 8h 0…" at bounding box center [699, 433] width 1141 height 49
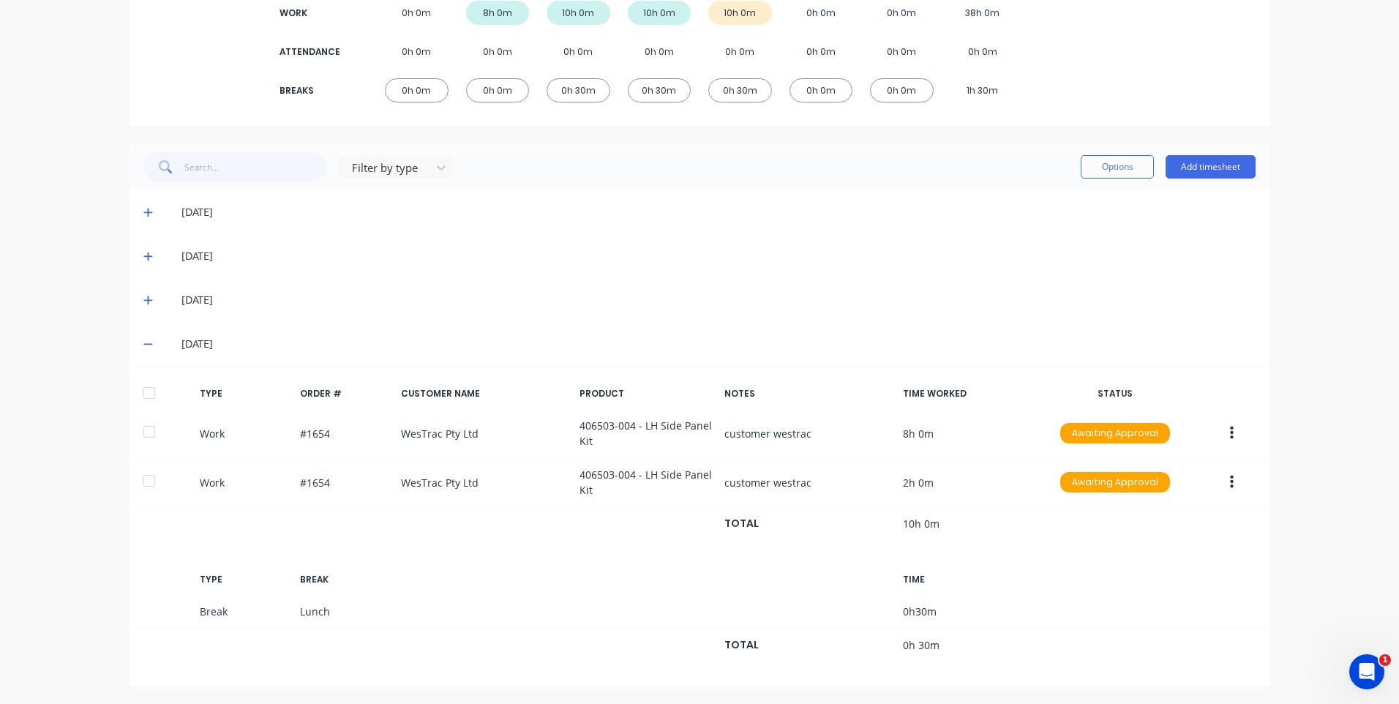
click at [1216, 426] on button "button" at bounding box center [1231, 433] width 34 height 26
click at [1178, 413] on div "Edit" at bounding box center [1179, 407] width 113 height 21
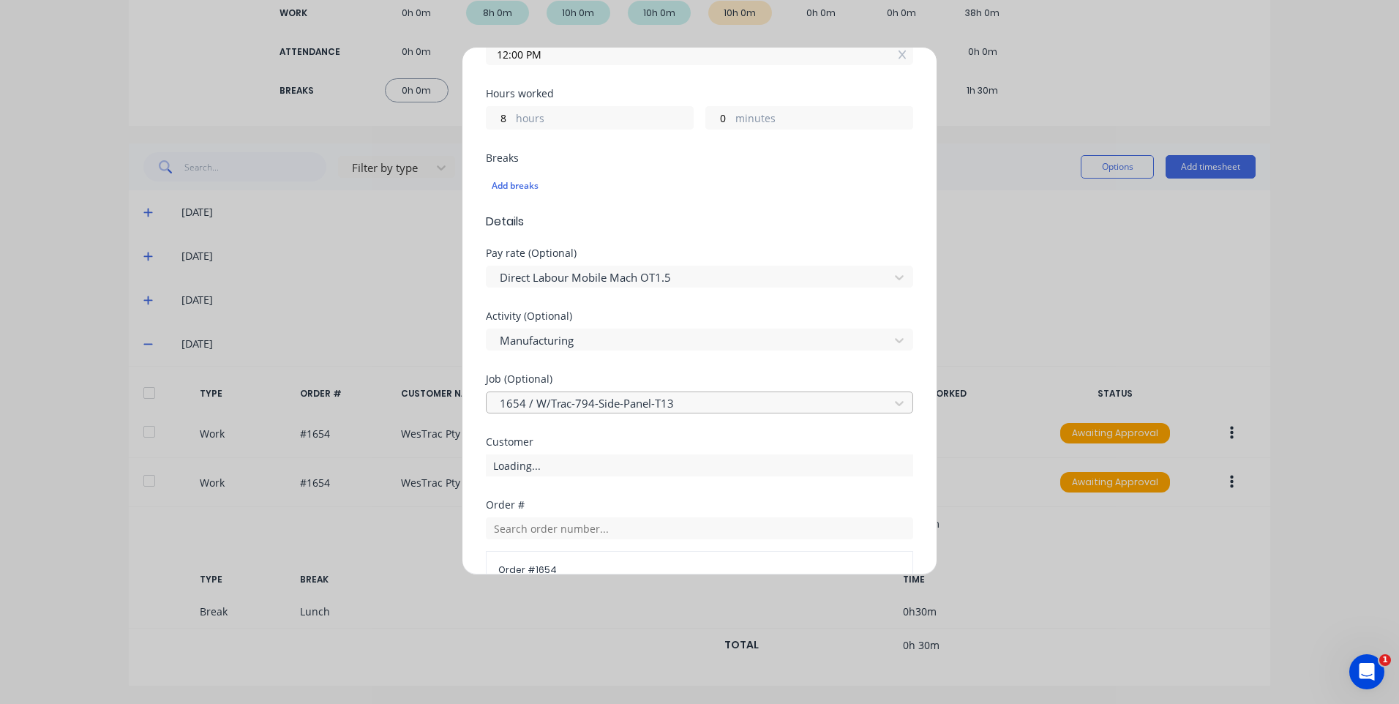
scroll to position [366, 0]
click at [716, 268] on div at bounding box center [689, 277] width 383 height 18
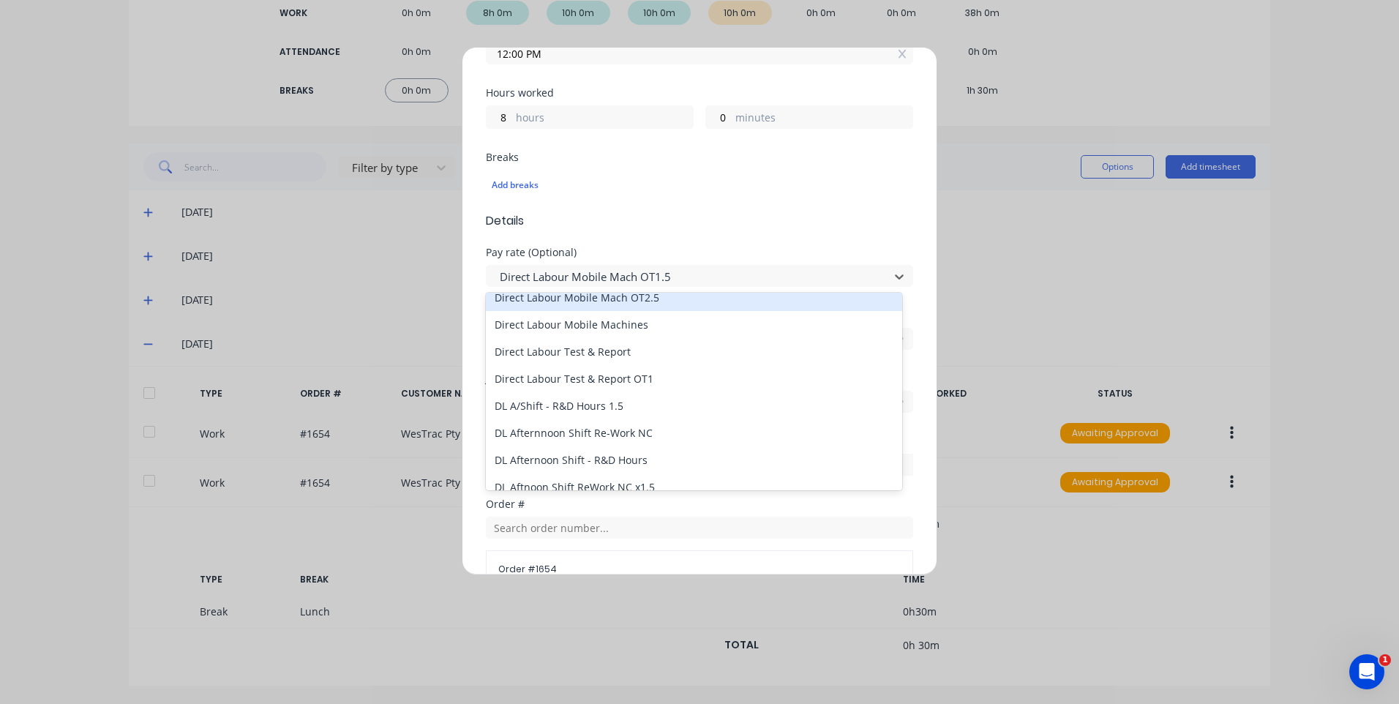
scroll to position [1097, 0]
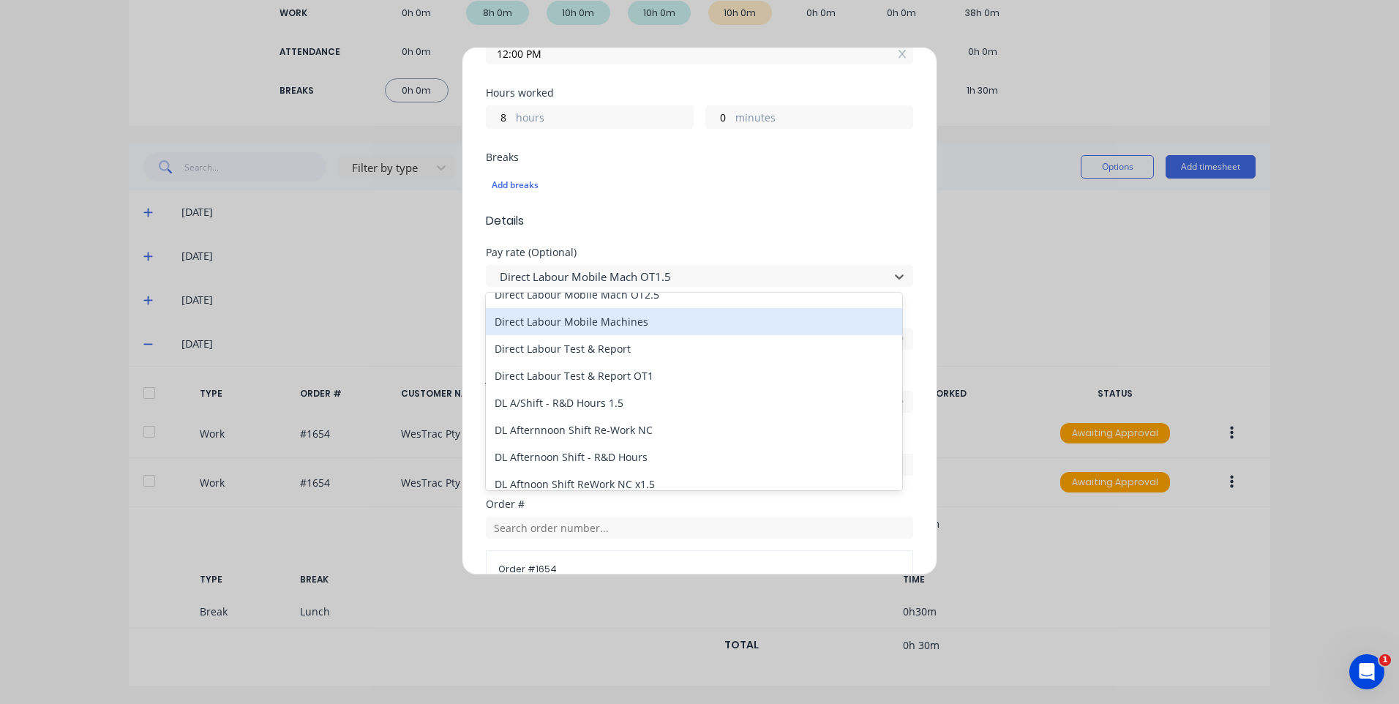
click at [663, 313] on div "Direct Labour Mobile Machines" at bounding box center [694, 321] width 416 height 27
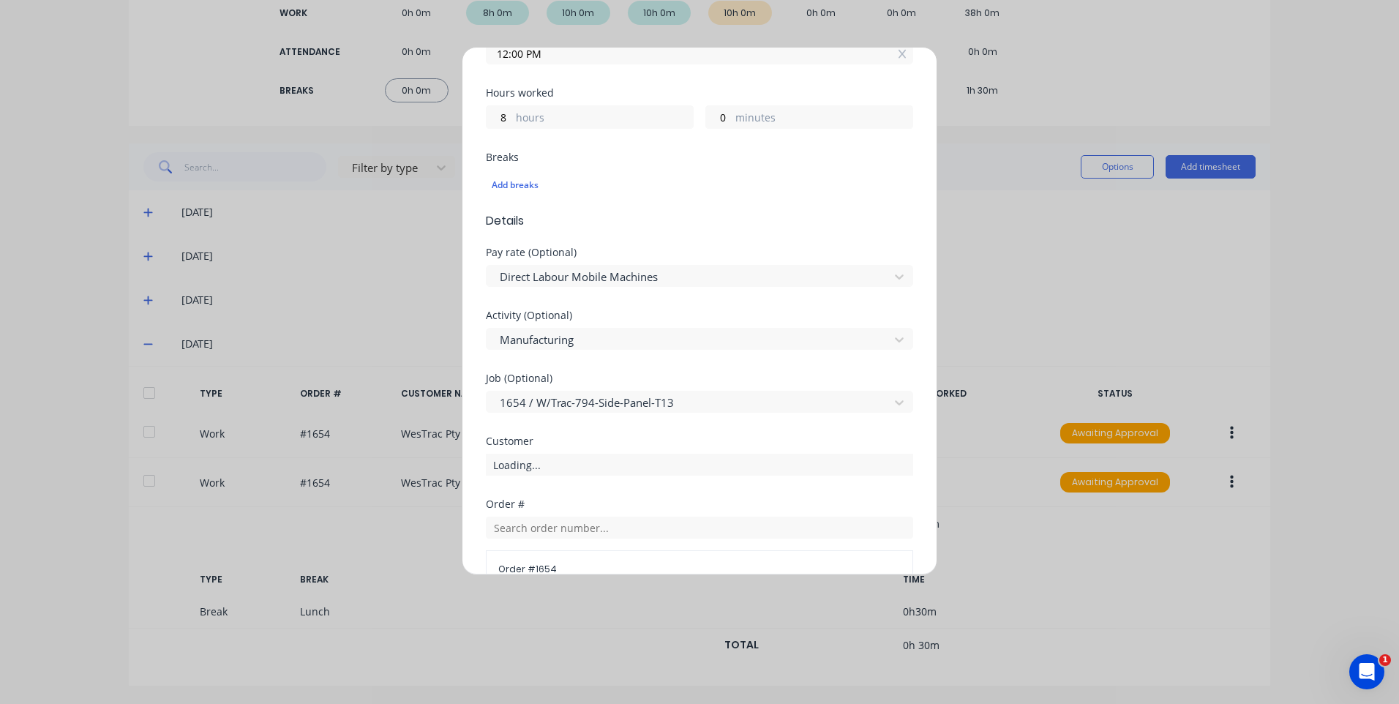
scroll to position [0, 0]
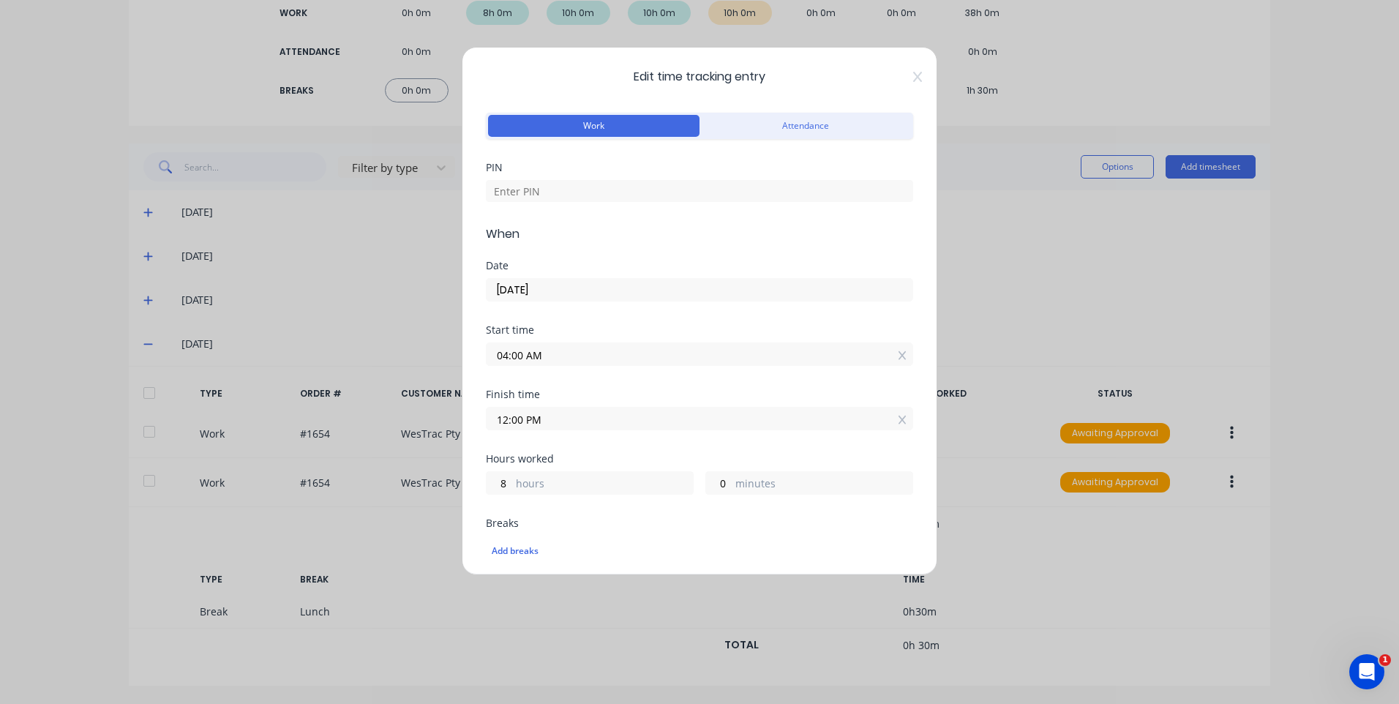
click at [680, 205] on div "PIN" at bounding box center [699, 193] width 427 height 63
click at [682, 195] on input at bounding box center [699, 191] width 427 height 22
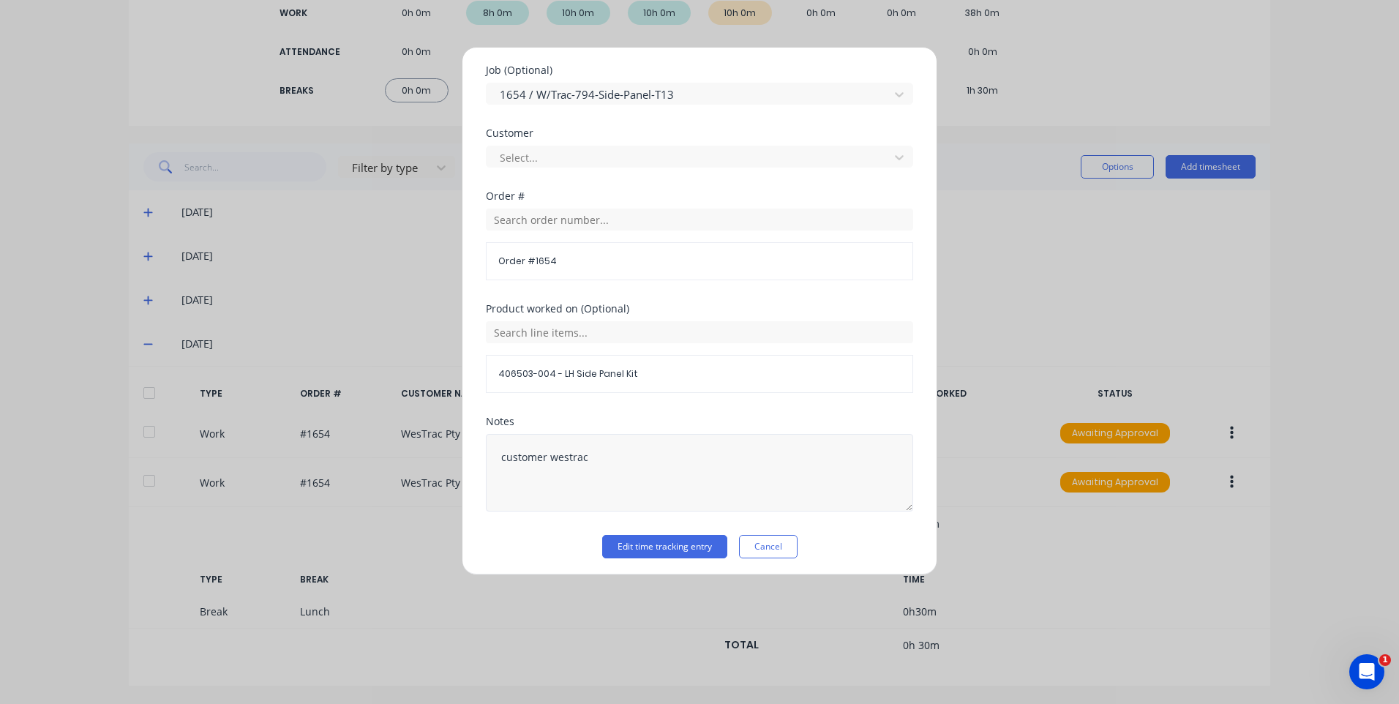
scroll to position [678, 0]
type input "9576"
click at [677, 538] on button "Edit time tracking entry" at bounding box center [664, 541] width 125 height 23
click at [609, 148] on div at bounding box center [689, 153] width 383 height 18
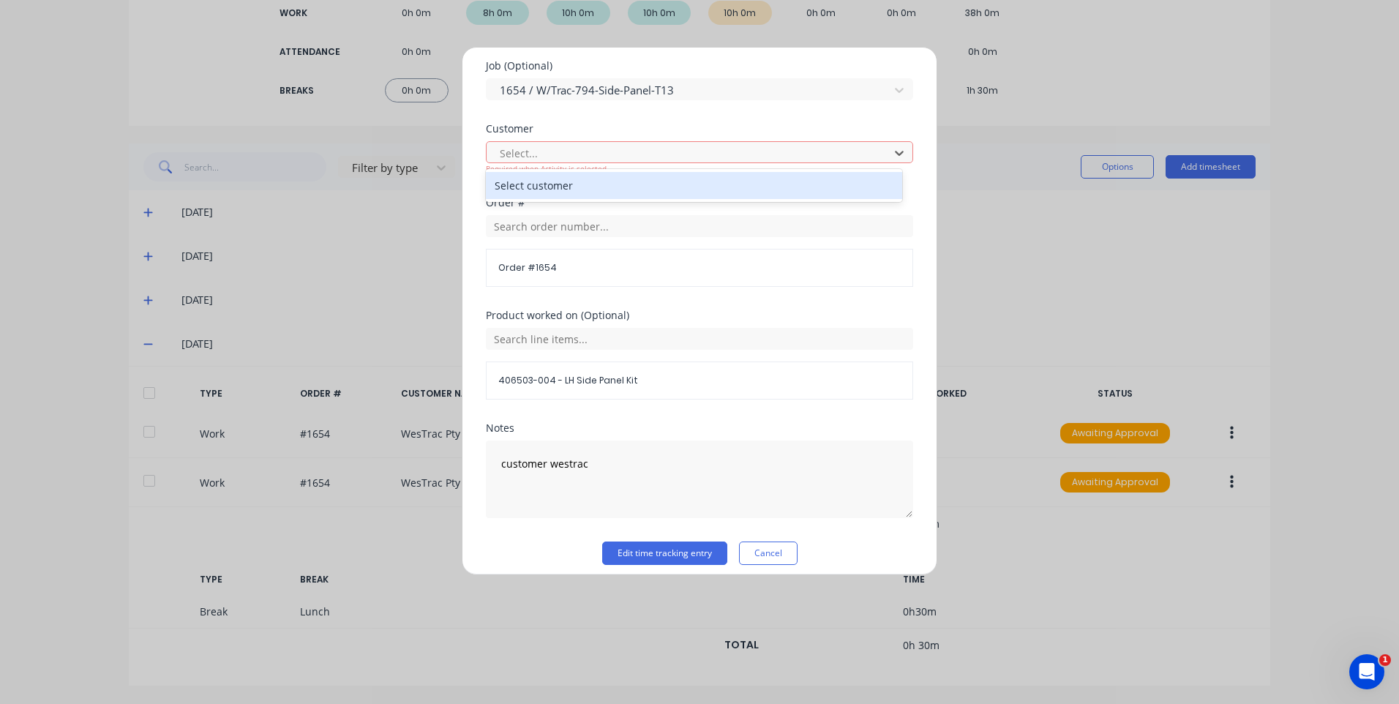
click at [619, 180] on div "Select customer" at bounding box center [694, 185] width 416 height 27
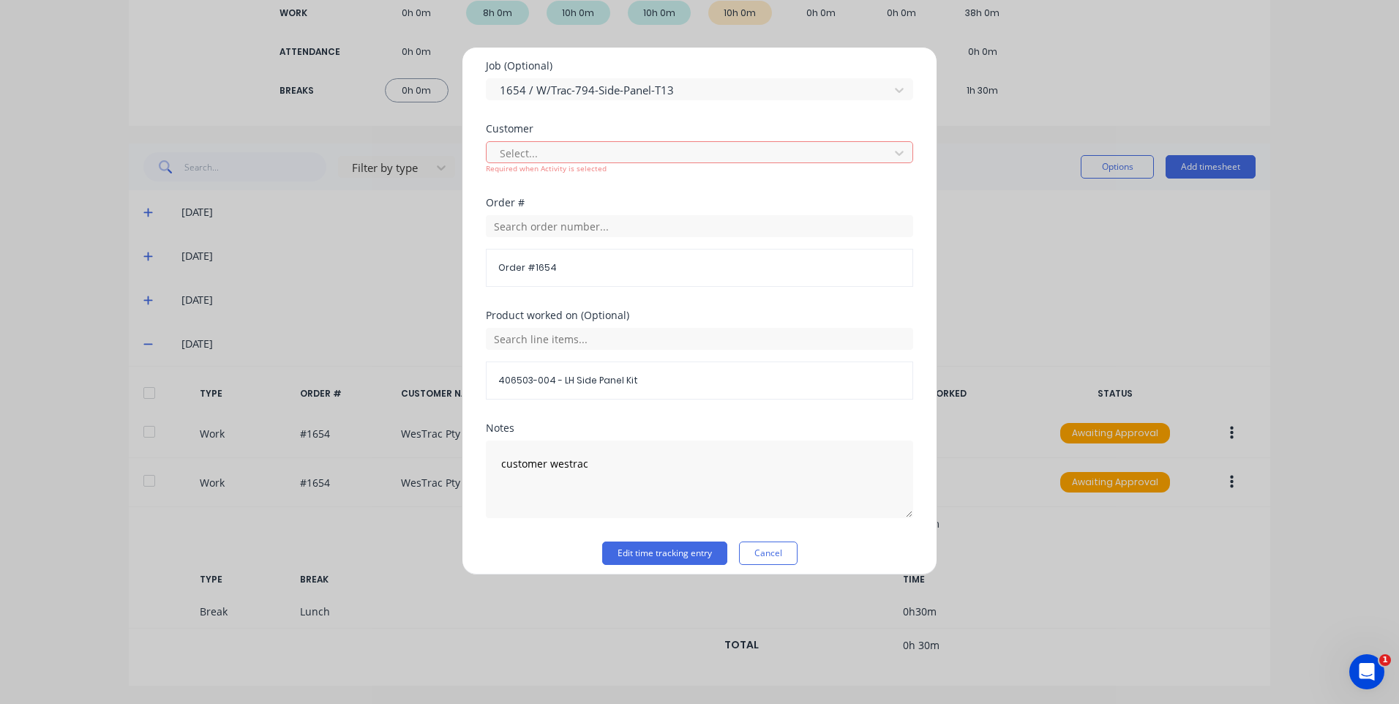
click at [675, 535] on div "Notes customer westrac" at bounding box center [699, 482] width 427 height 118
click at [676, 543] on button "Edit time tracking entry" at bounding box center [664, 552] width 125 height 23
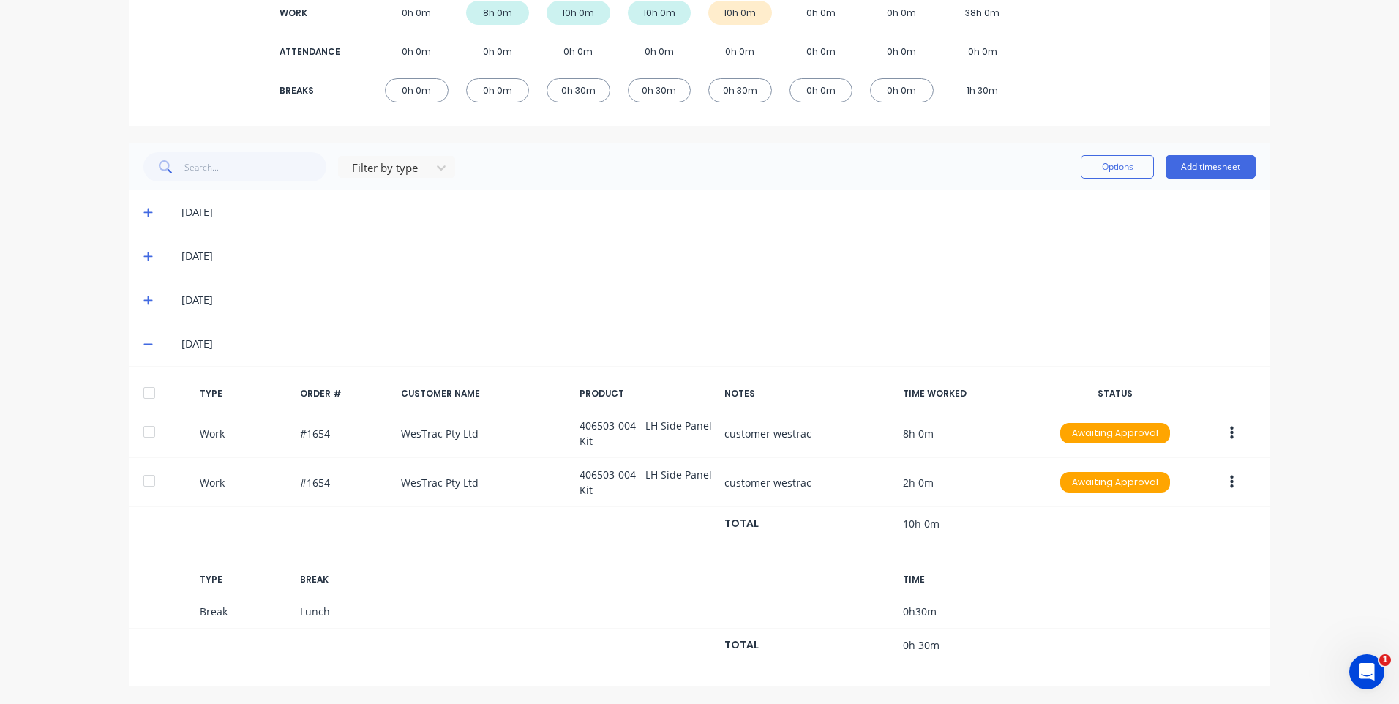
click at [148, 301] on span at bounding box center [150, 300] width 15 height 15
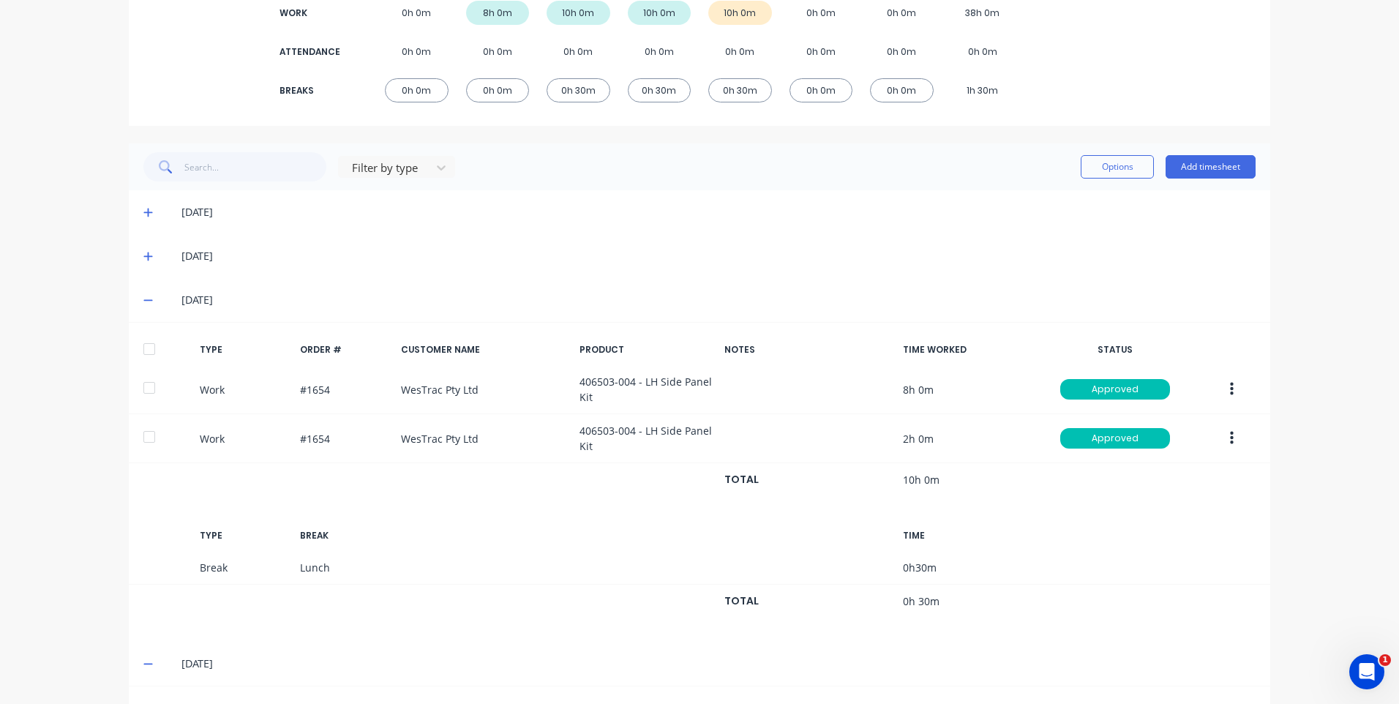
click at [143, 301] on icon at bounding box center [148, 300] width 10 height 10
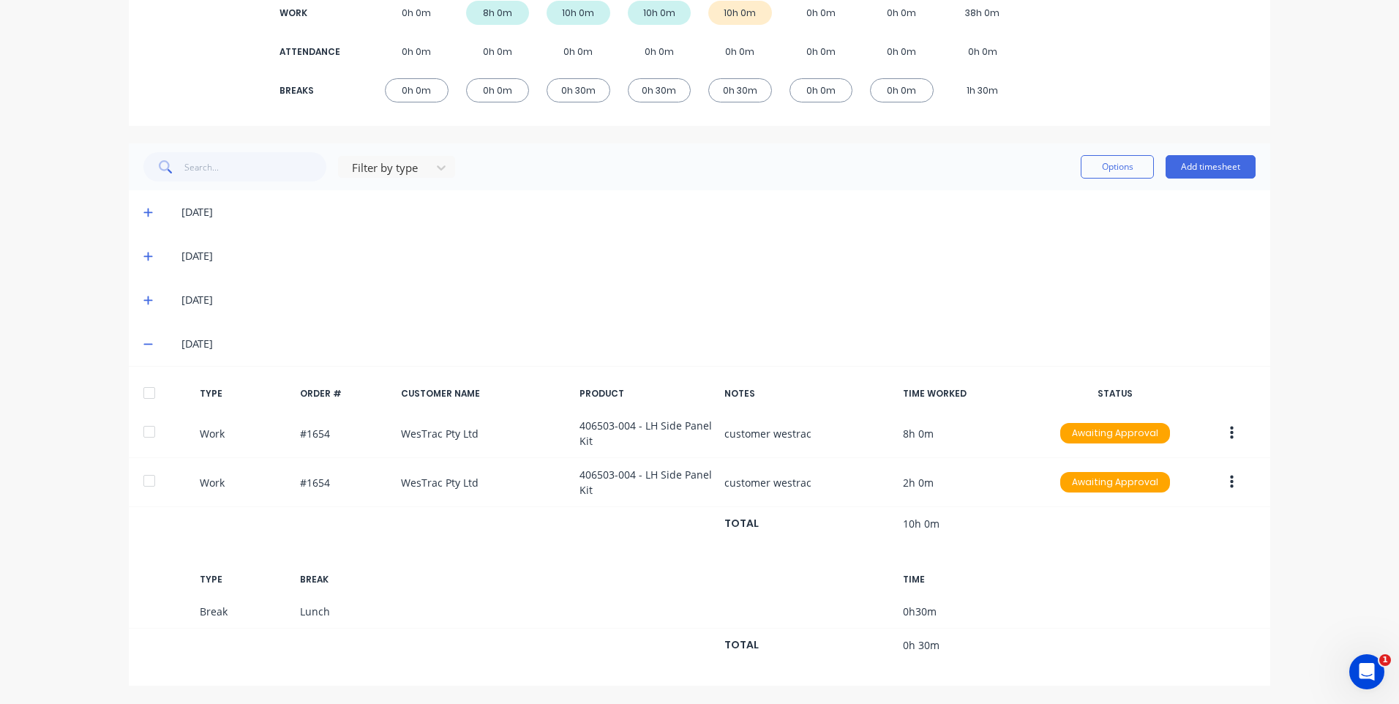
click at [144, 297] on icon at bounding box center [148, 300] width 10 height 10
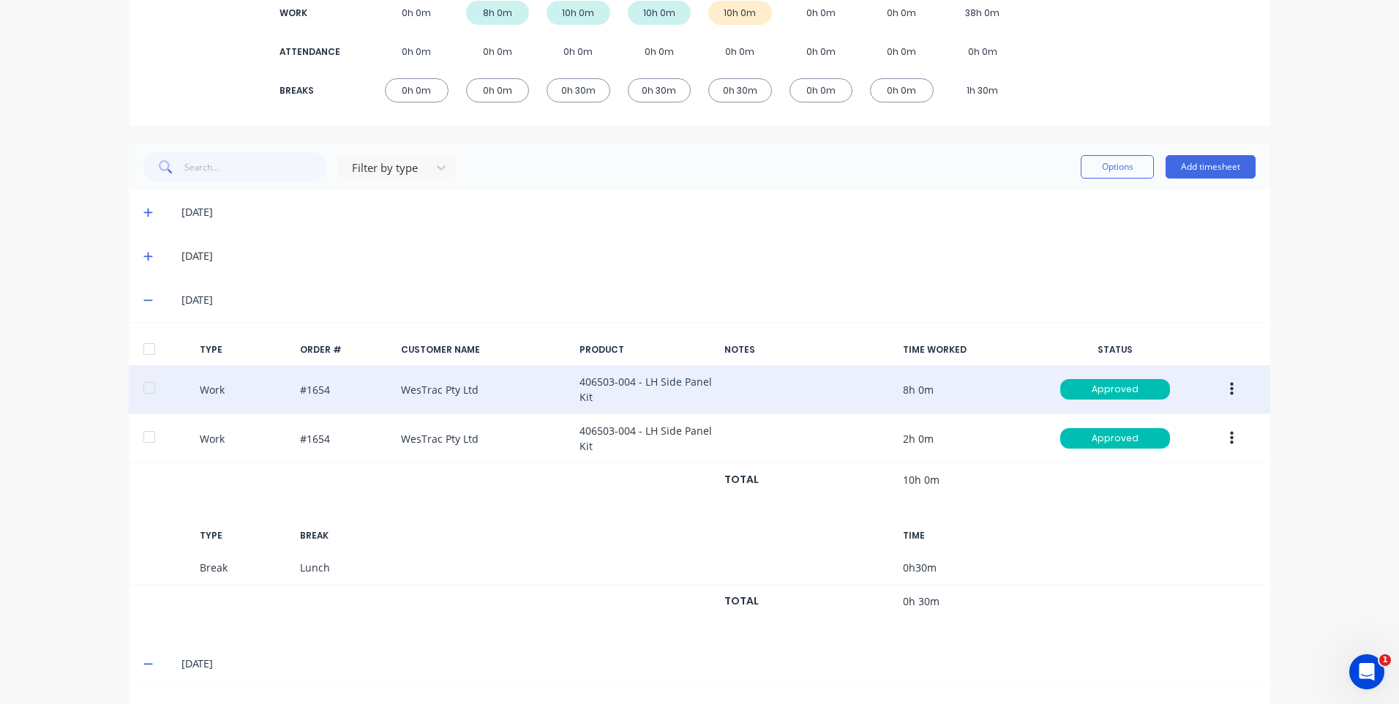
click at [1231, 388] on button "button" at bounding box center [1231, 389] width 34 height 26
click at [1178, 361] on div "Edit" at bounding box center [1179, 363] width 113 height 21
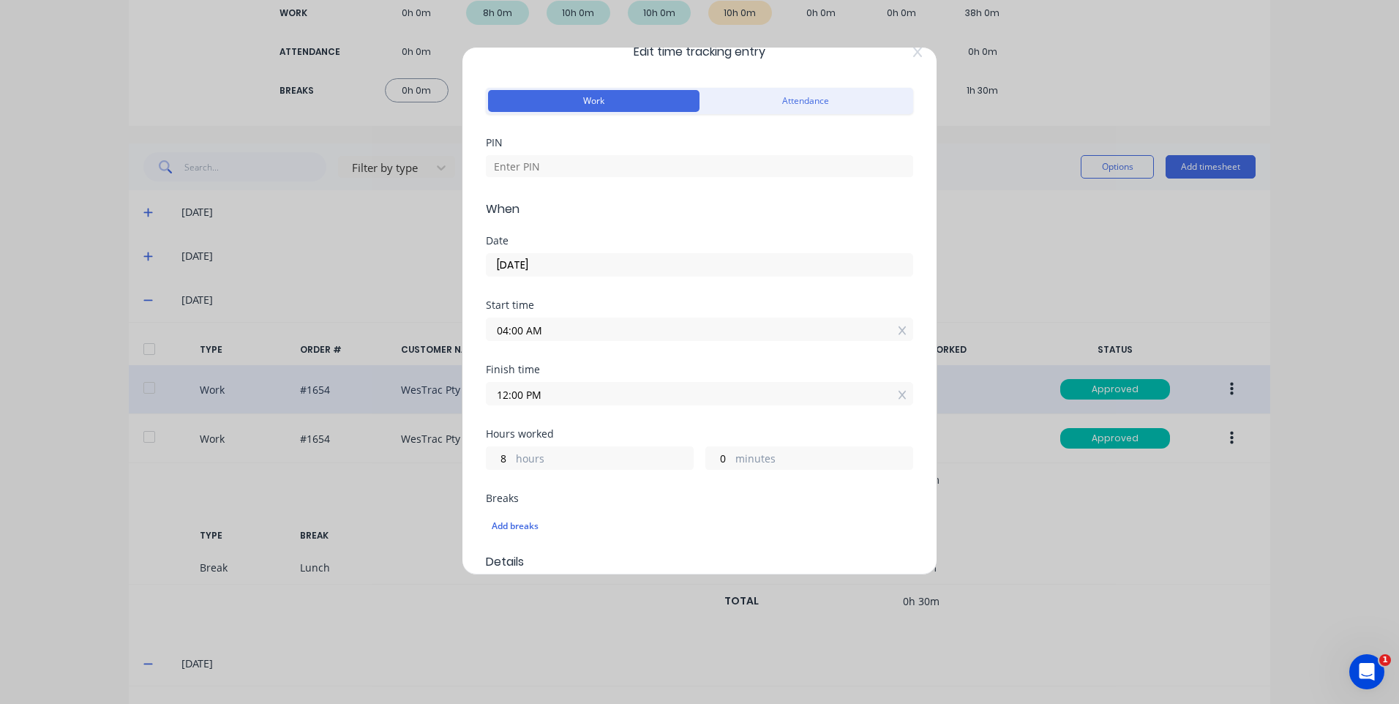
scroll to position [0, 0]
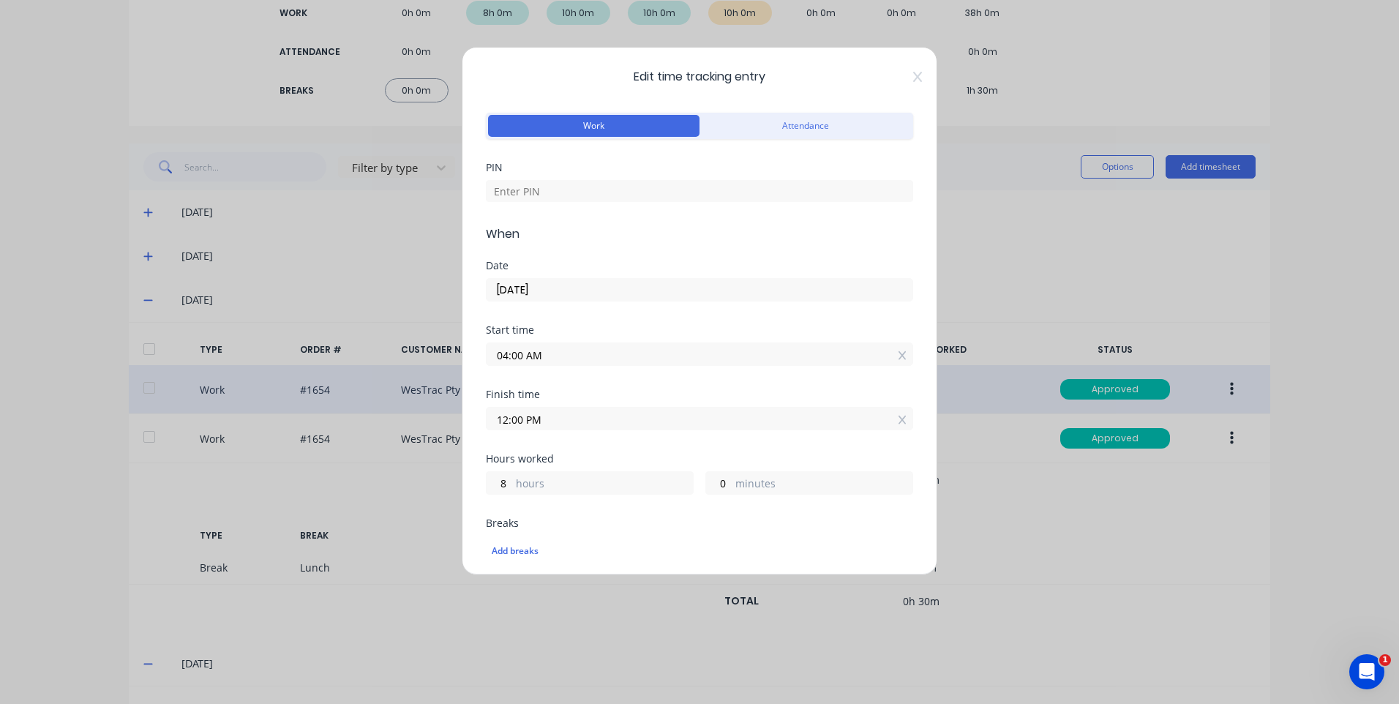
click at [909, 90] on div "Edit time tracking entry Work Attendance PIN When Date [DATE] Start time 04:00 …" at bounding box center [699, 311] width 475 height 528
click at [909, 83] on div "Edit time tracking entry Work Attendance PIN When Date [DATE] Start time 04:00 …" at bounding box center [699, 311] width 475 height 528
click at [913, 75] on icon at bounding box center [917, 77] width 9 height 12
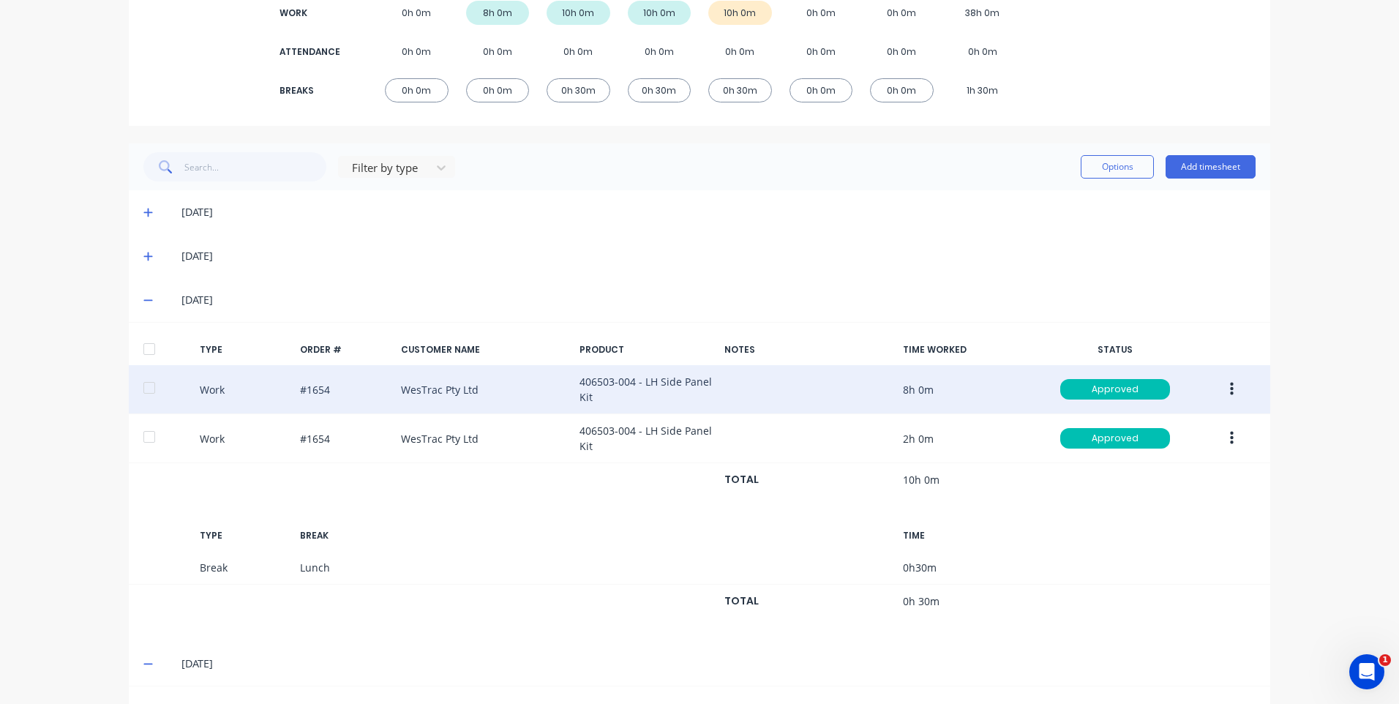
click at [143, 301] on icon at bounding box center [148, 300] width 10 height 10
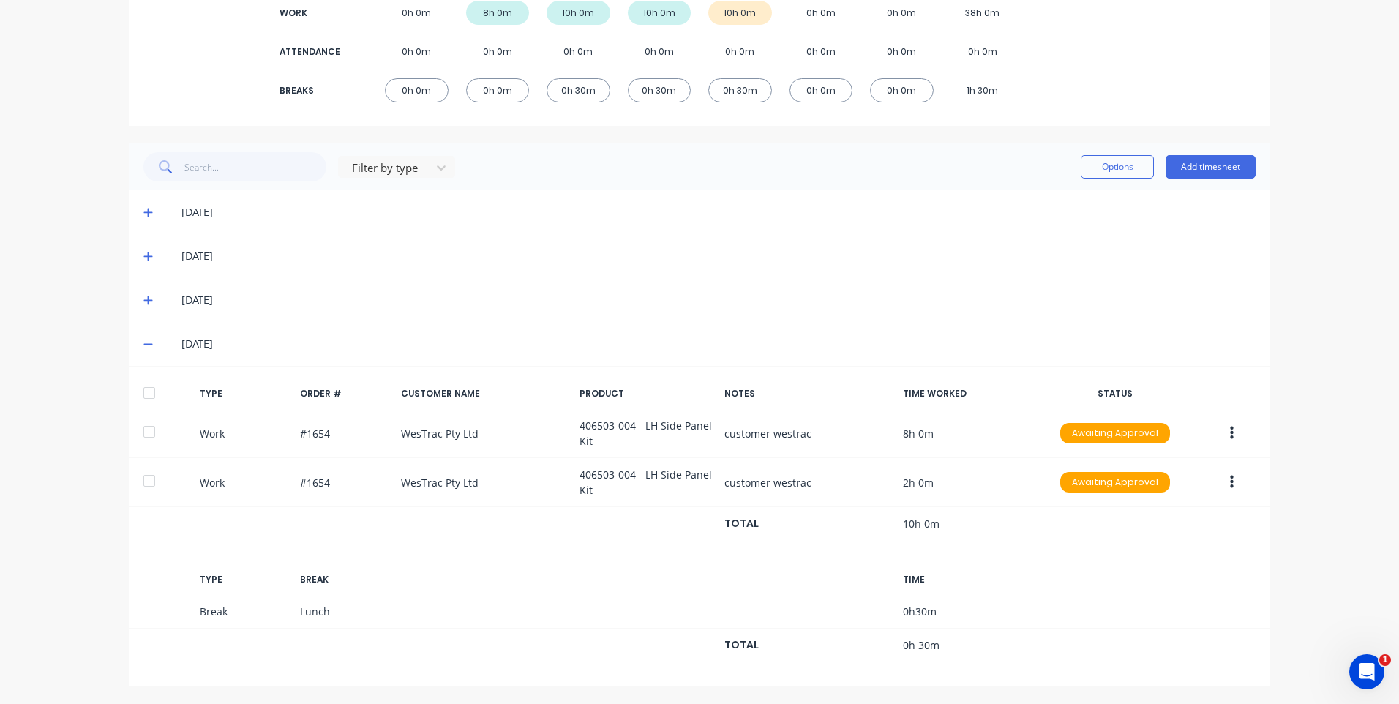
click at [150, 342] on span at bounding box center [150, 343] width 15 height 15
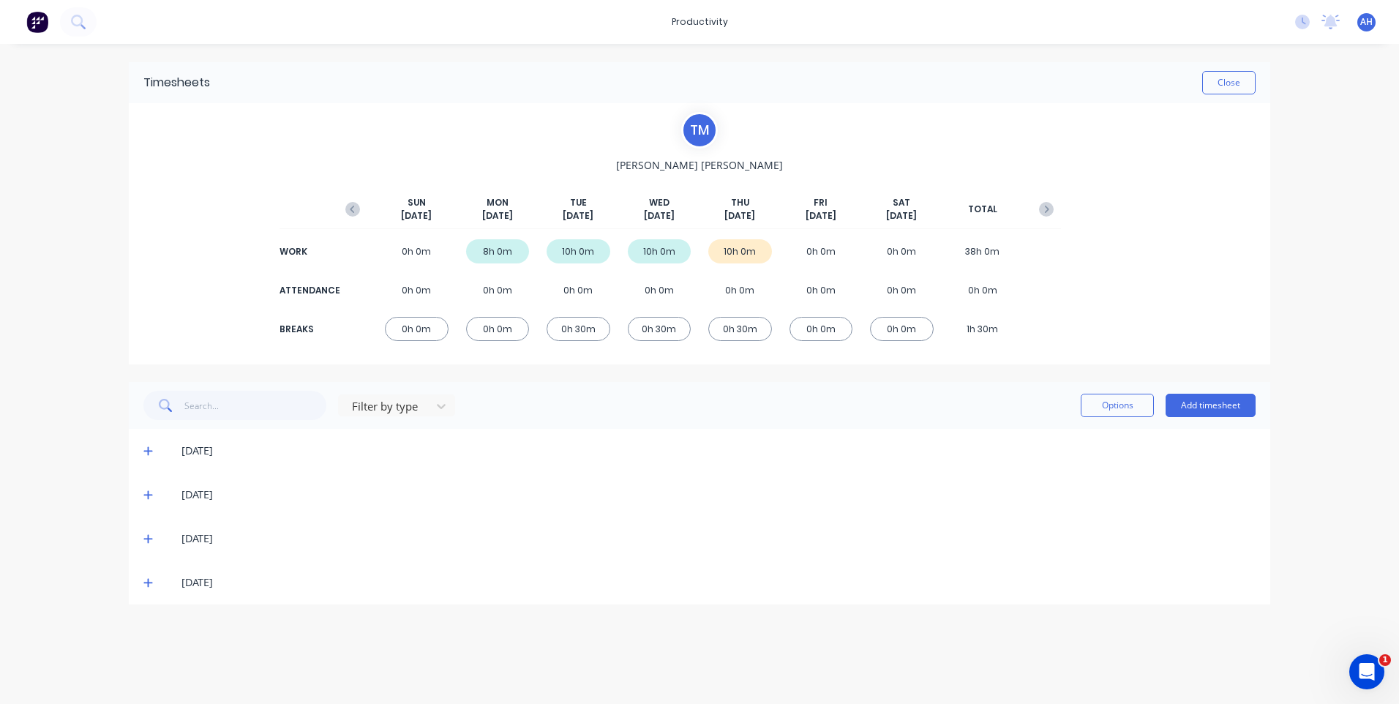
click at [1298, 11] on div "No new notifications [PERSON_NAME] all as read You have no notifications AH Hus…" at bounding box center [1341, 22] width 116 height 22
click at [1301, 15] on icon at bounding box center [1302, 22] width 15 height 15
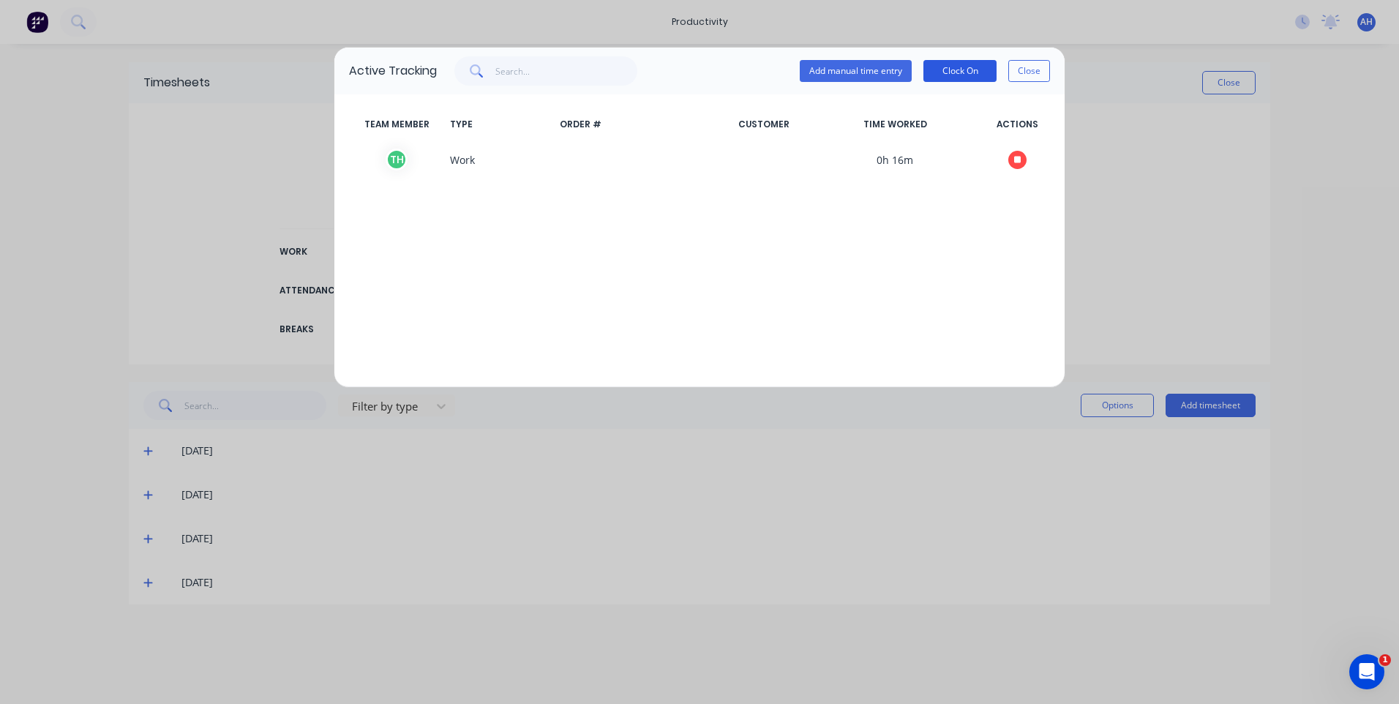
click at [952, 67] on button "Clock On" at bounding box center [959, 71] width 73 height 22
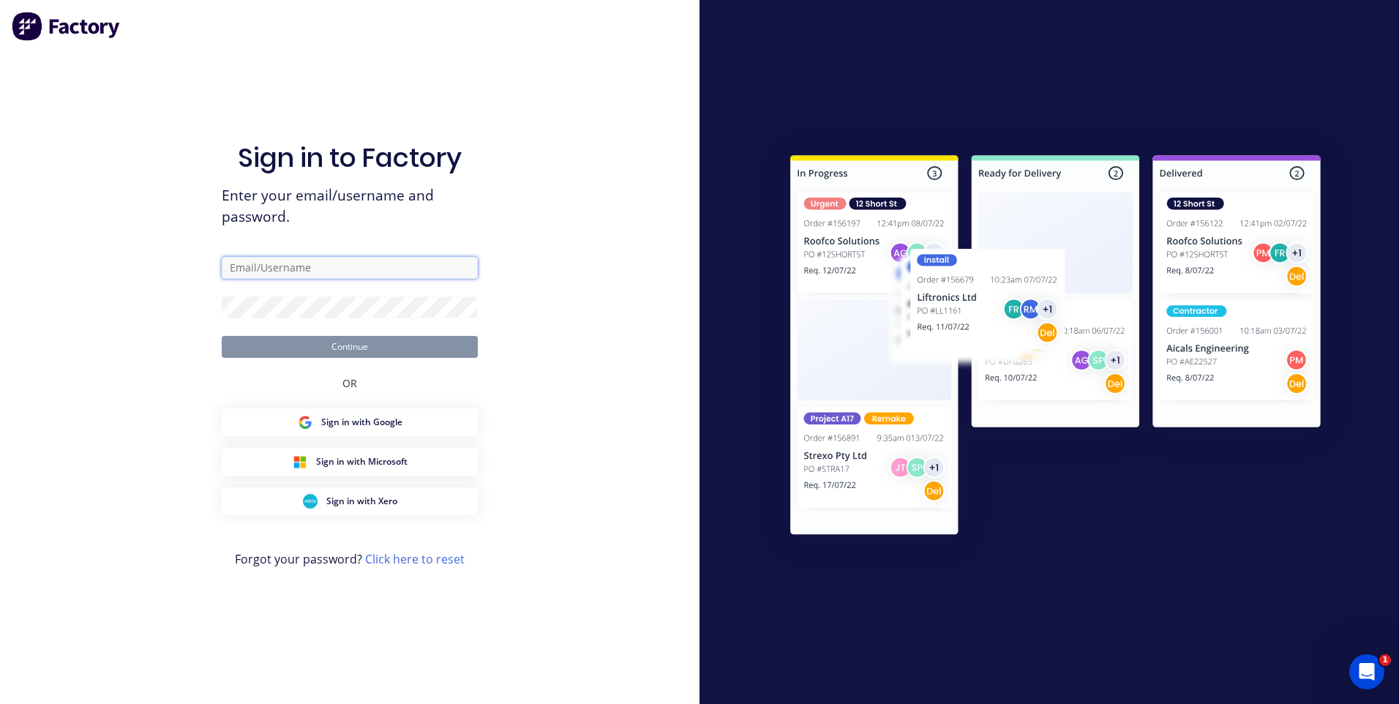
click at [313, 258] on input "text" at bounding box center [350, 268] width 256 height 22
click at [260, 265] on input "[DOMAIN_NAME]" at bounding box center [350, 268] width 256 height 22
type input "[EMAIL_ADDRESS][DOMAIN_NAME]"
click at [326, 340] on button "Continue" at bounding box center [350, 347] width 256 height 22
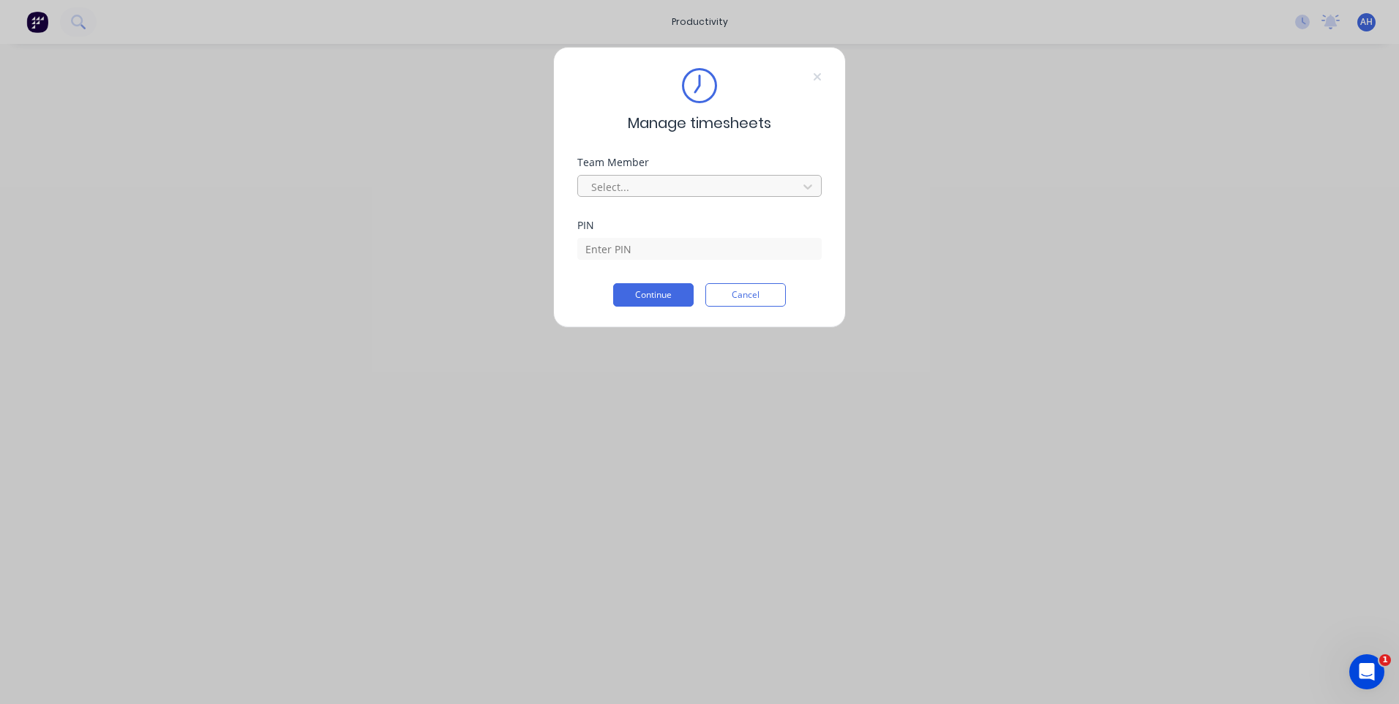
click at [648, 185] on div at bounding box center [690, 187] width 200 height 18
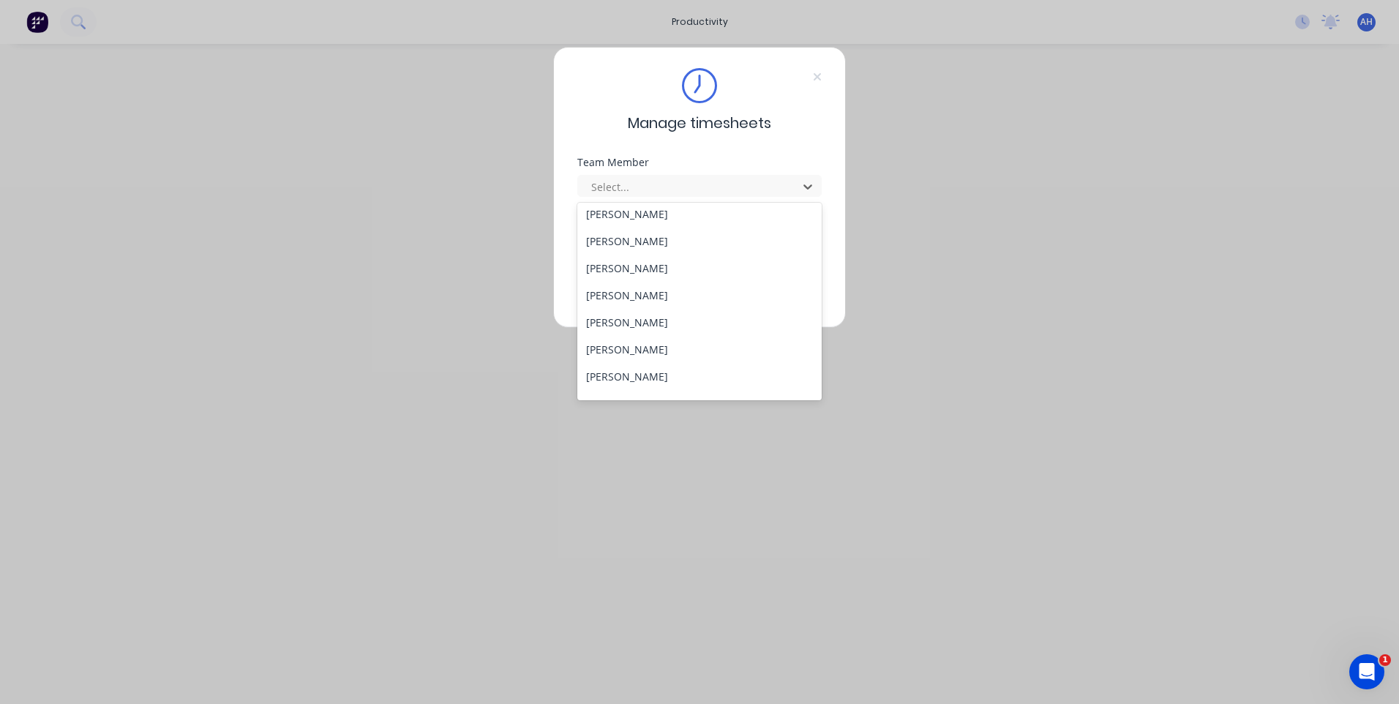
scroll to position [512, 0]
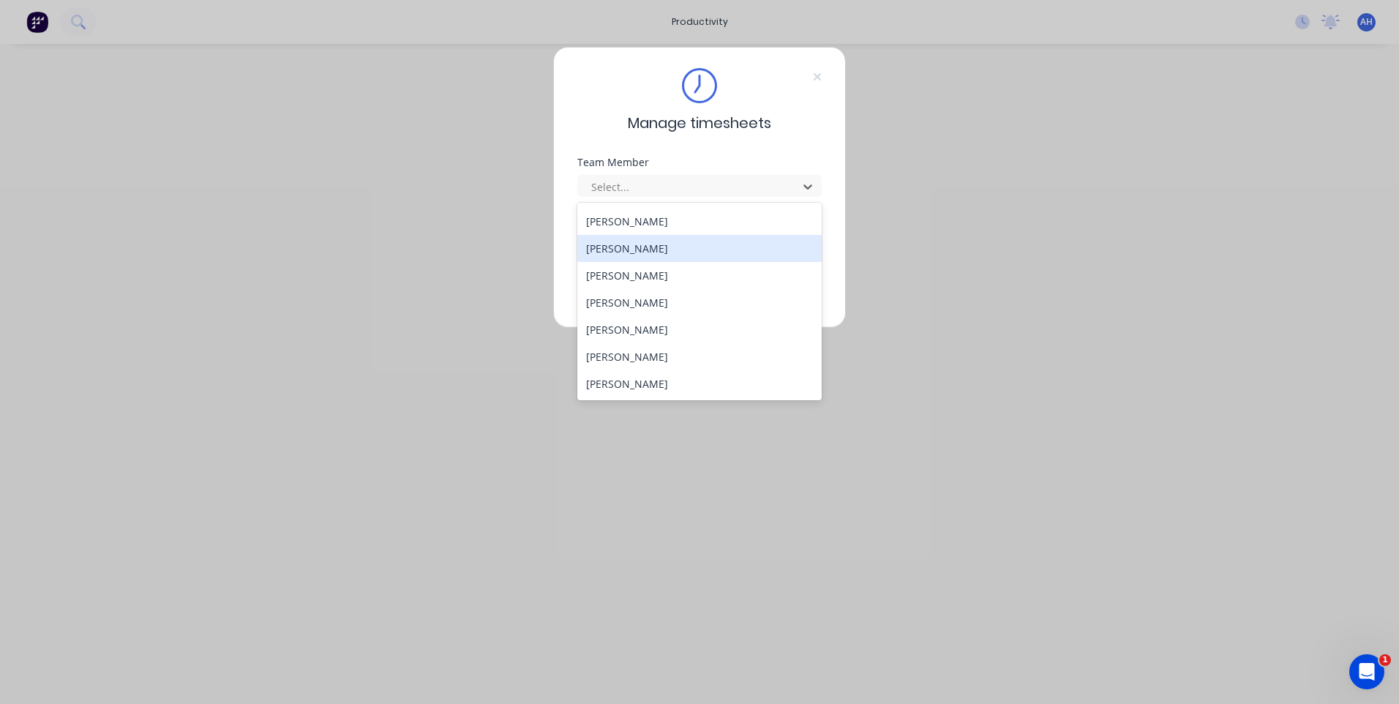
click at [831, 126] on div "Manage timesheets Team Member 32 results available. Use Up and Down to choose o…" at bounding box center [699, 187] width 293 height 281
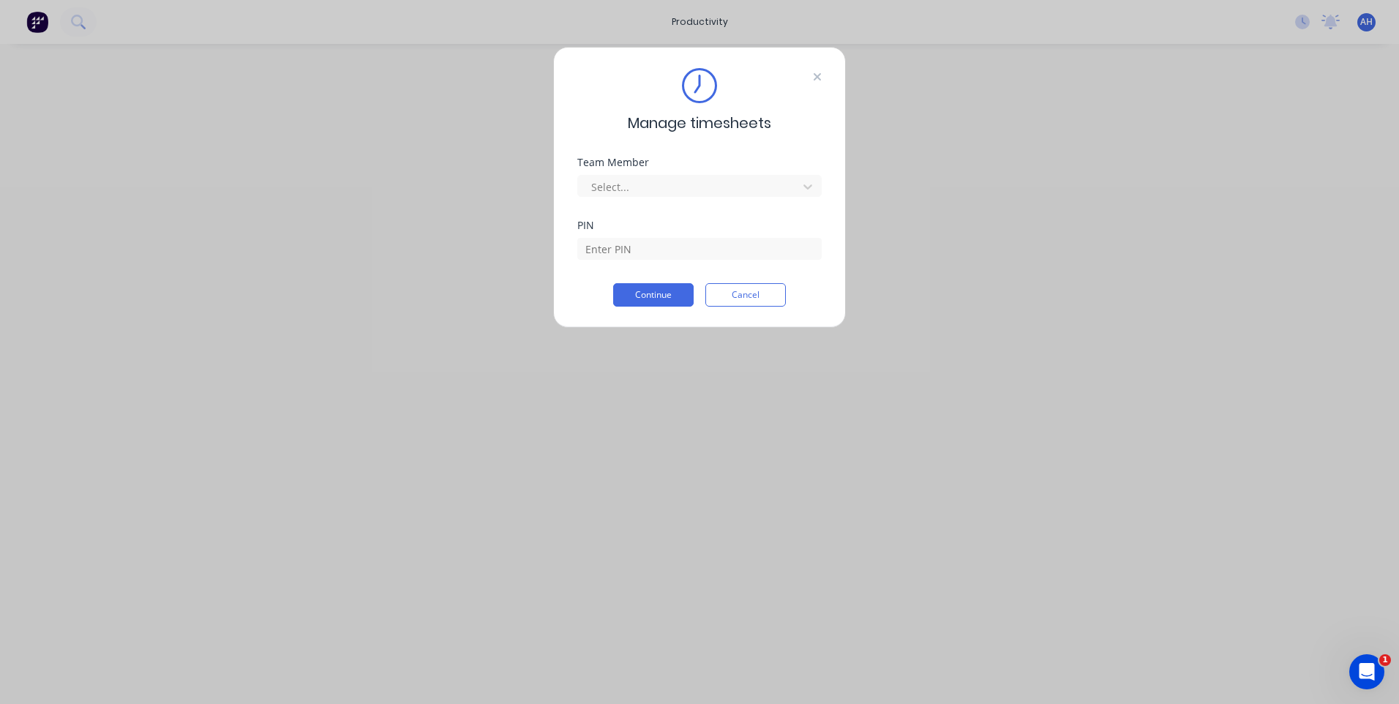
click at [817, 78] on icon at bounding box center [816, 76] width 7 height 7
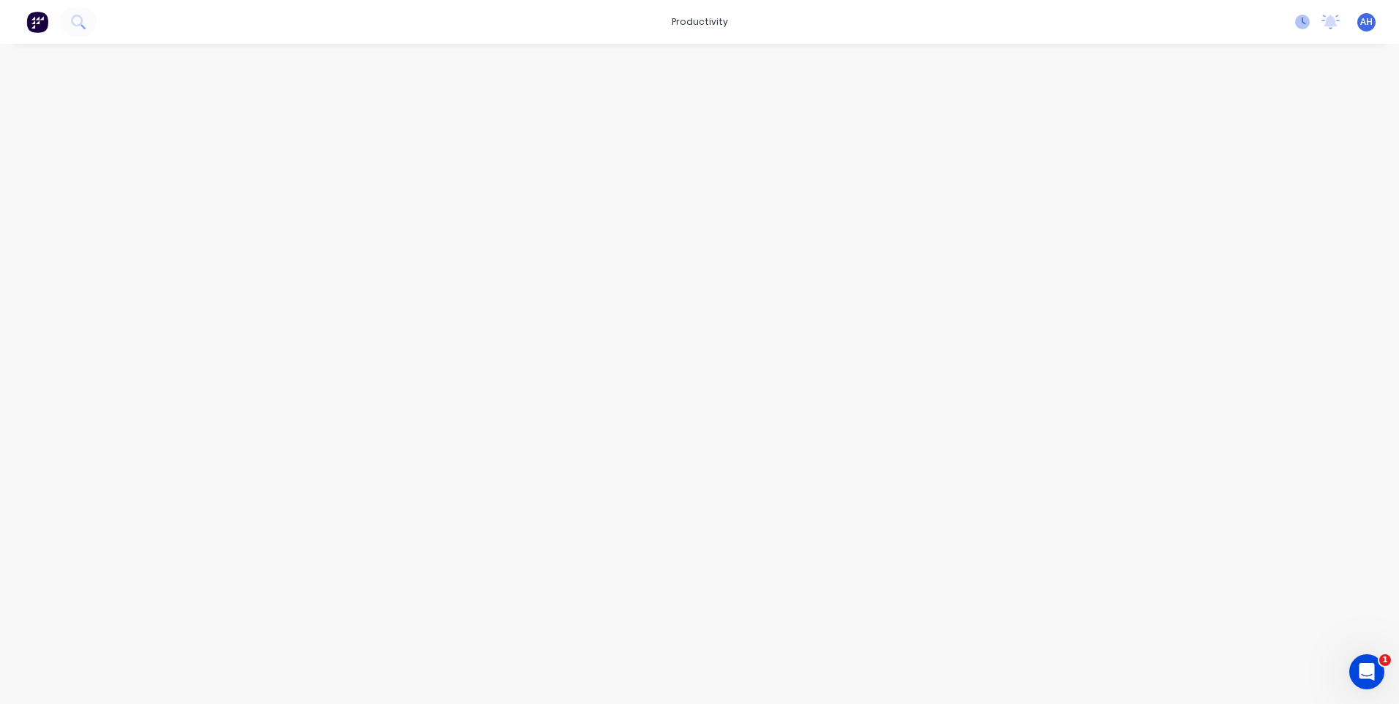
click at [1302, 20] on icon at bounding box center [1303, 21] width 4 height 7
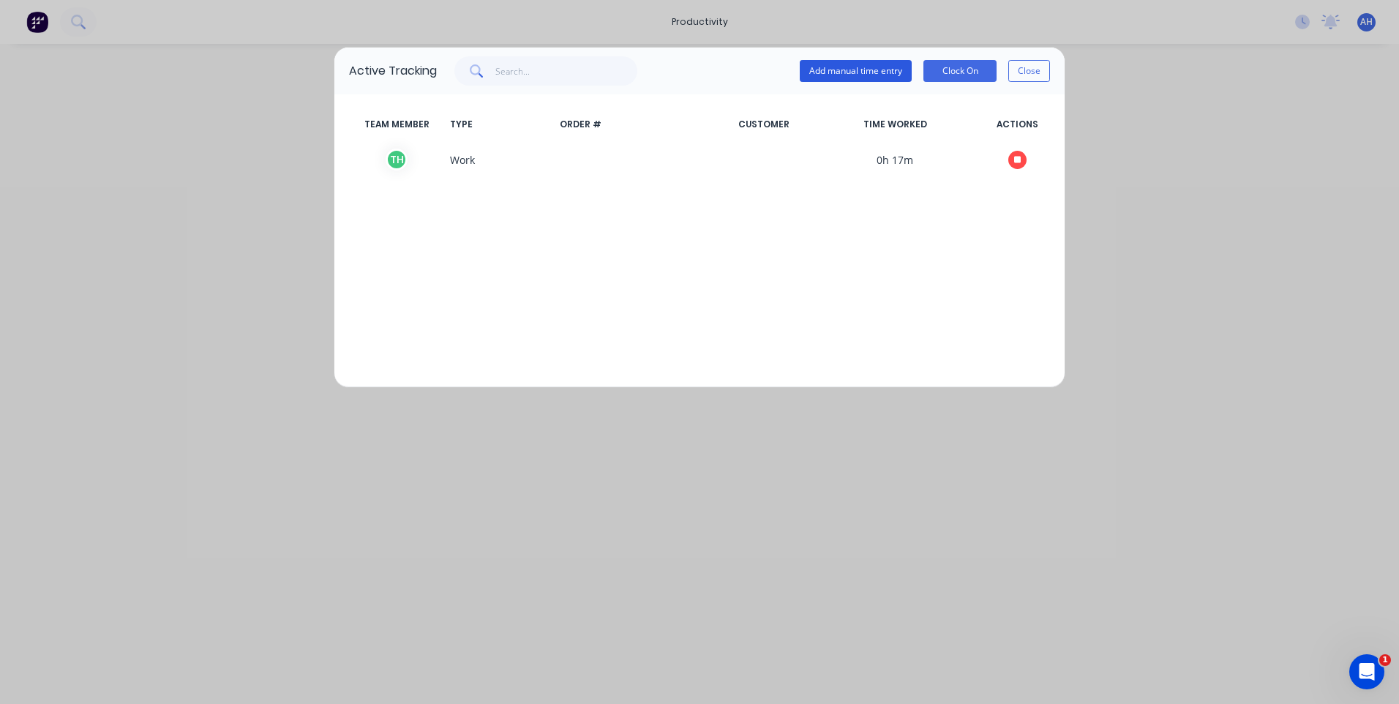
click at [884, 65] on button "Add manual time entry" at bounding box center [855, 71] width 112 height 22
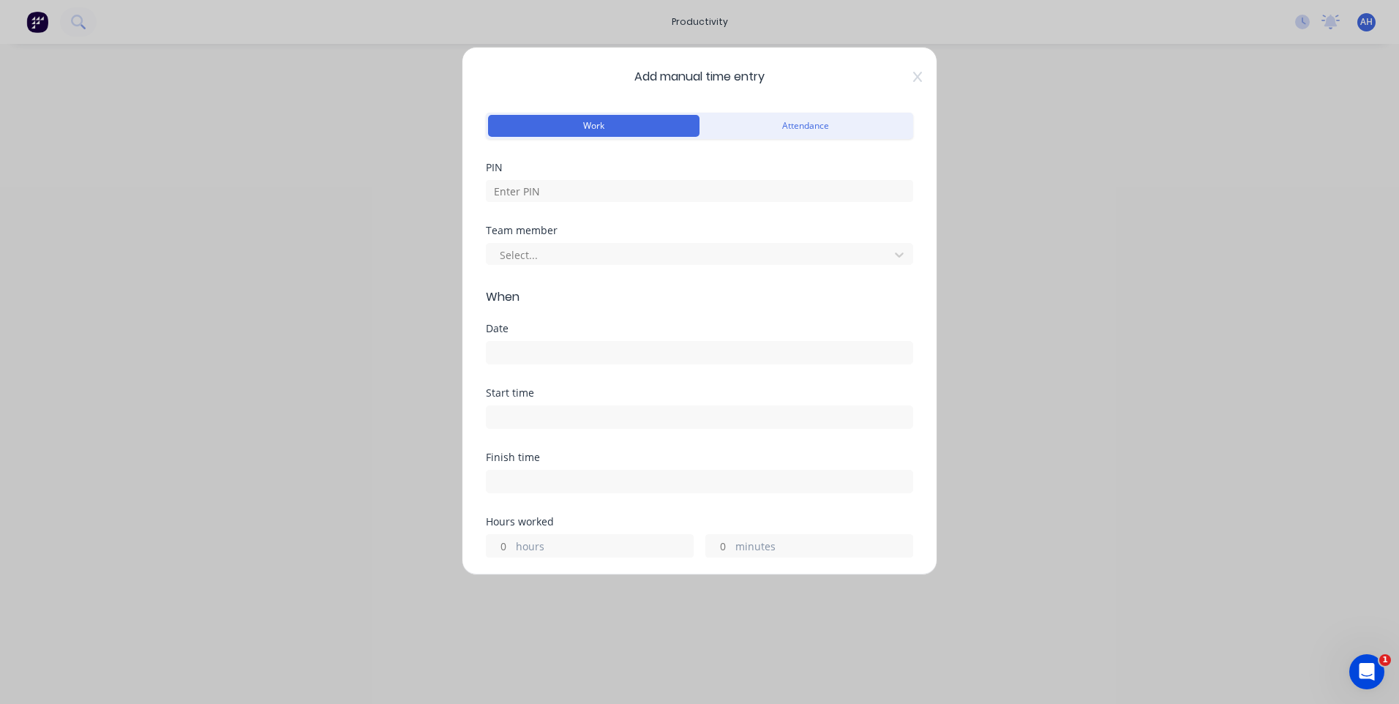
click at [908, 70] on div "Add manual time entry Work Attendance PIN Team member Select... When Date Start…" at bounding box center [699, 311] width 475 height 528
click at [913, 76] on icon at bounding box center [917, 77] width 9 height 12
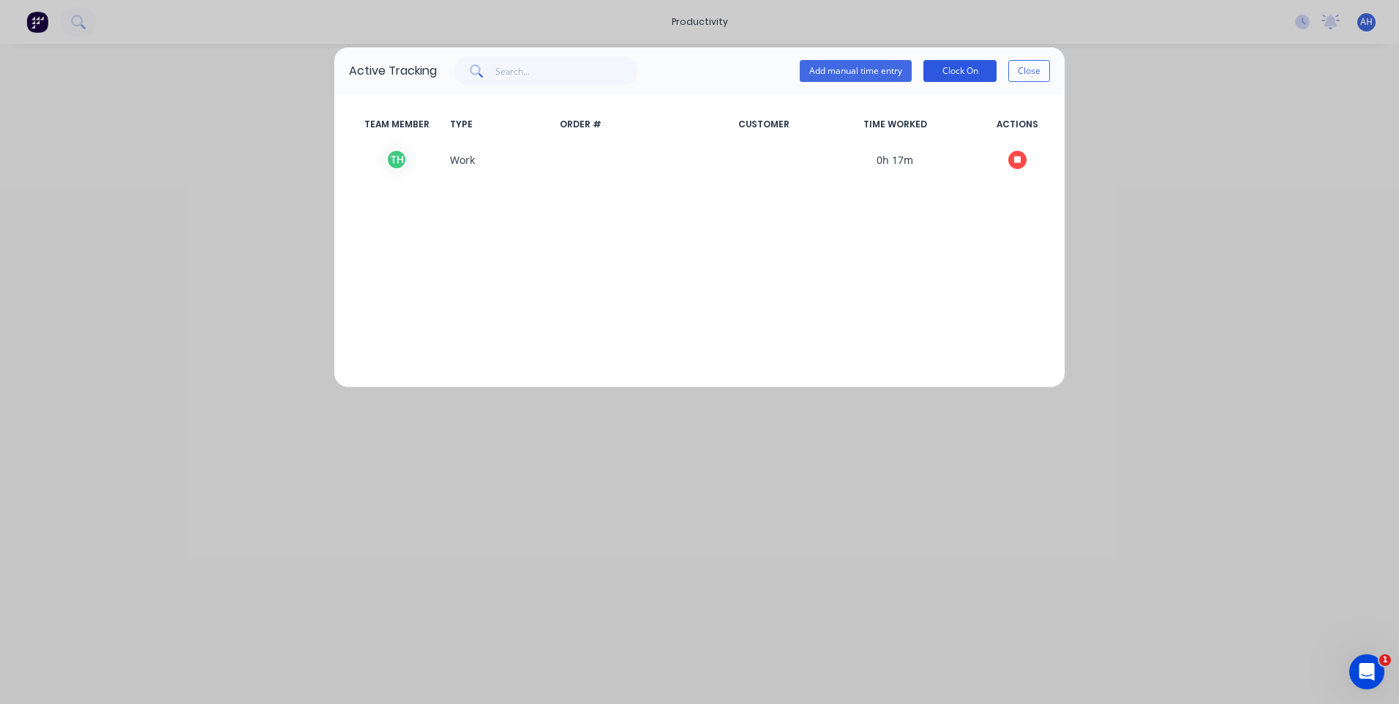
click at [984, 70] on button "Clock On" at bounding box center [959, 71] width 73 height 22
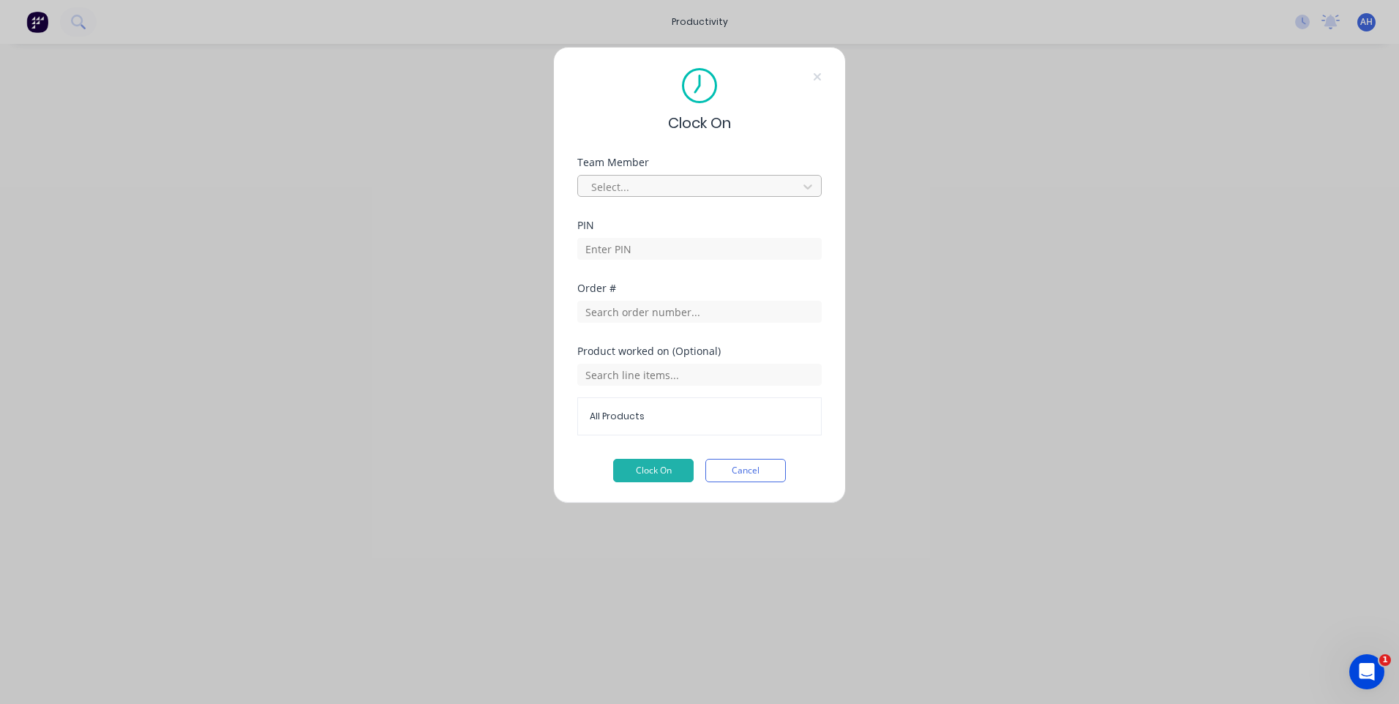
click at [651, 189] on div at bounding box center [690, 187] width 200 height 18
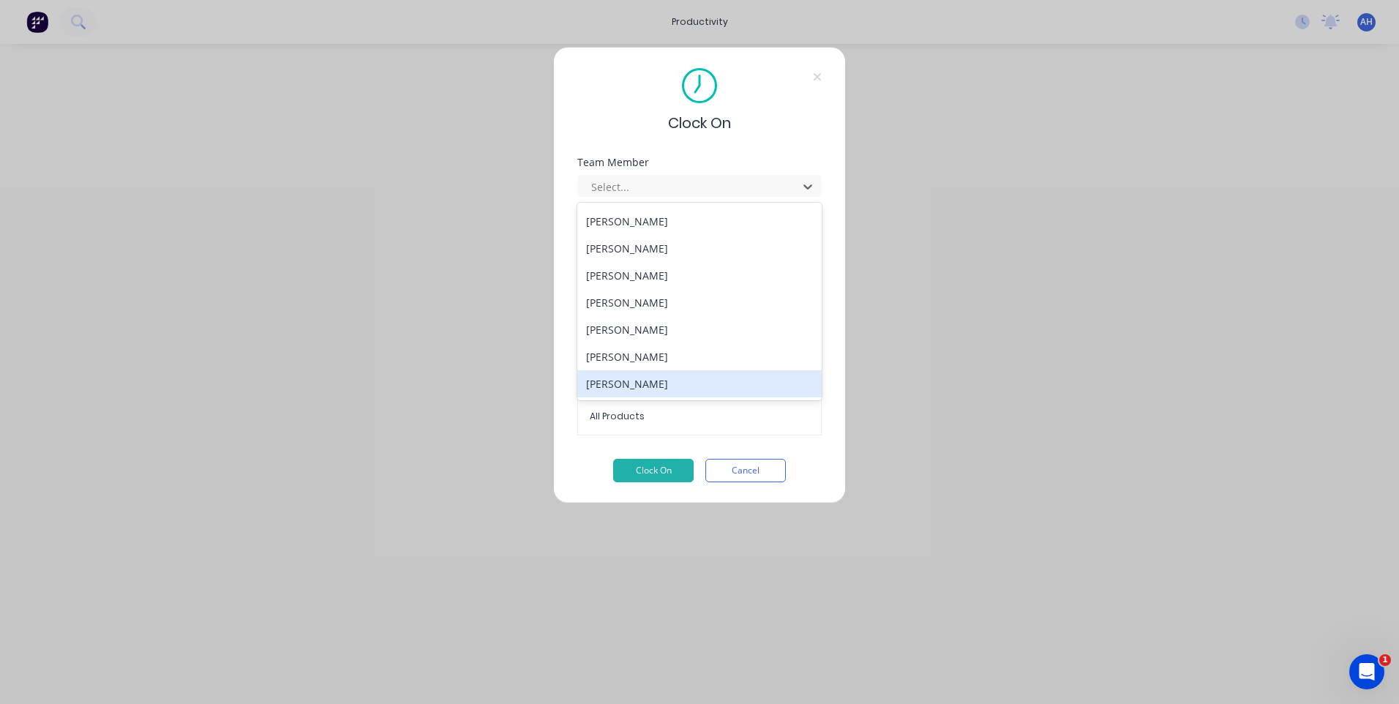
scroll to position [674, 0]
click at [664, 380] on div "[PERSON_NAME]" at bounding box center [699, 383] width 244 height 27
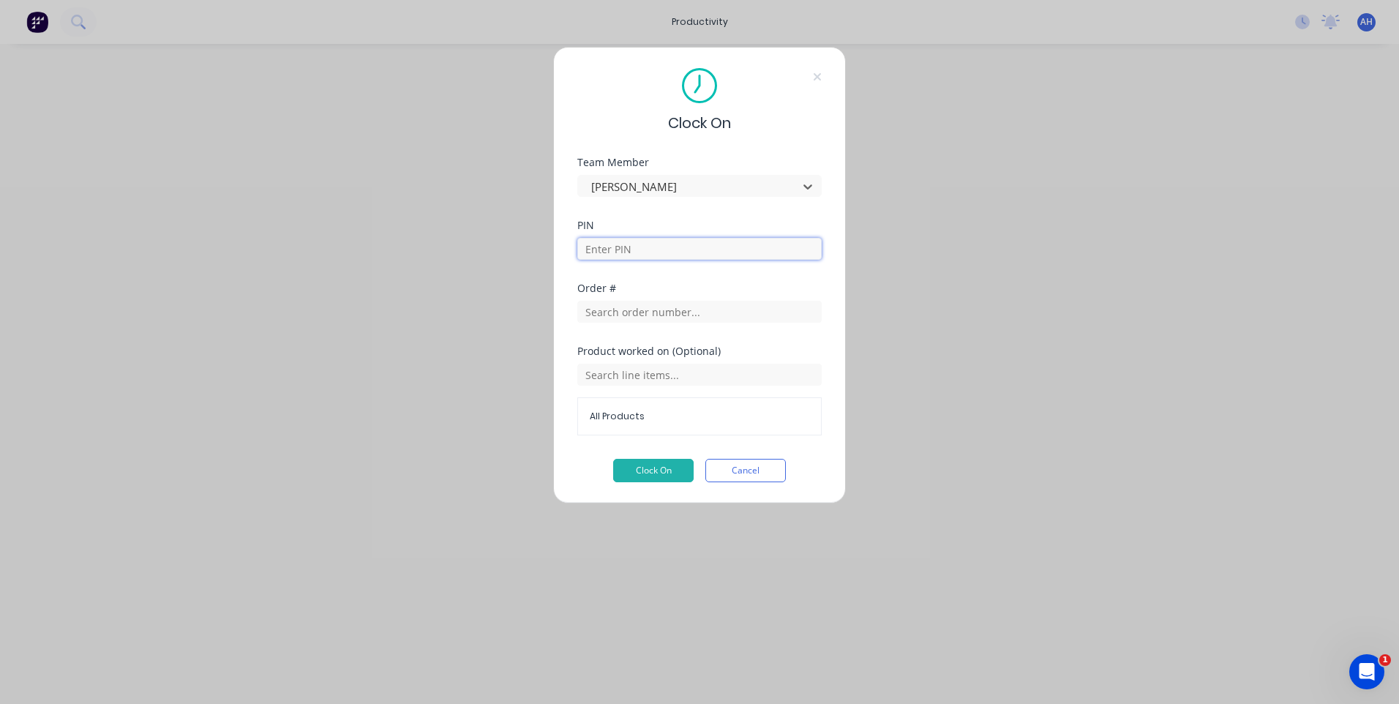
click at [665, 243] on input at bounding box center [699, 249] width 244 height 22
type input "9576"
click at [722, 315] on input "text" at bounding box center [699, 312] width 244 height 22
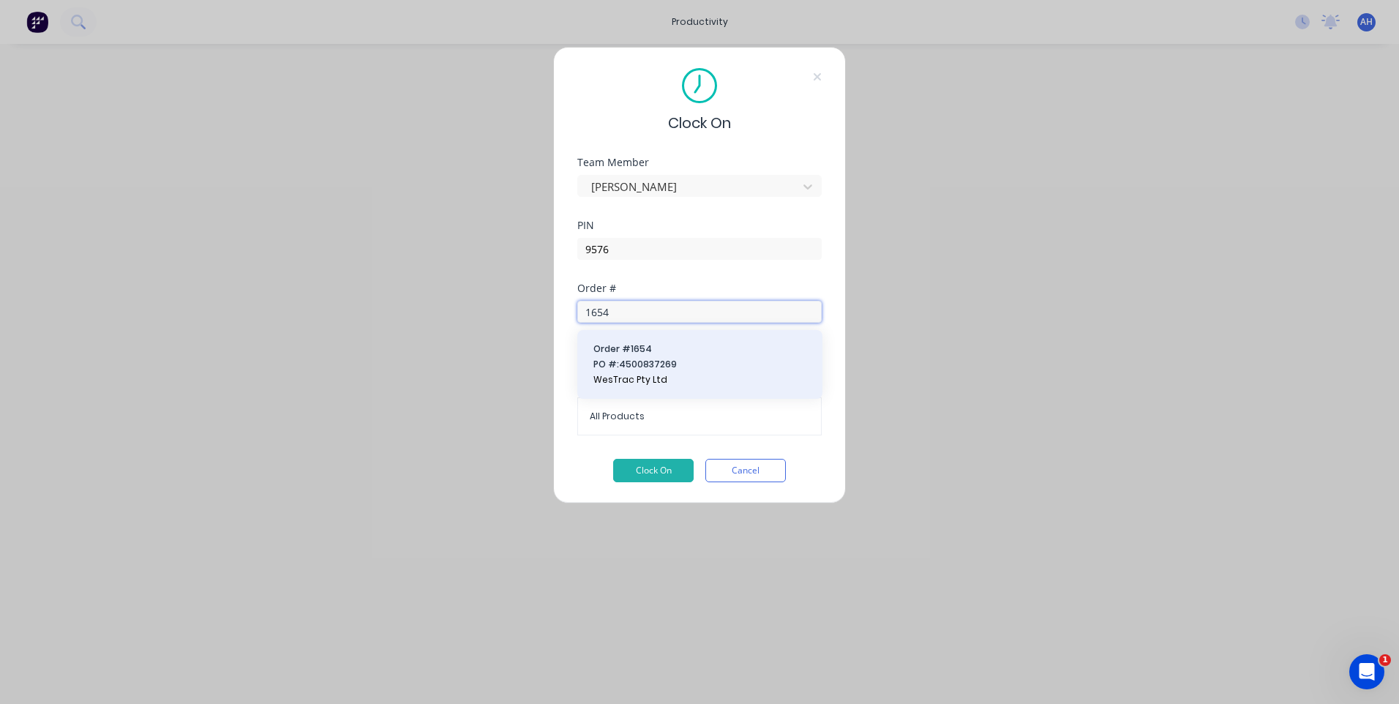
type input "1654"
click at [678, 351] on span "Order # 1654" at bounding box center [699, 348] width 213 height 13
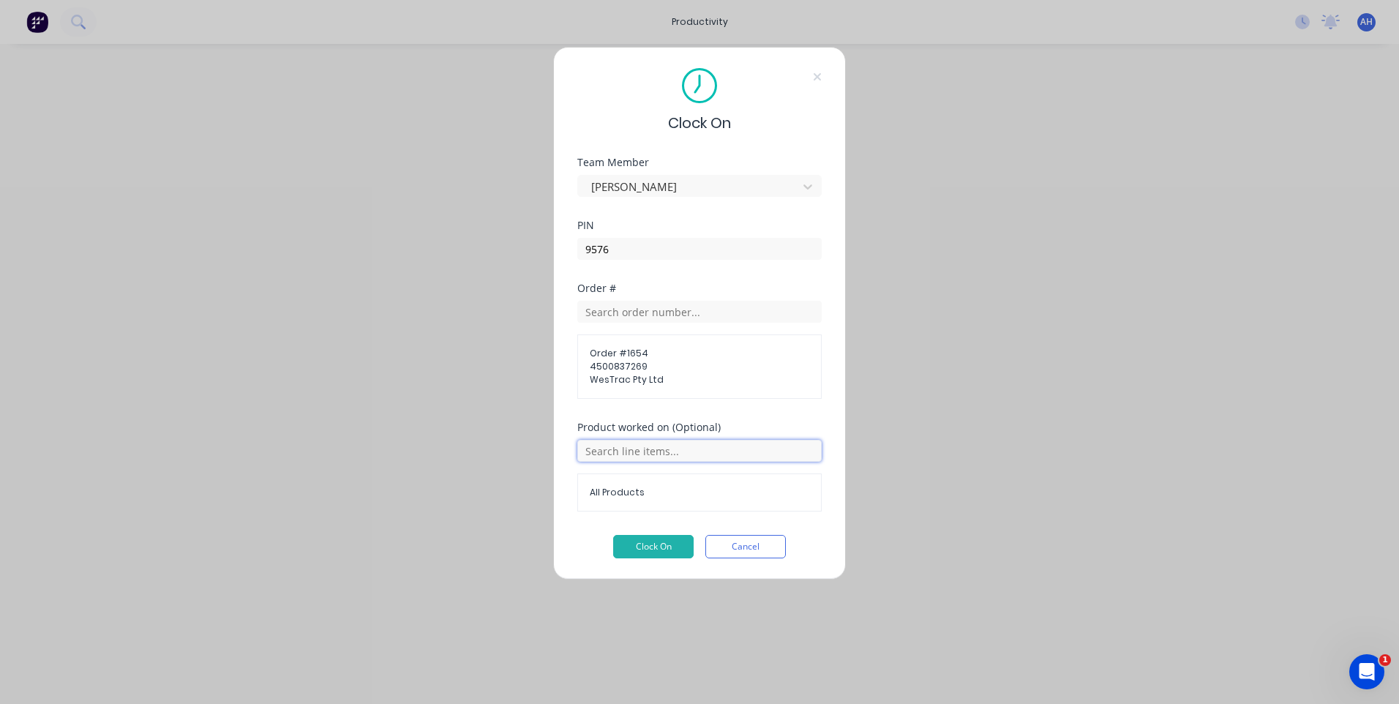
click at [674, 453] on input "text" at bounding box center [699, 451] width 244 height 22
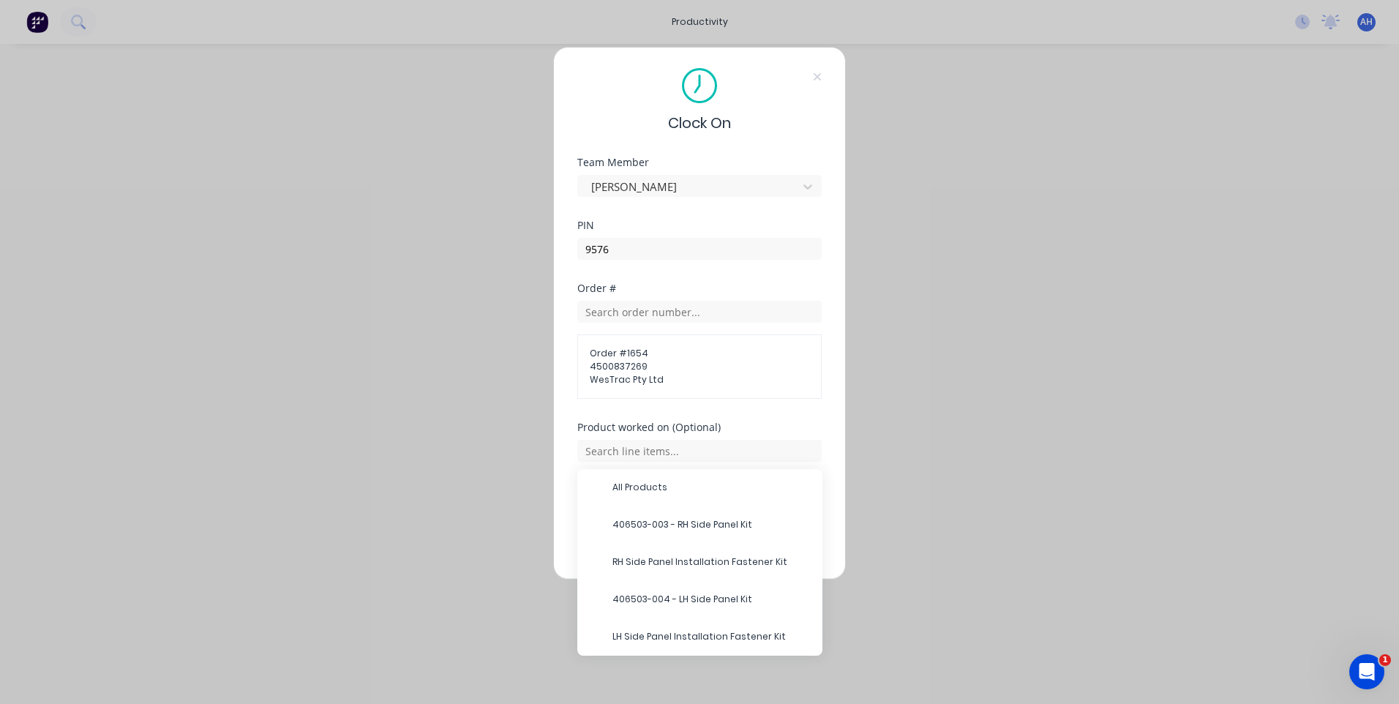
click at [1018, 394] on div "Clock On Team Member [PERSON_NAME] PIN 9576 Order # Order # 1654 4500837269 Wes…" at bounding box center [699, 352] width 1399 height 704
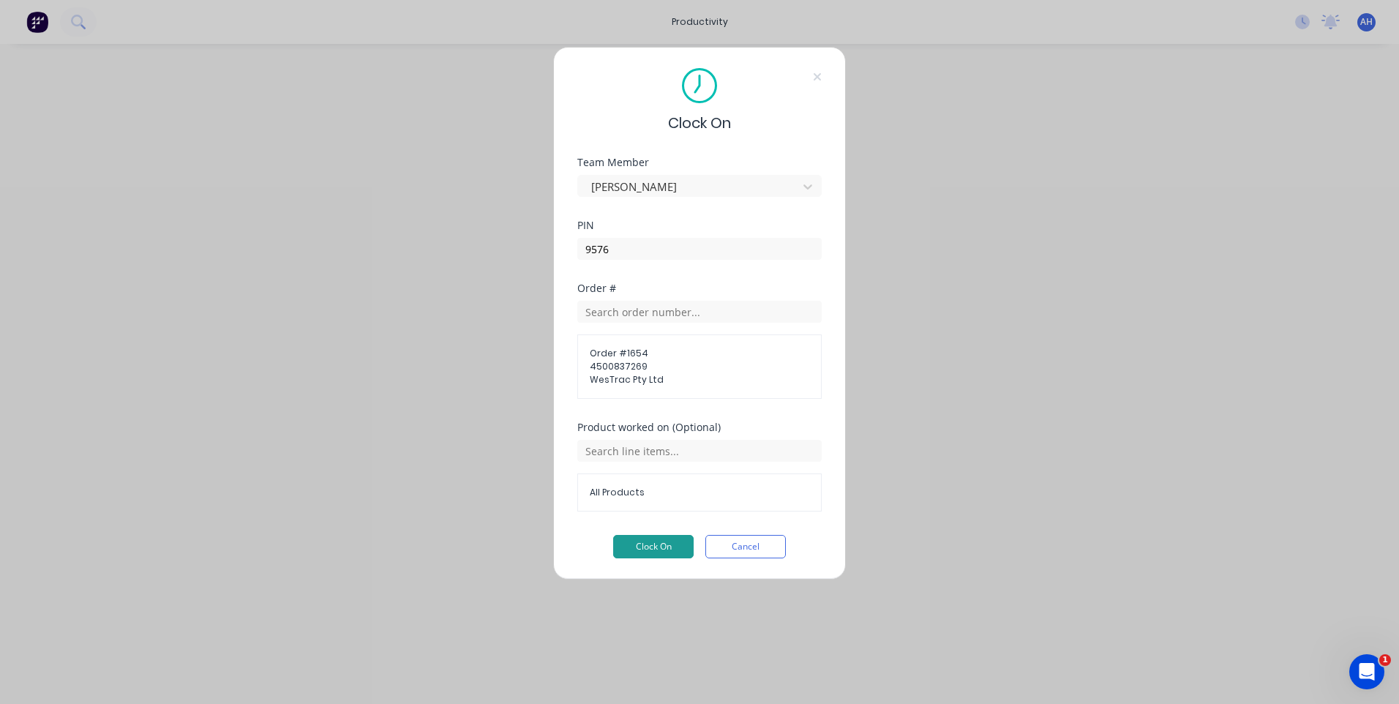
click at [655, 538] on button "Clock On" at bounding box center [653, 546] width 80 height 23
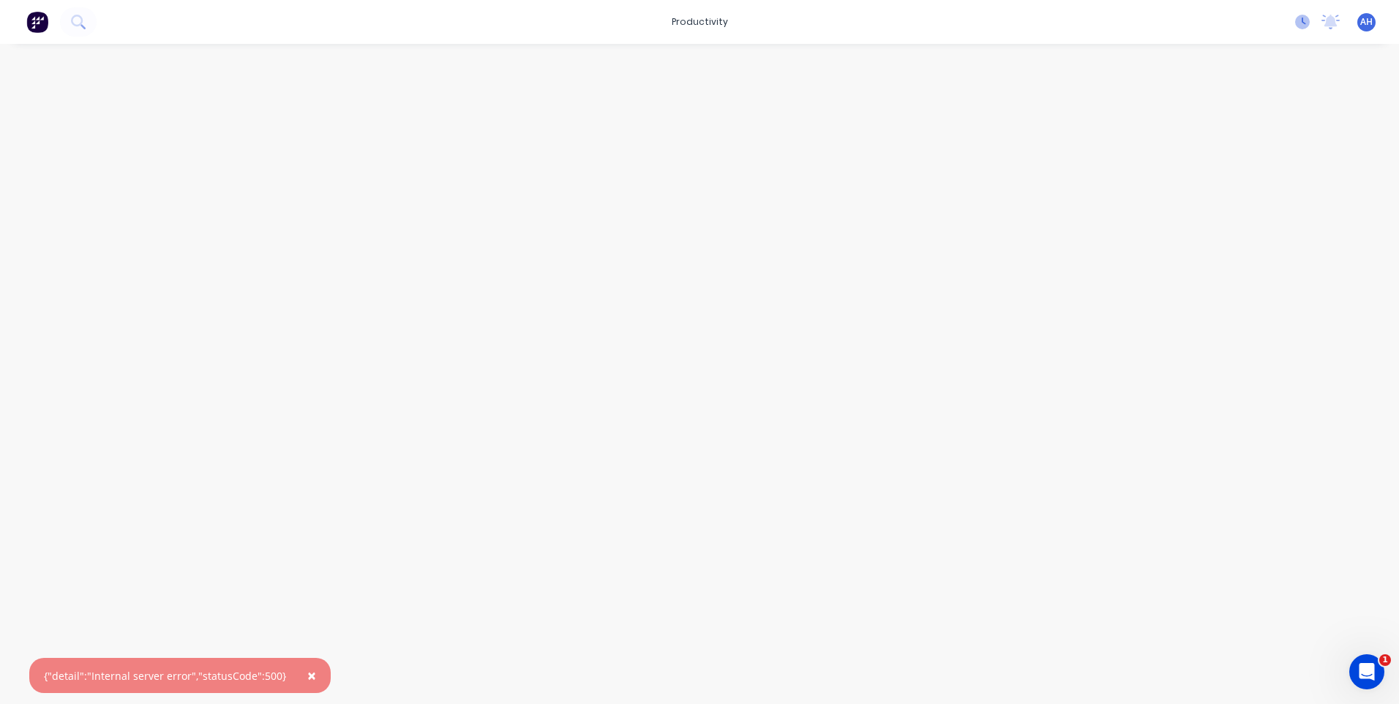
click at [1304, 20] on icon at bounding box center [1302, 22] width 15 height 15
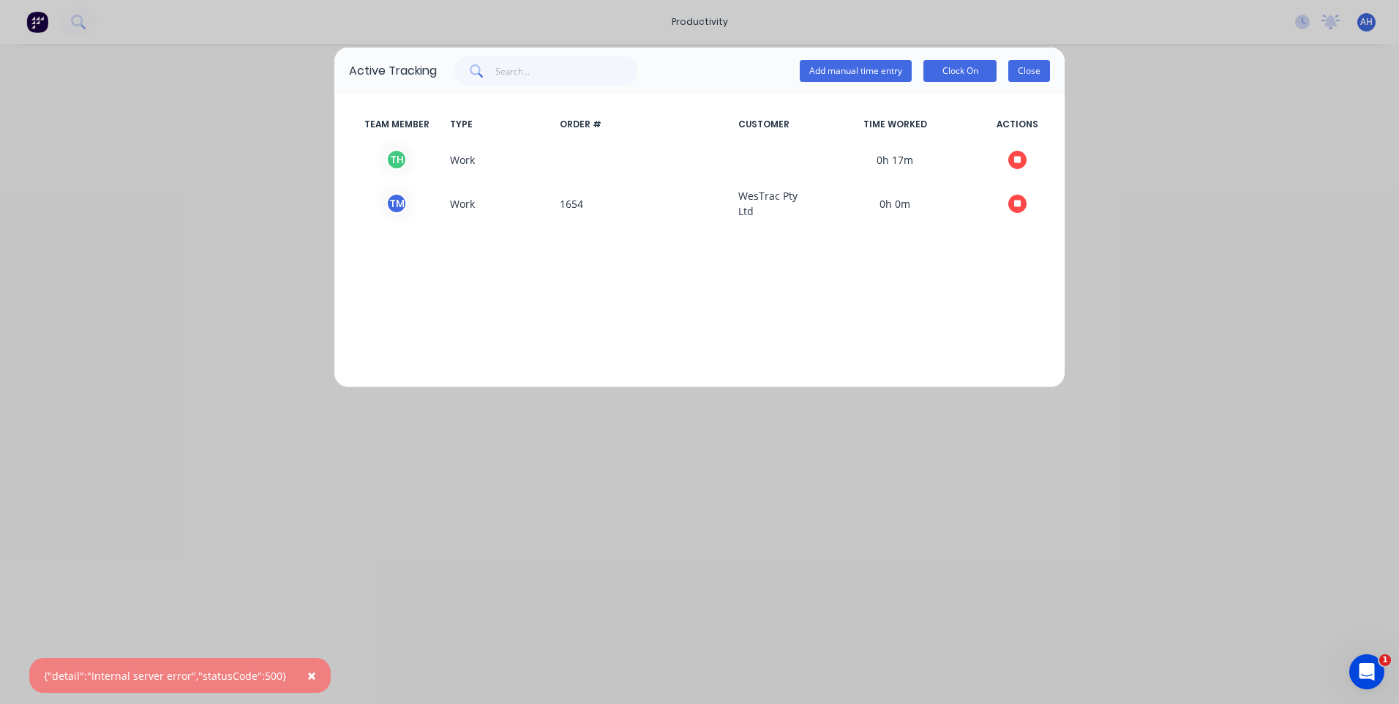
click at [1031, 67] on button "Close" at bounding box center [1029, 71] width 42 height 22
